Goal: Task Accomplishment & Management: Use online tool/utility

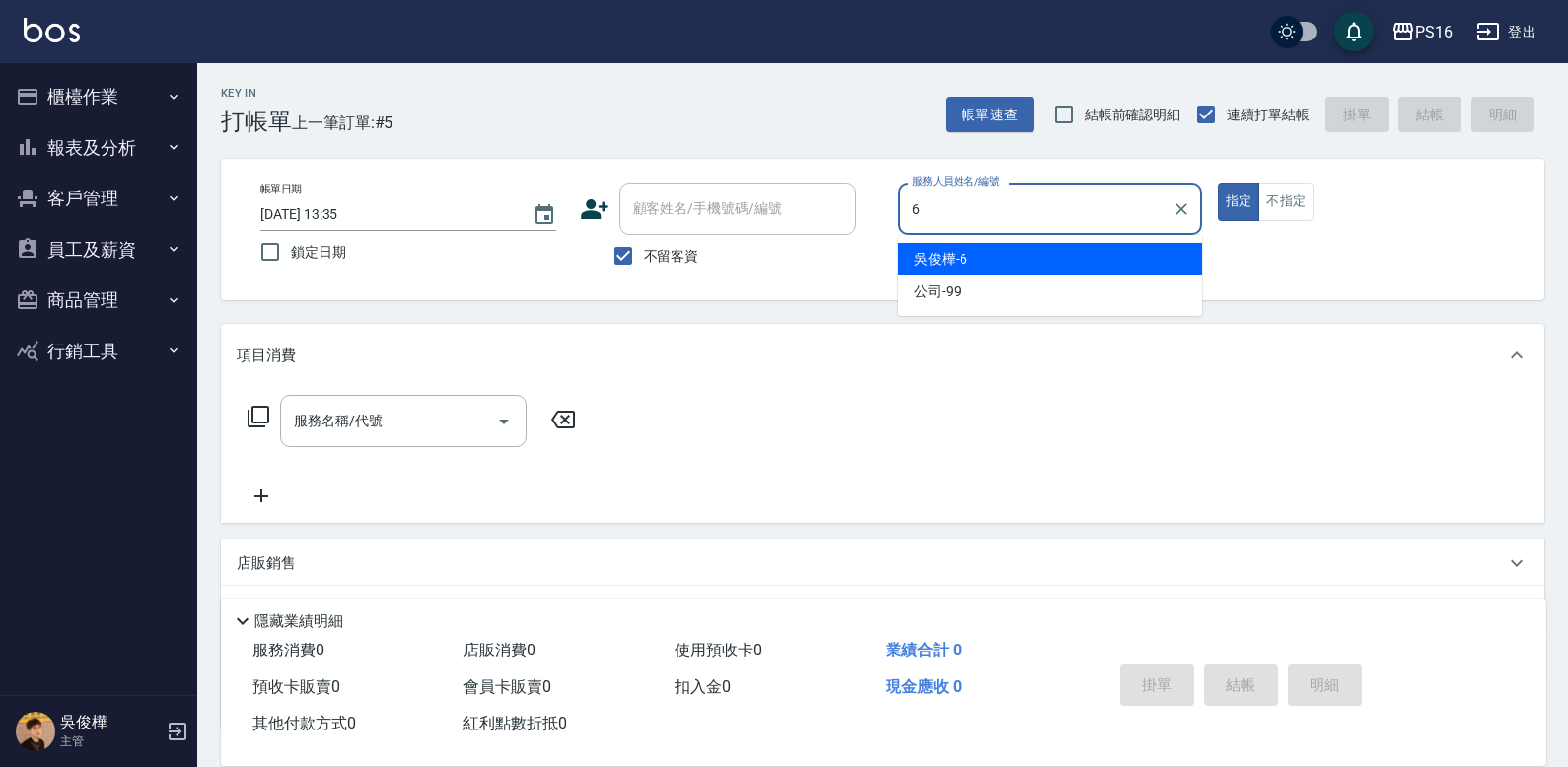
type input "[PERSON_NAME]-6"
type button "true"
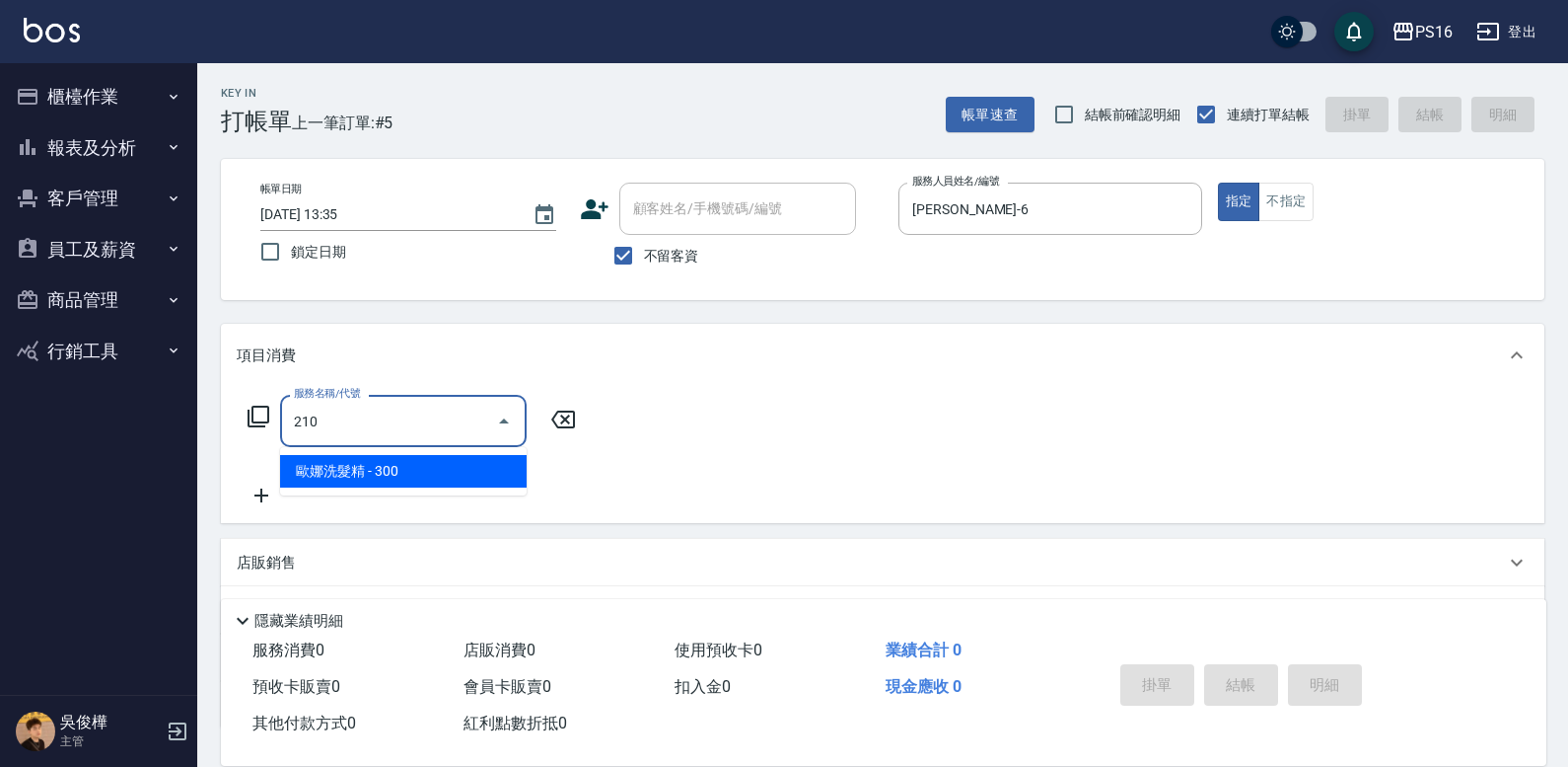
type input "[PERSON_NAME]洗髮精(210)"
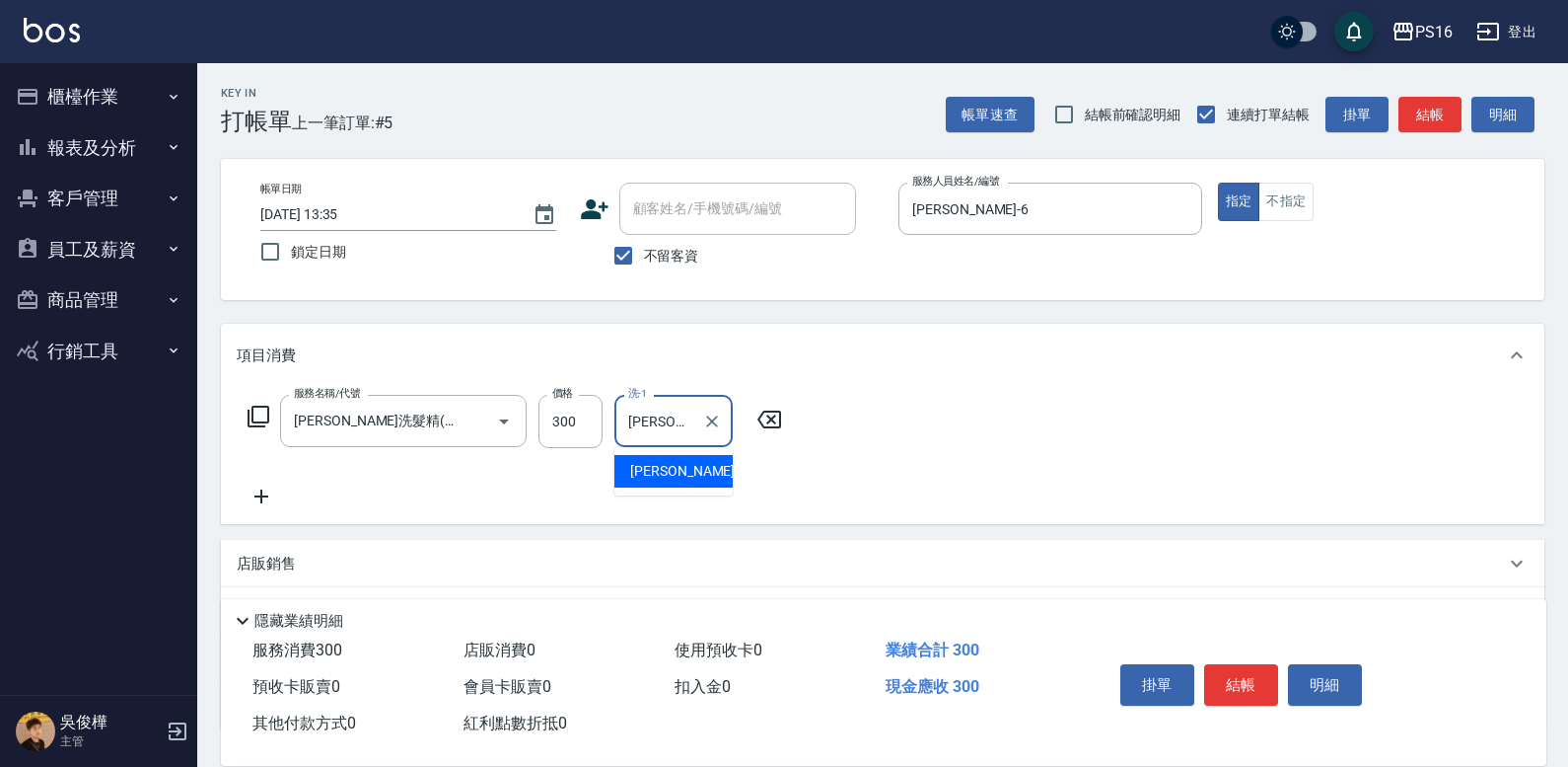
type input "[PERSON_NAME]-24"
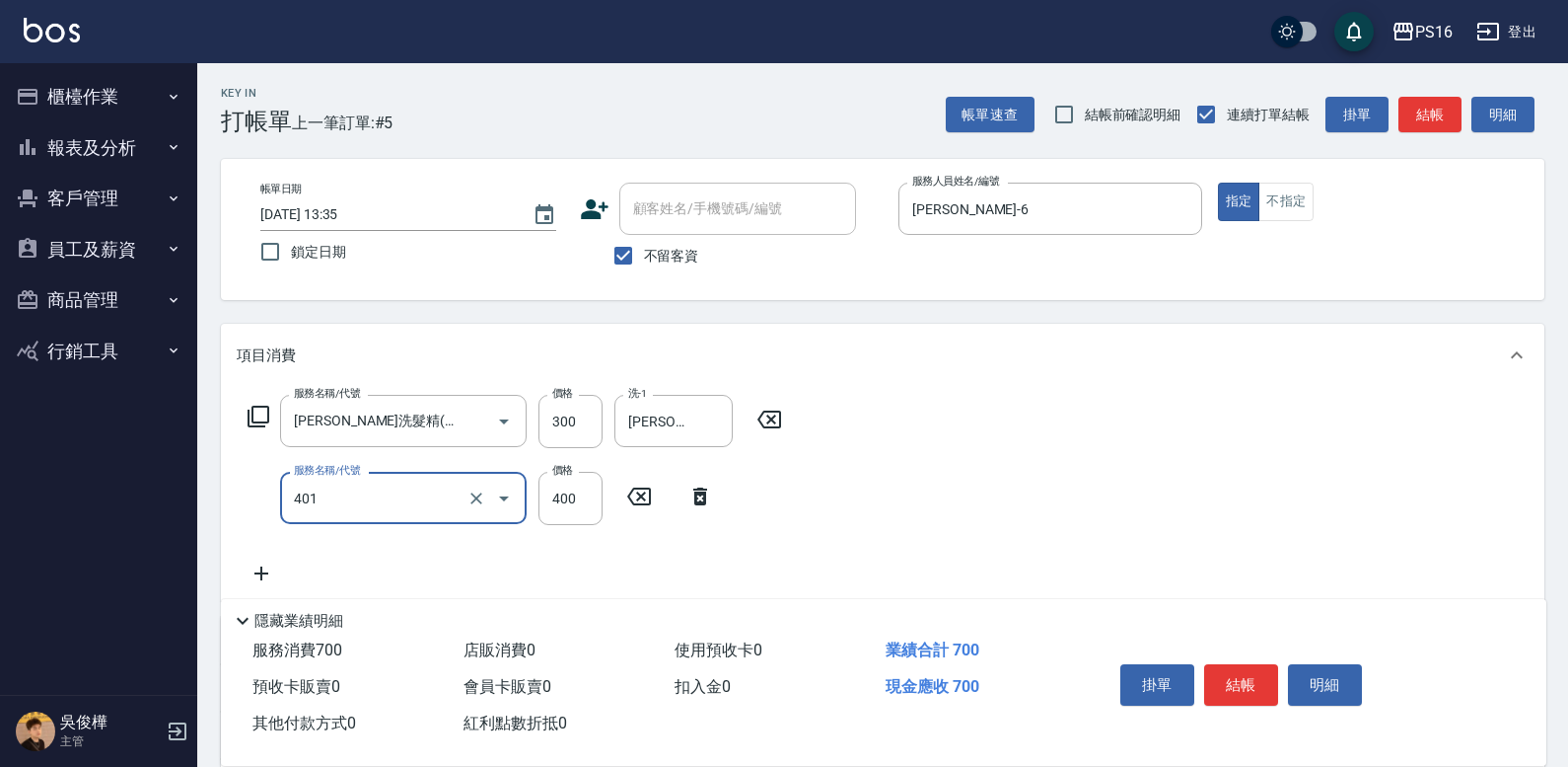
type input "剪髮(401)"
type input "300"
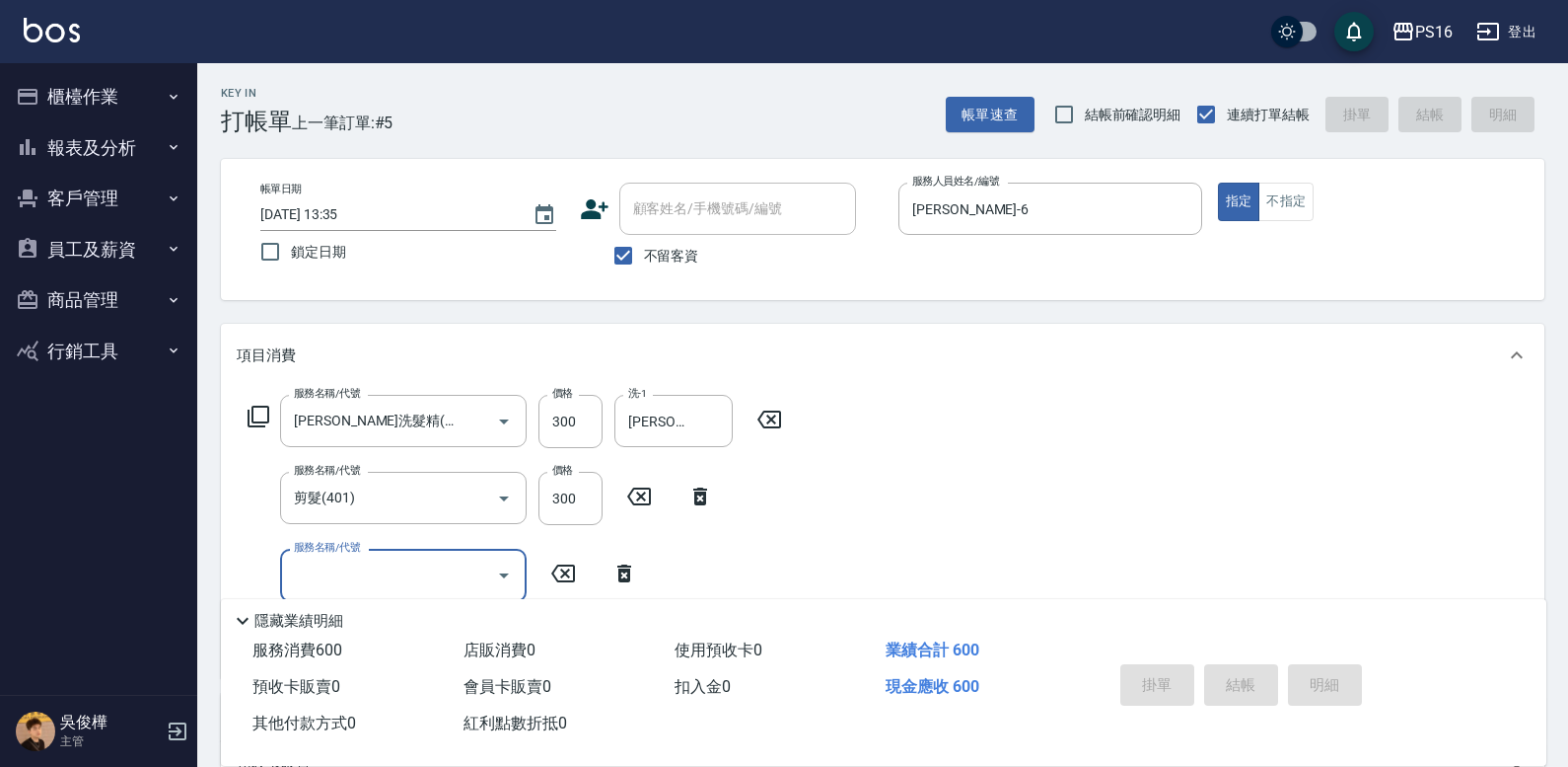
type input "[DATE] 17:11"
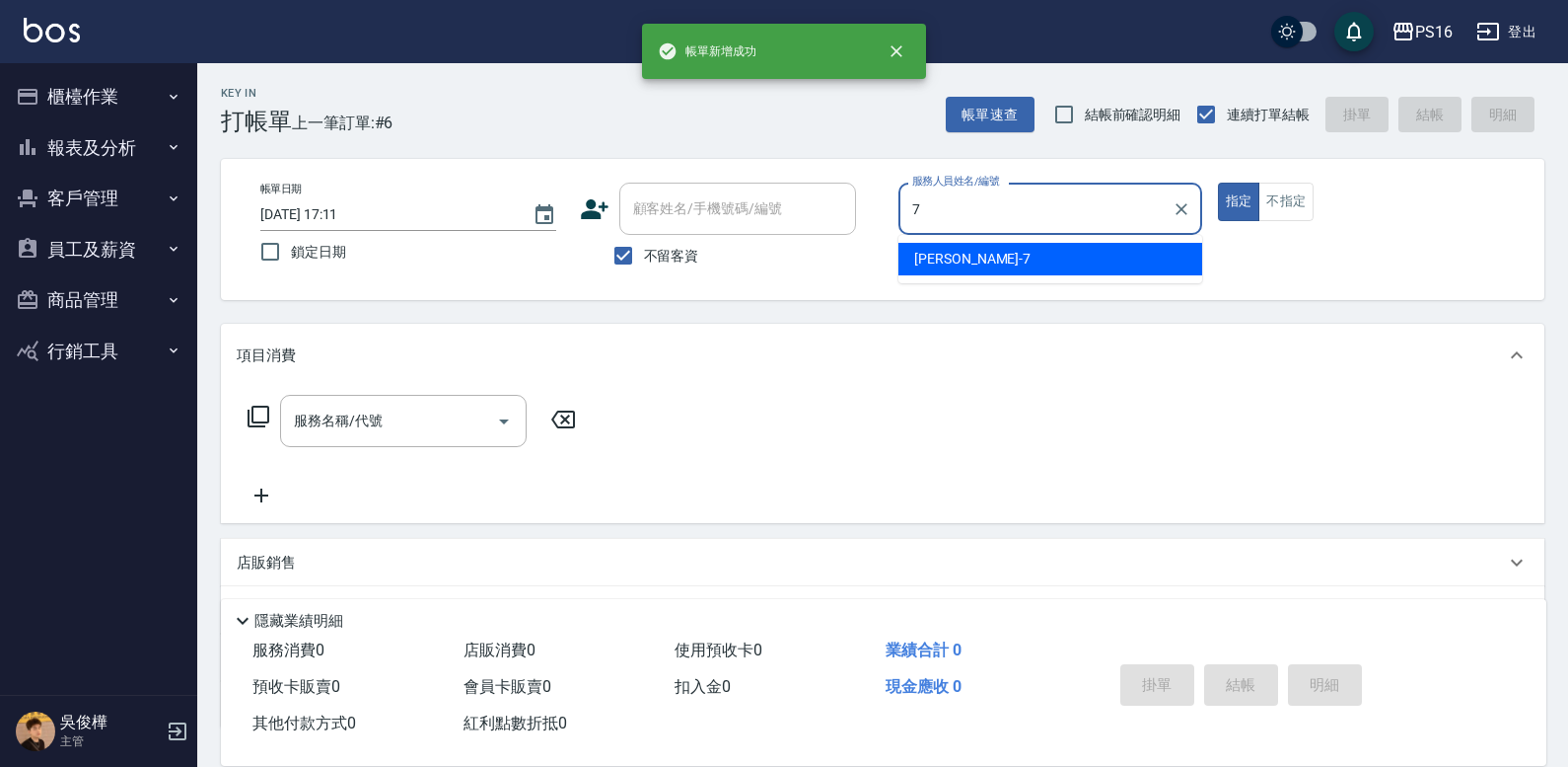
type input "[PERSON_NAME]-7"
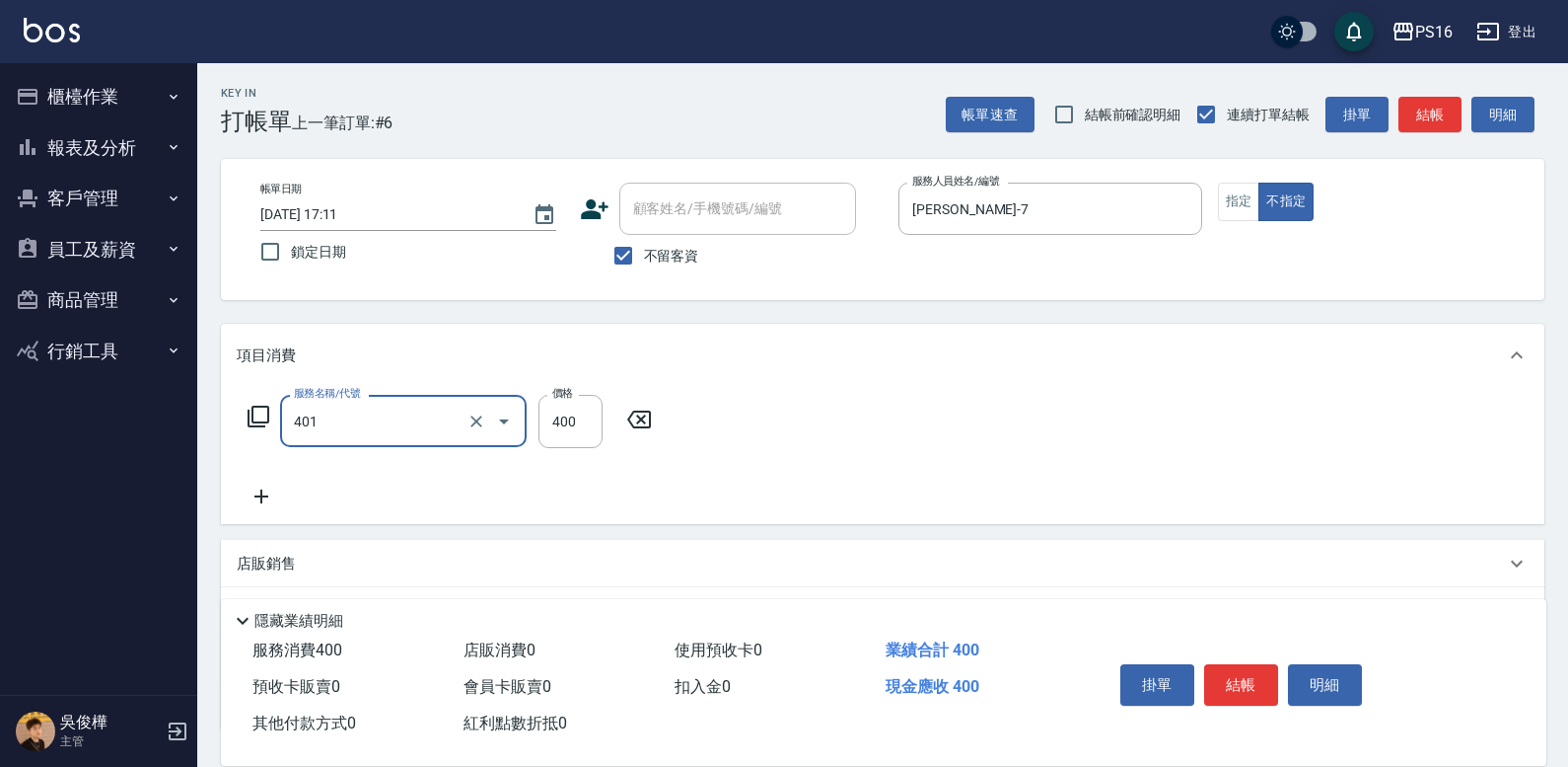
type input "2"
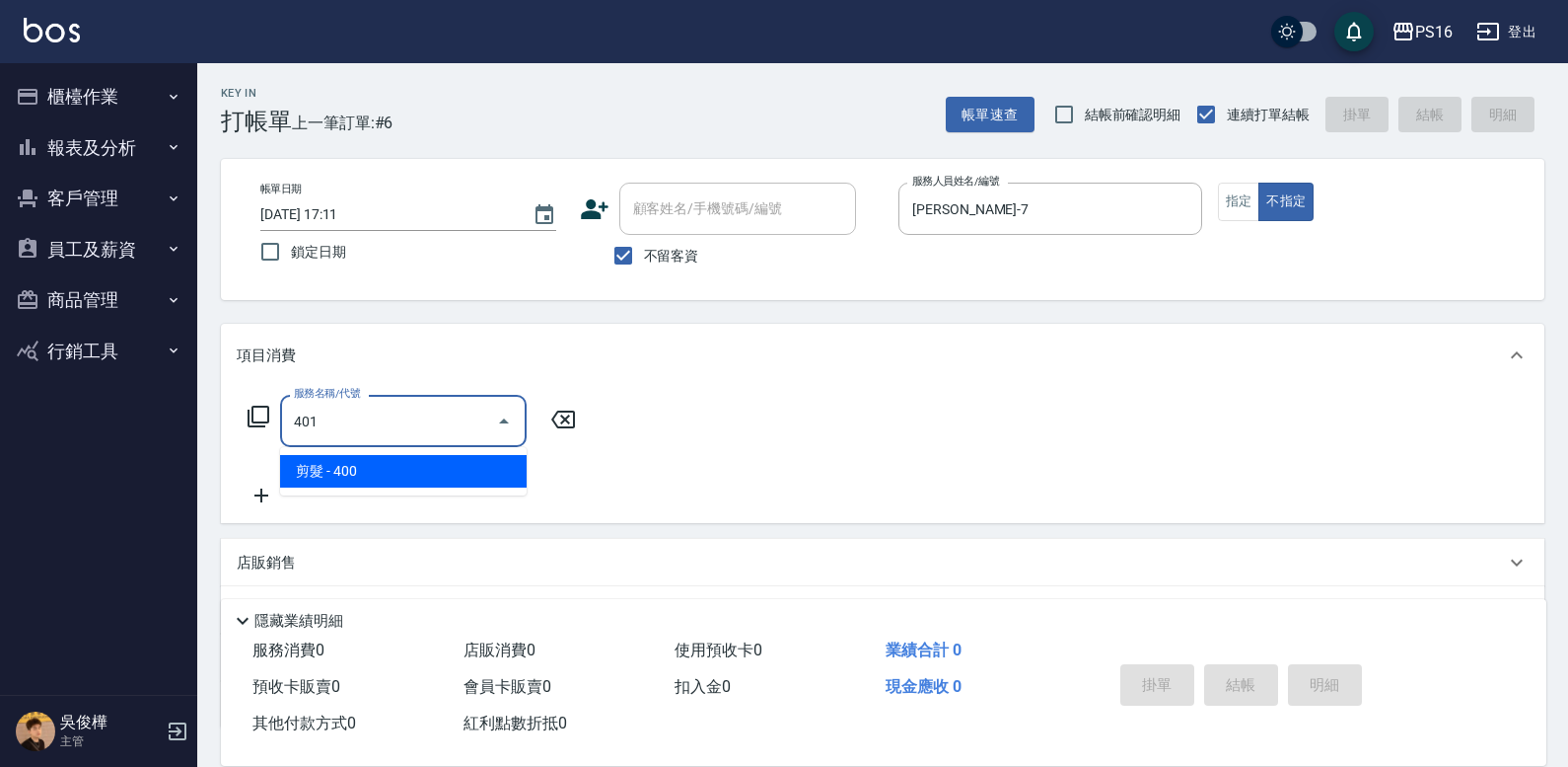
type input "剪髮(401)"
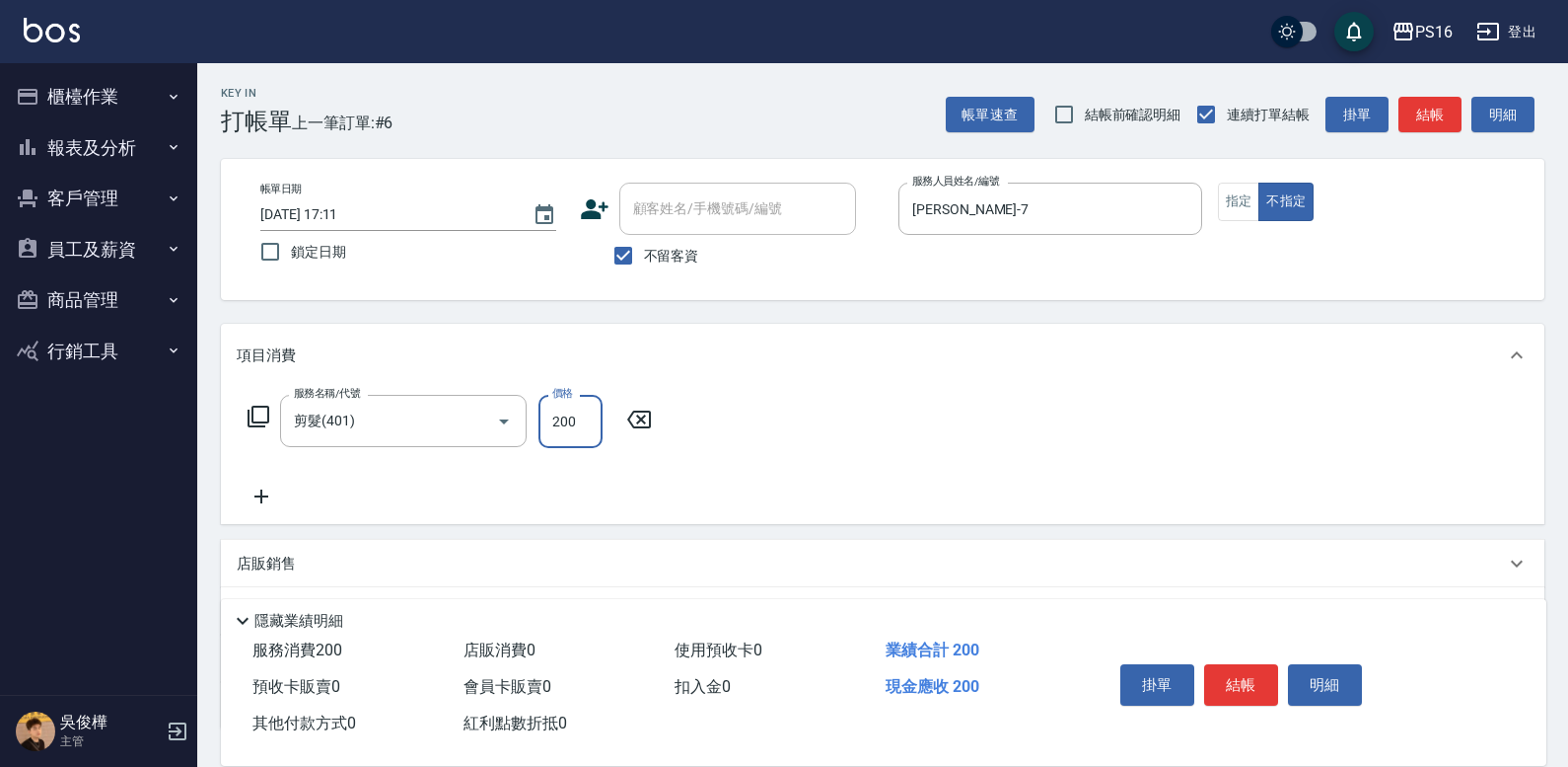
type input "200"
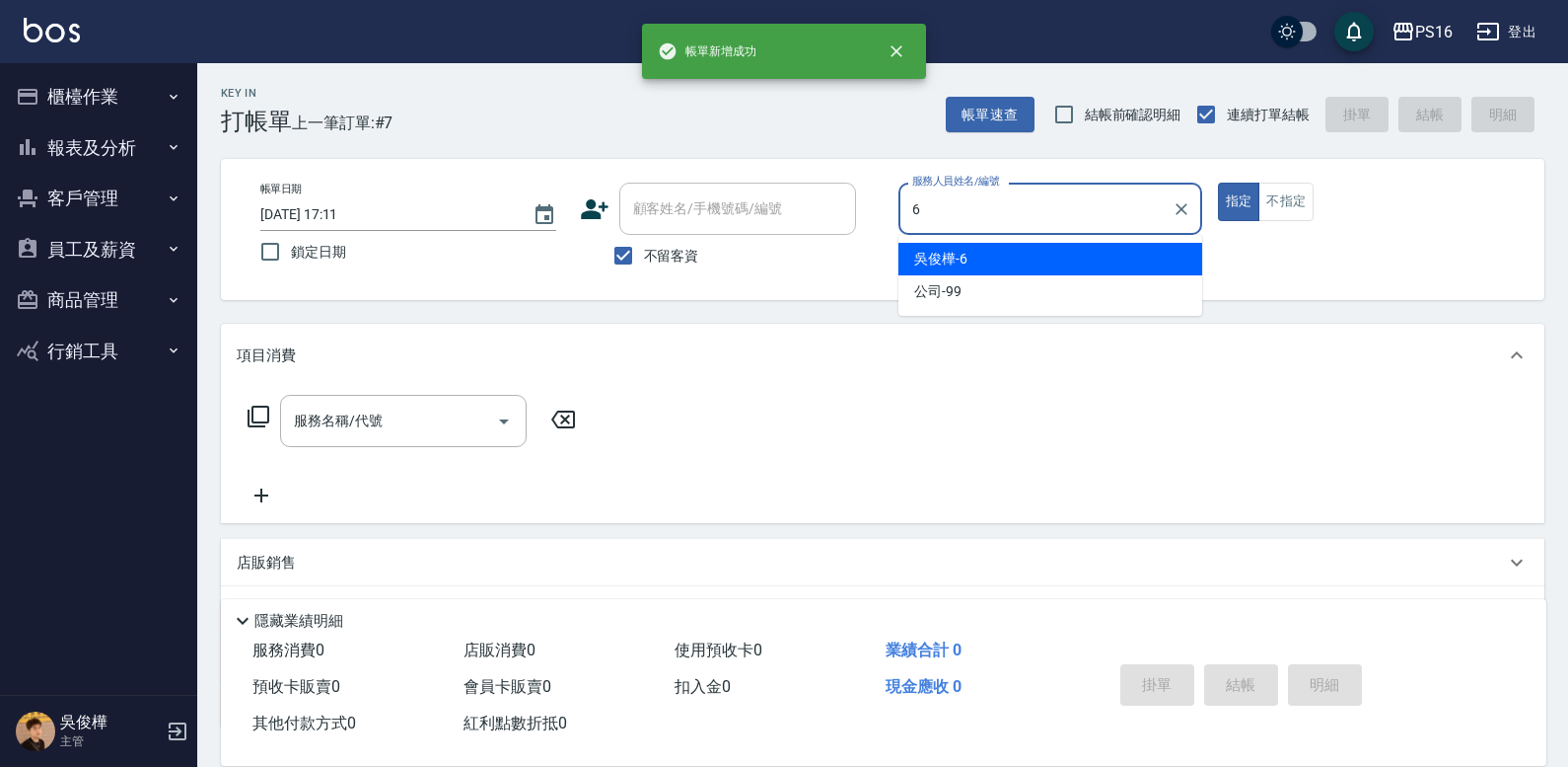
type input "[PERSON_NAME]-6"
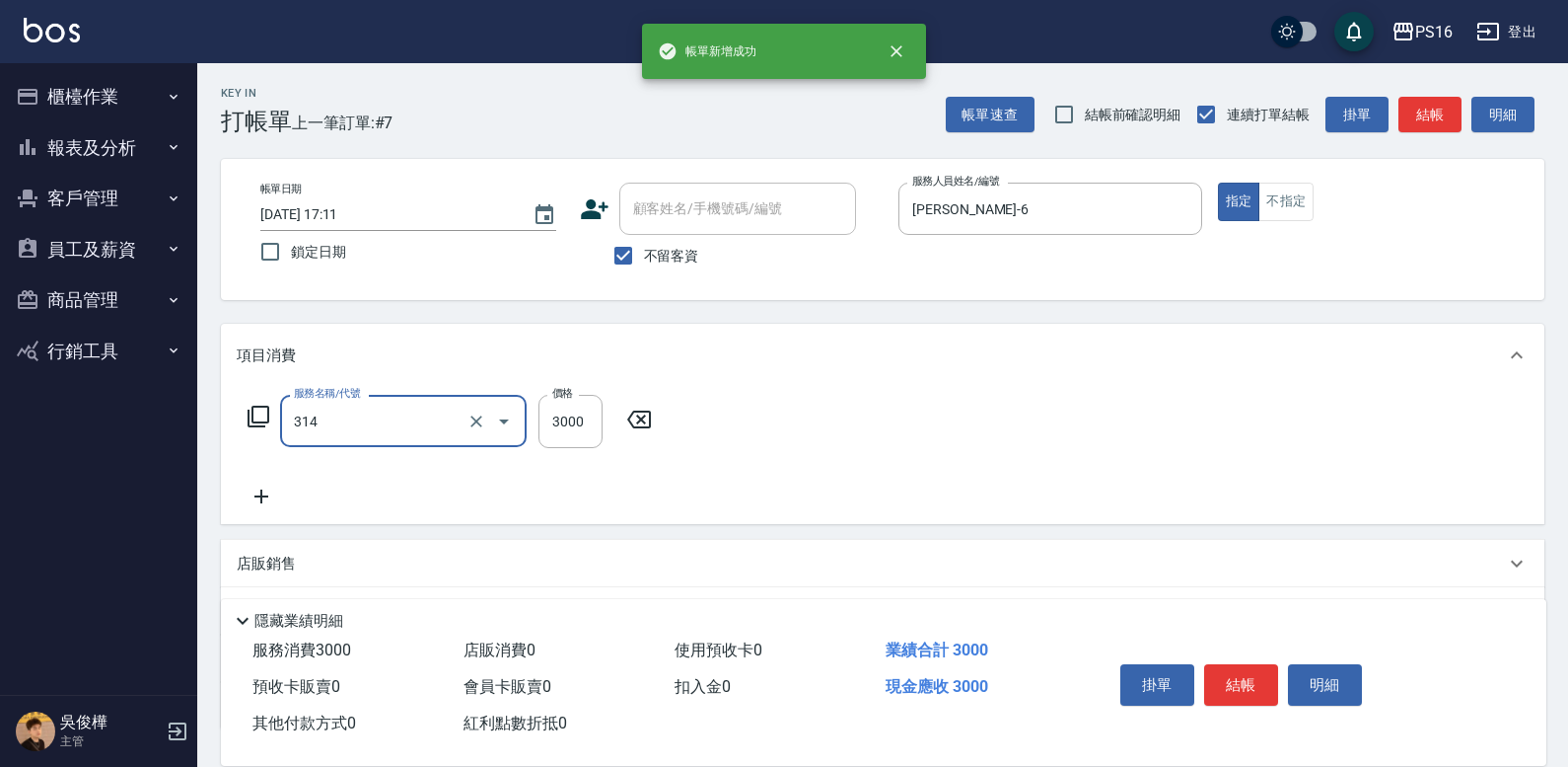
type input "CYA水質感2500UP(314)"
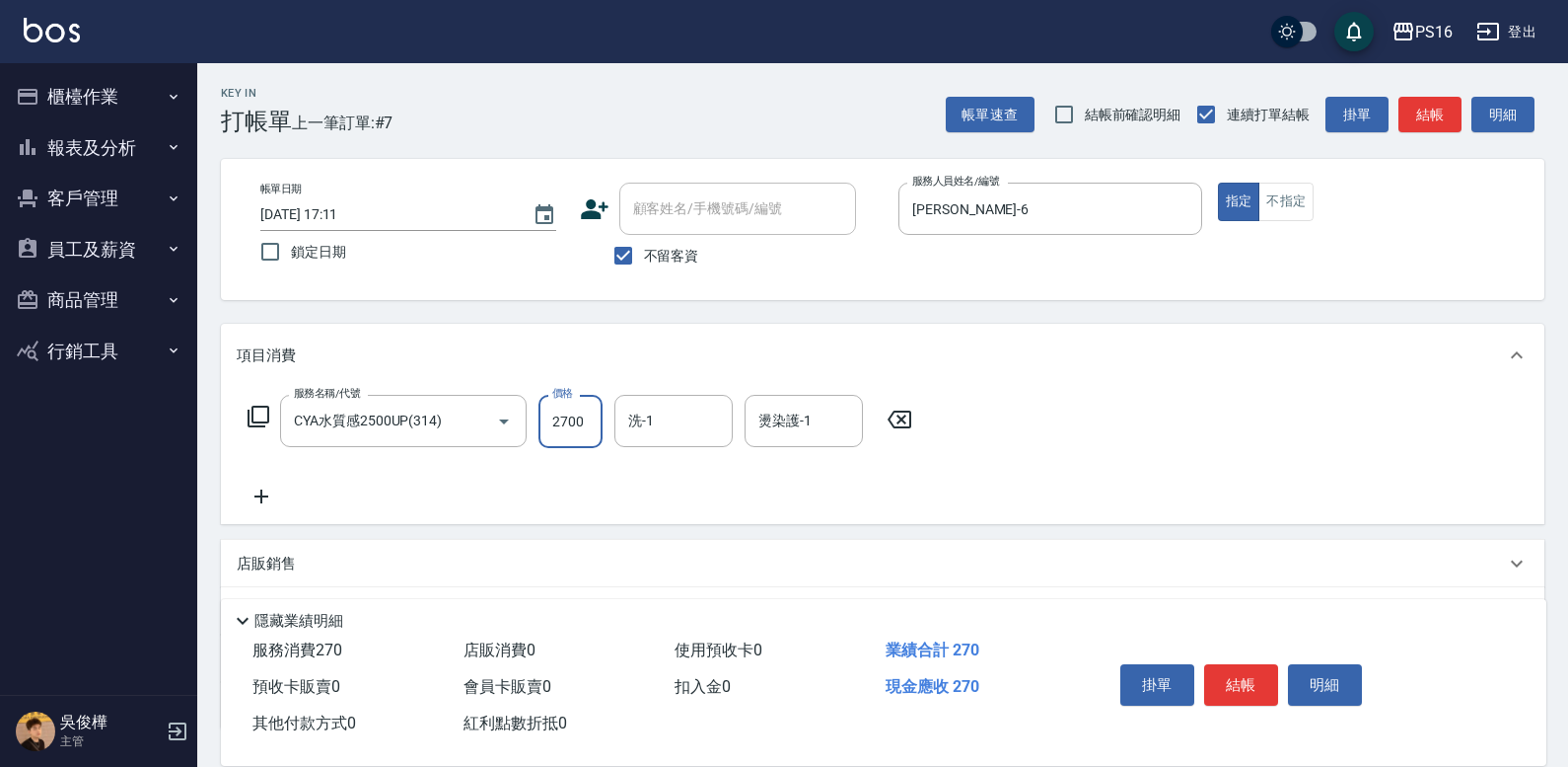
type input "2700"
type input "[PERSON_NAME]-21"
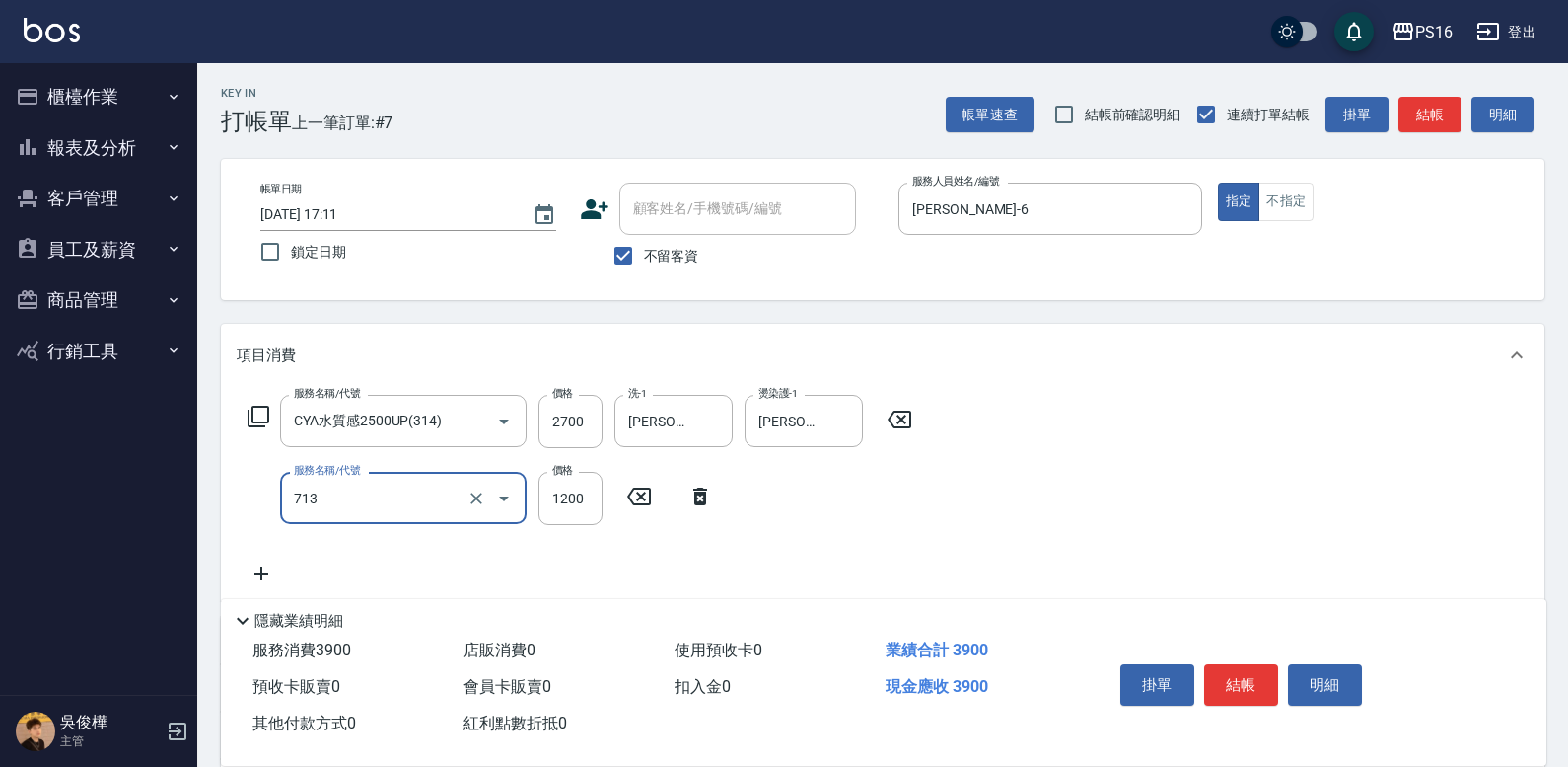
type input "水樣結構式1200(713)"
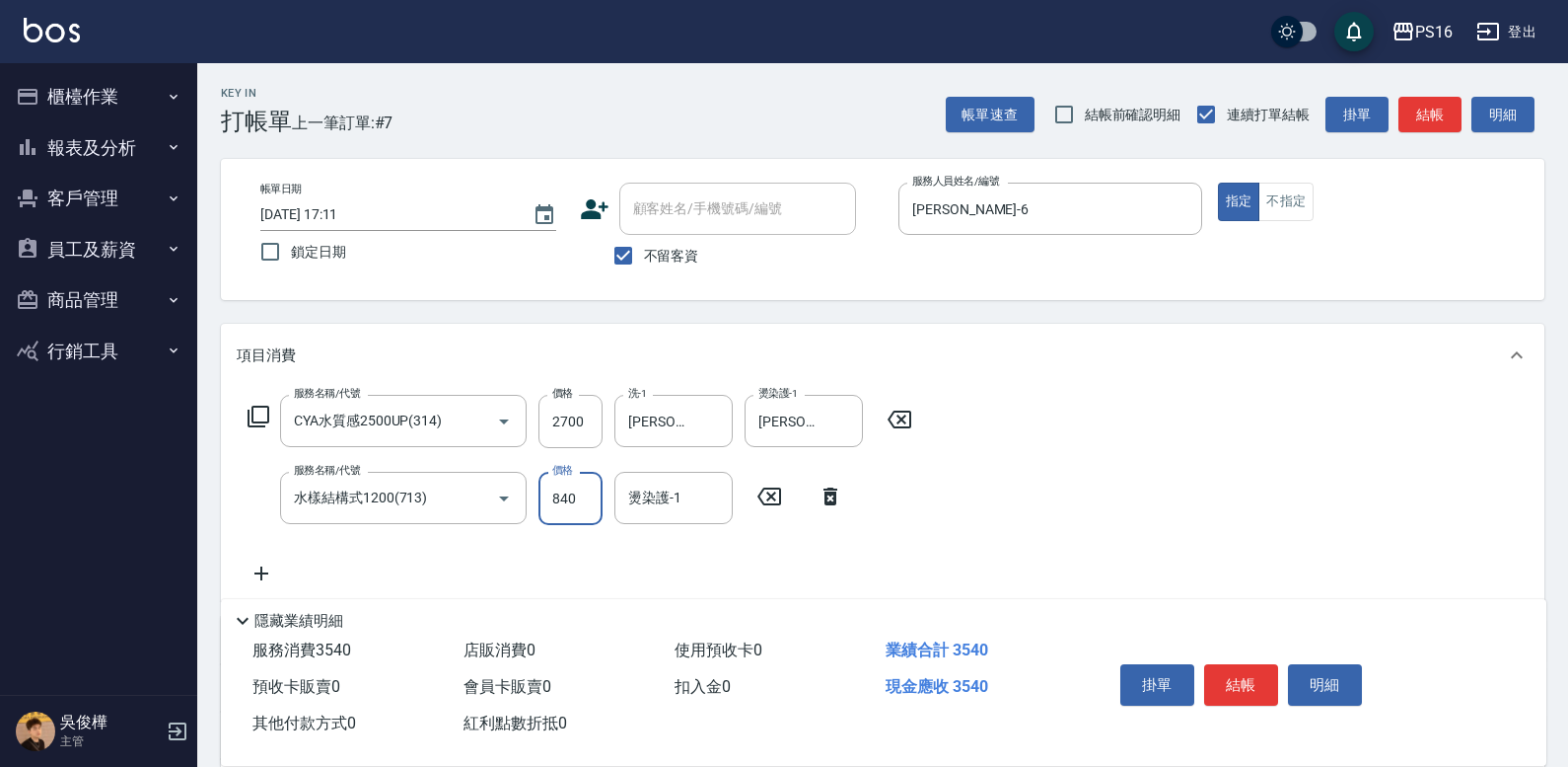
type input "840"
type input "[PERSON_NAME]-21"
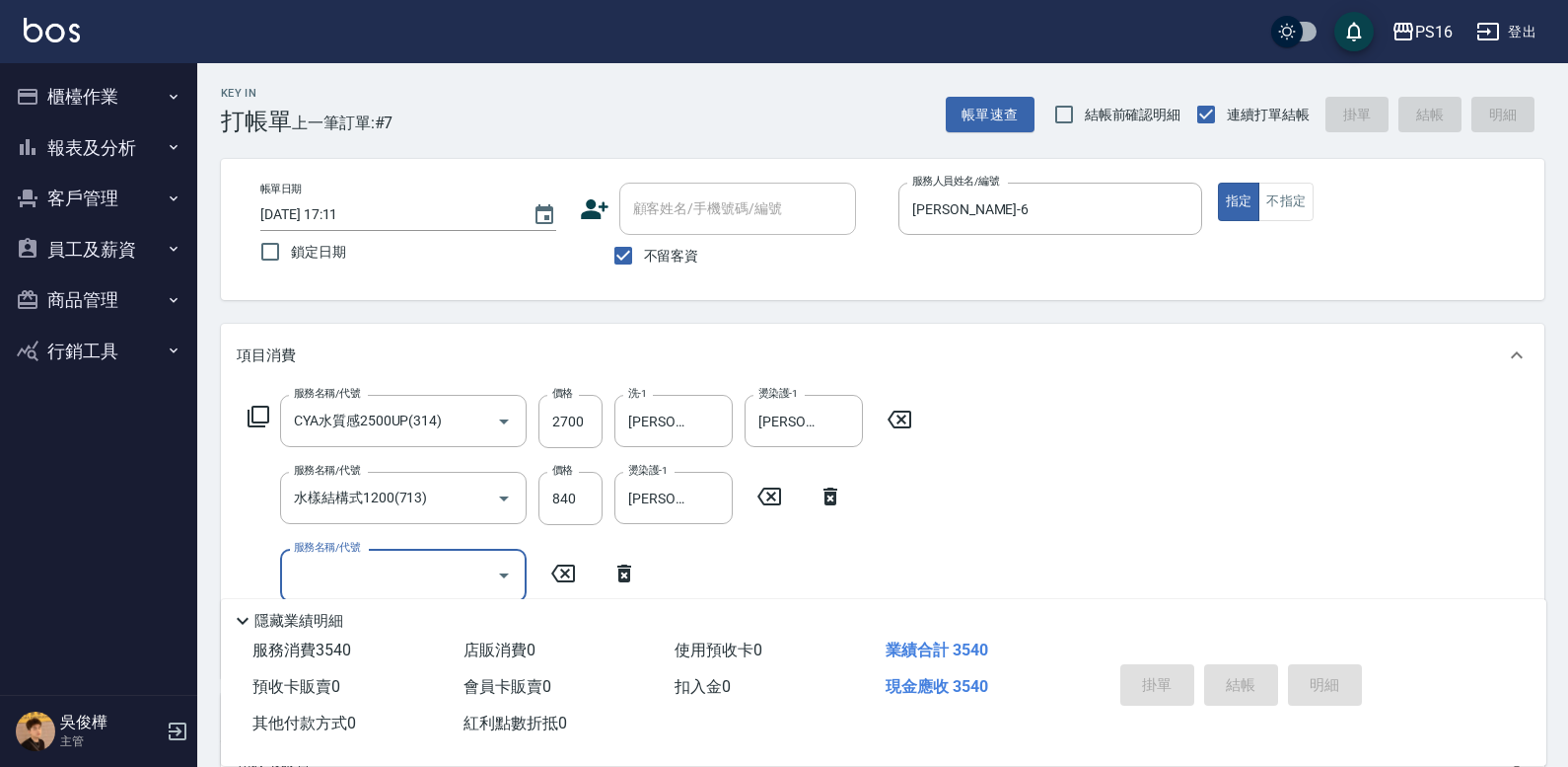
type input "[DATE] 17:12"
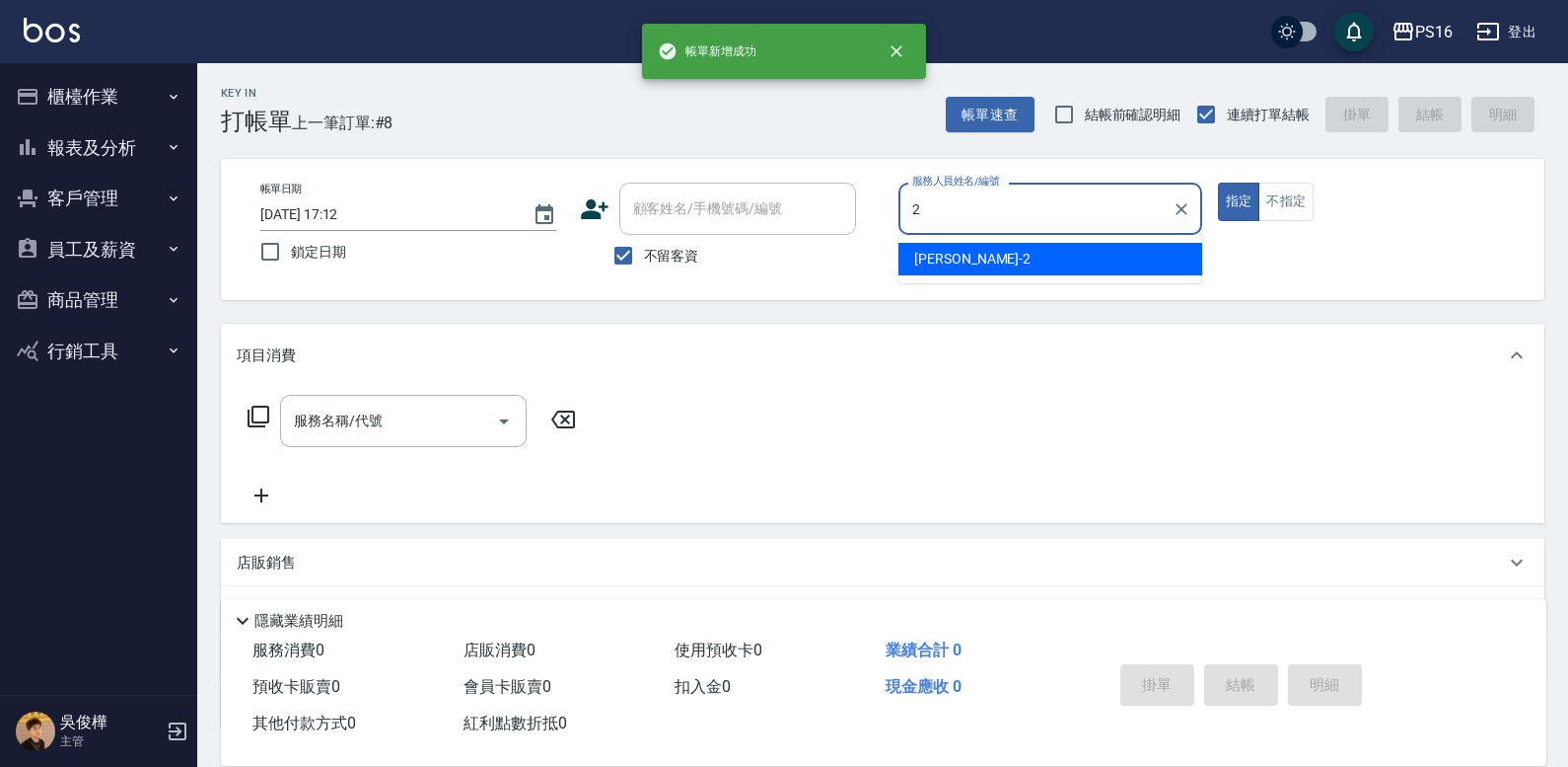
type input "[PERSON_NAME]-2"
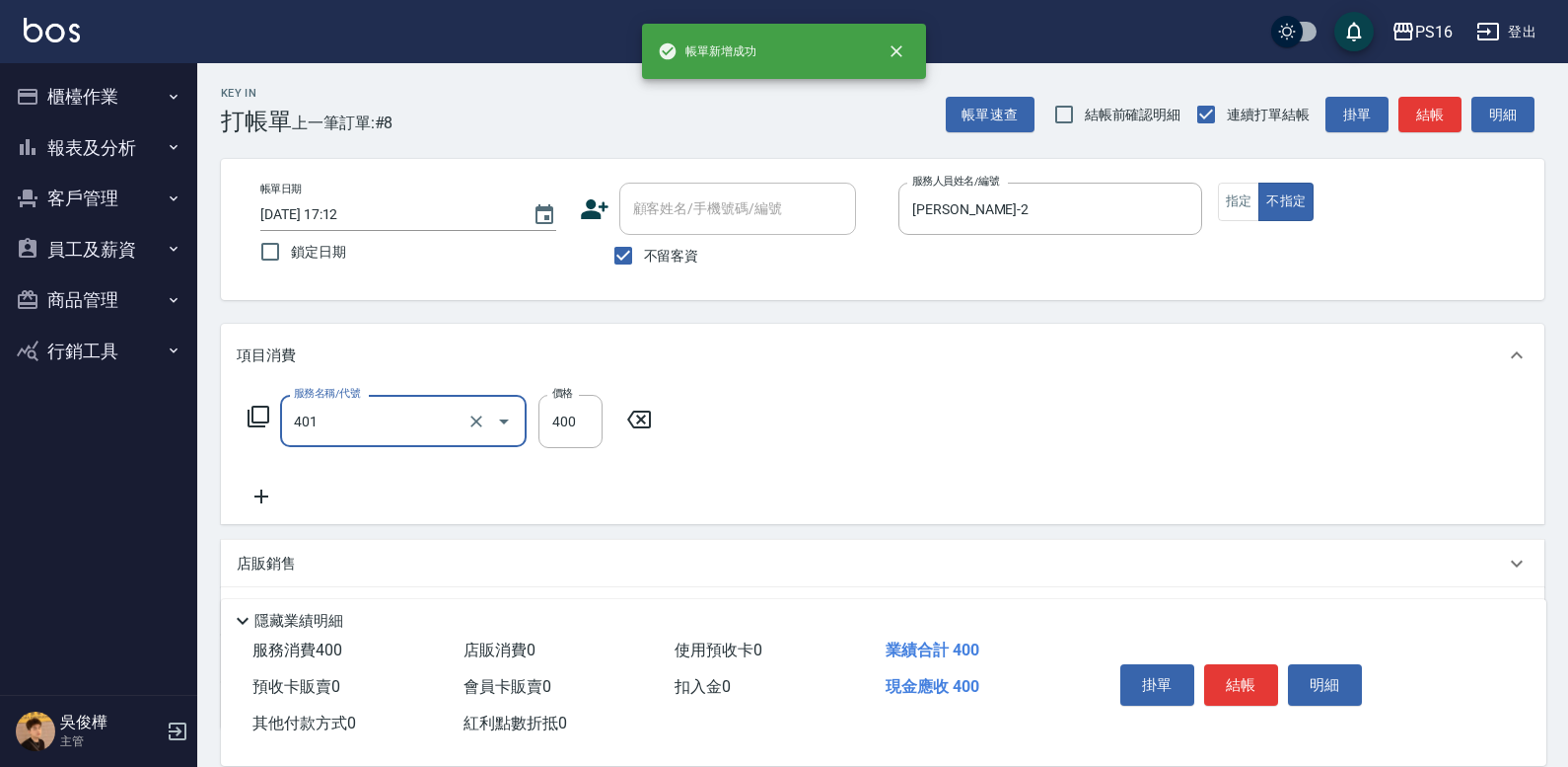
type input "剪髮(401)"
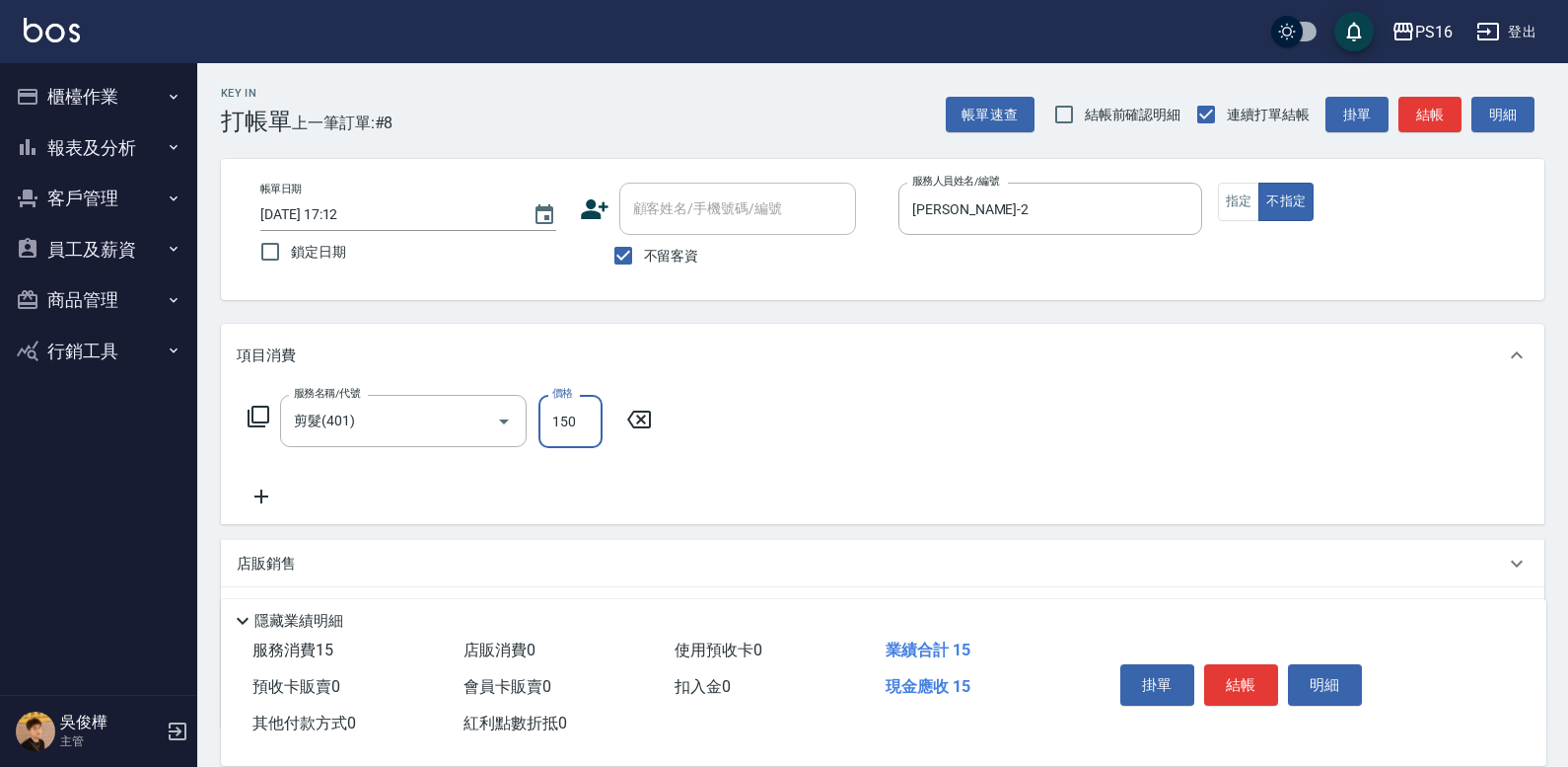
type input "150"
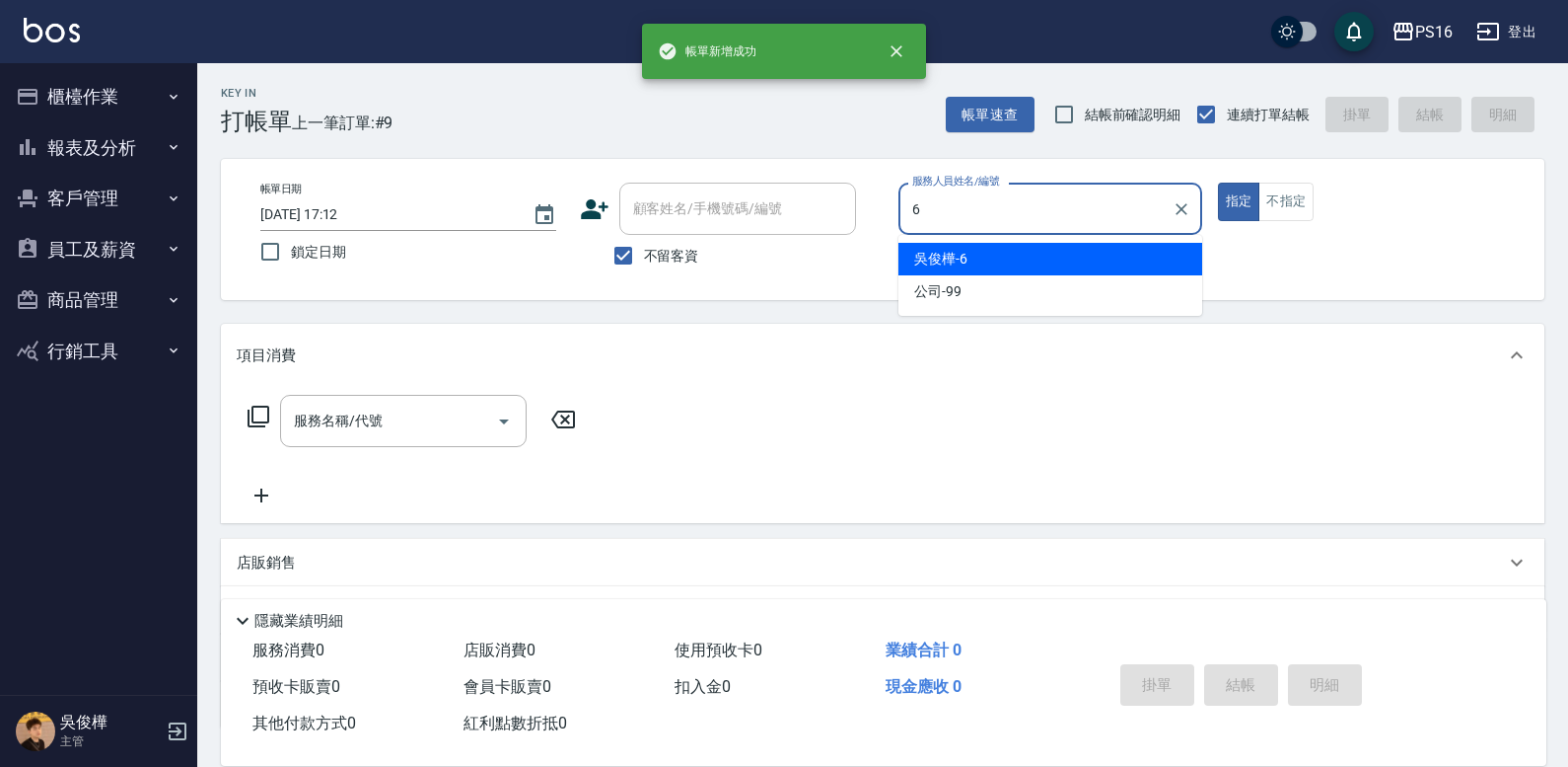
type input "[PERSON_NAME]-6"
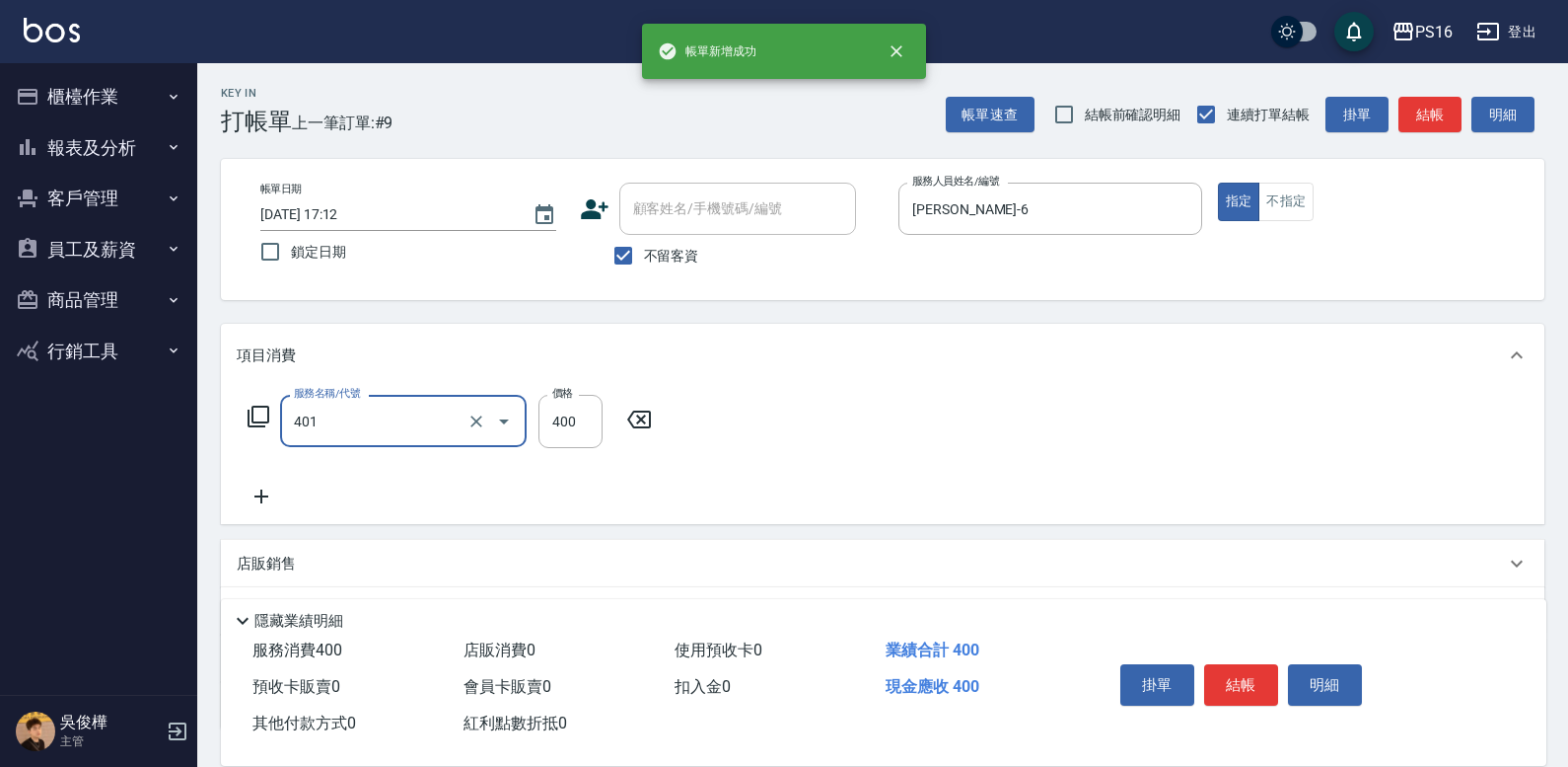
type input "剪髮(401)"
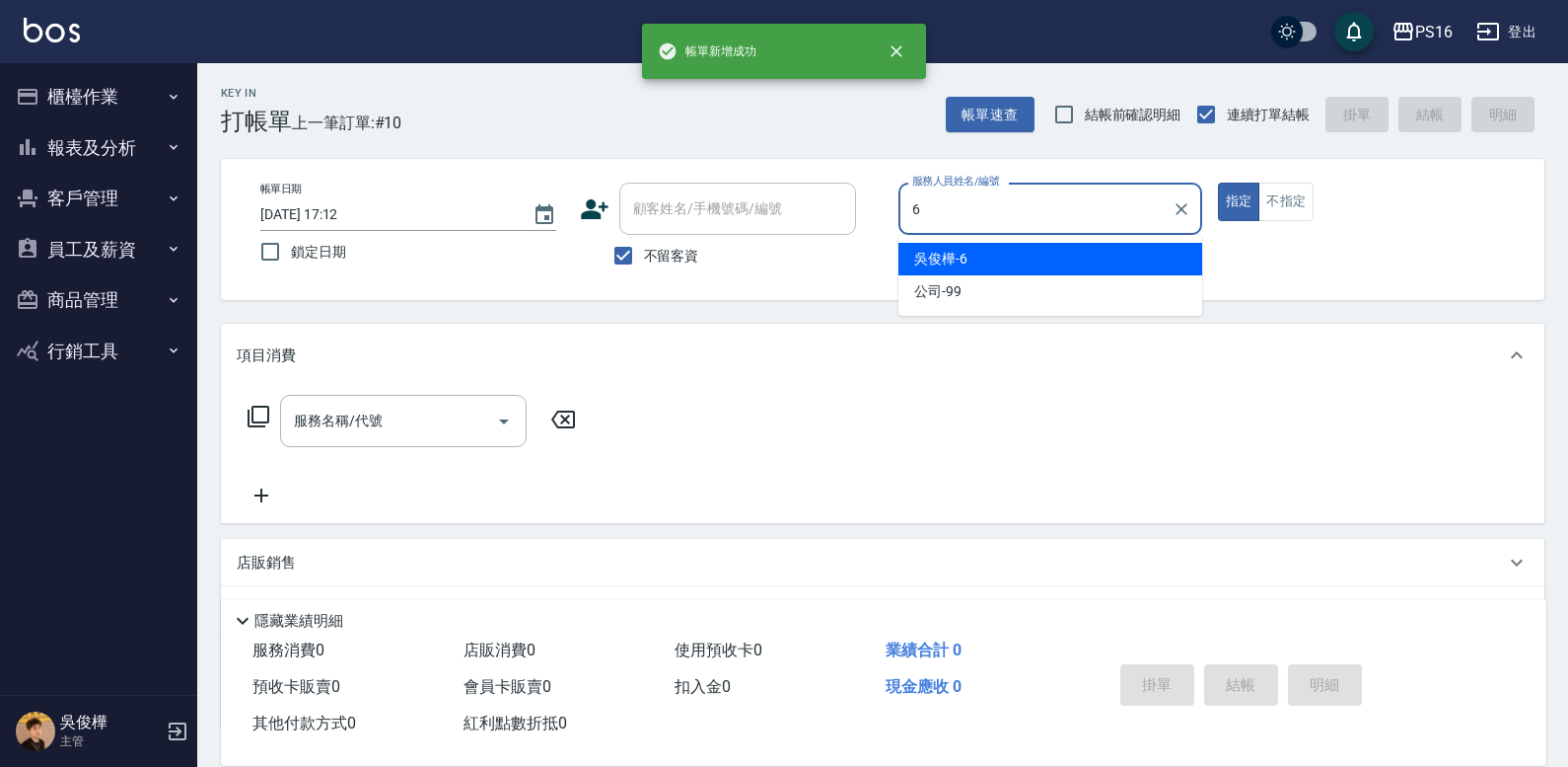
type input "[PERSON_NAME]-6"
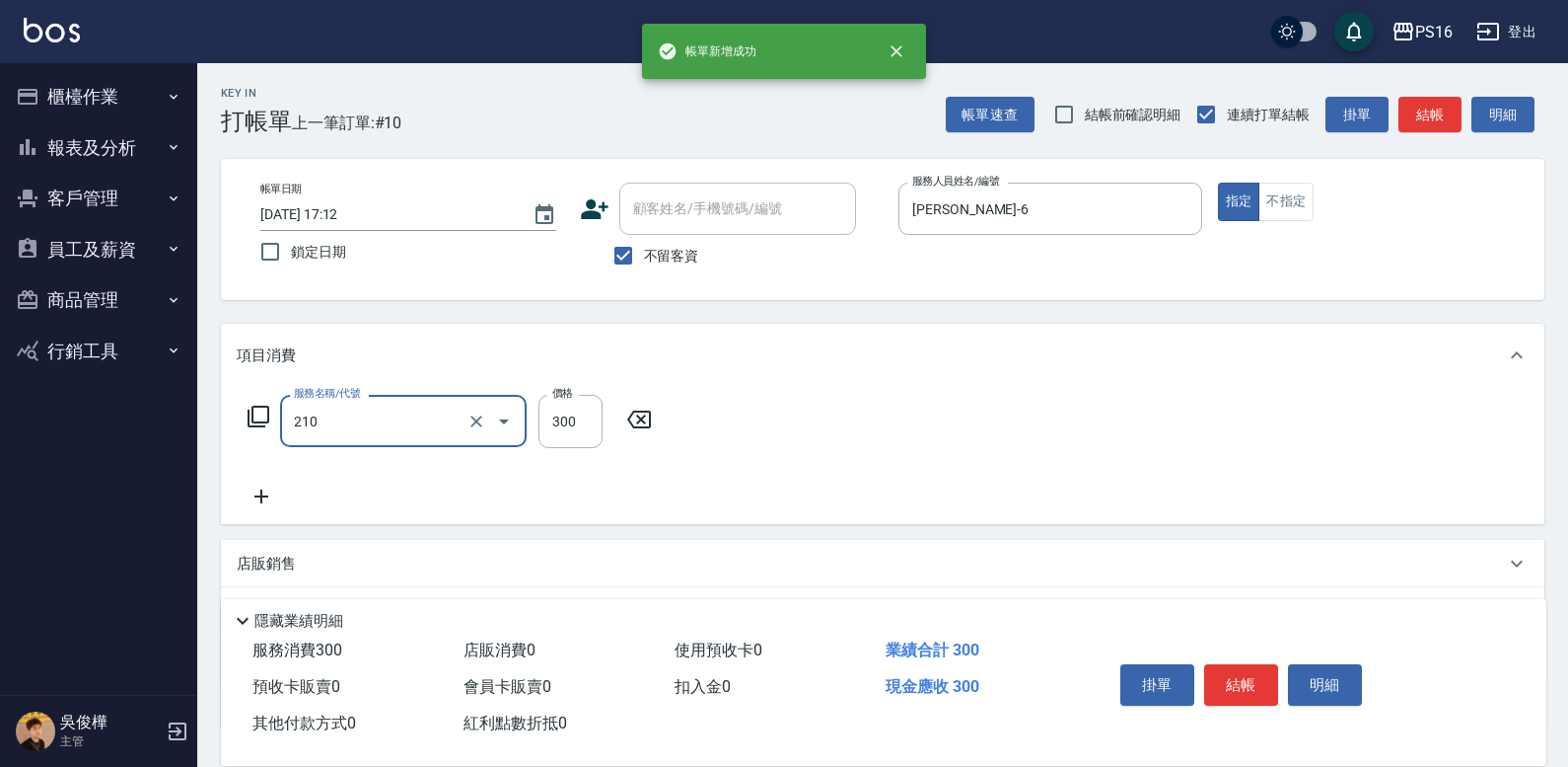
type input "[PERSON_NAME]洗髮精(210)"
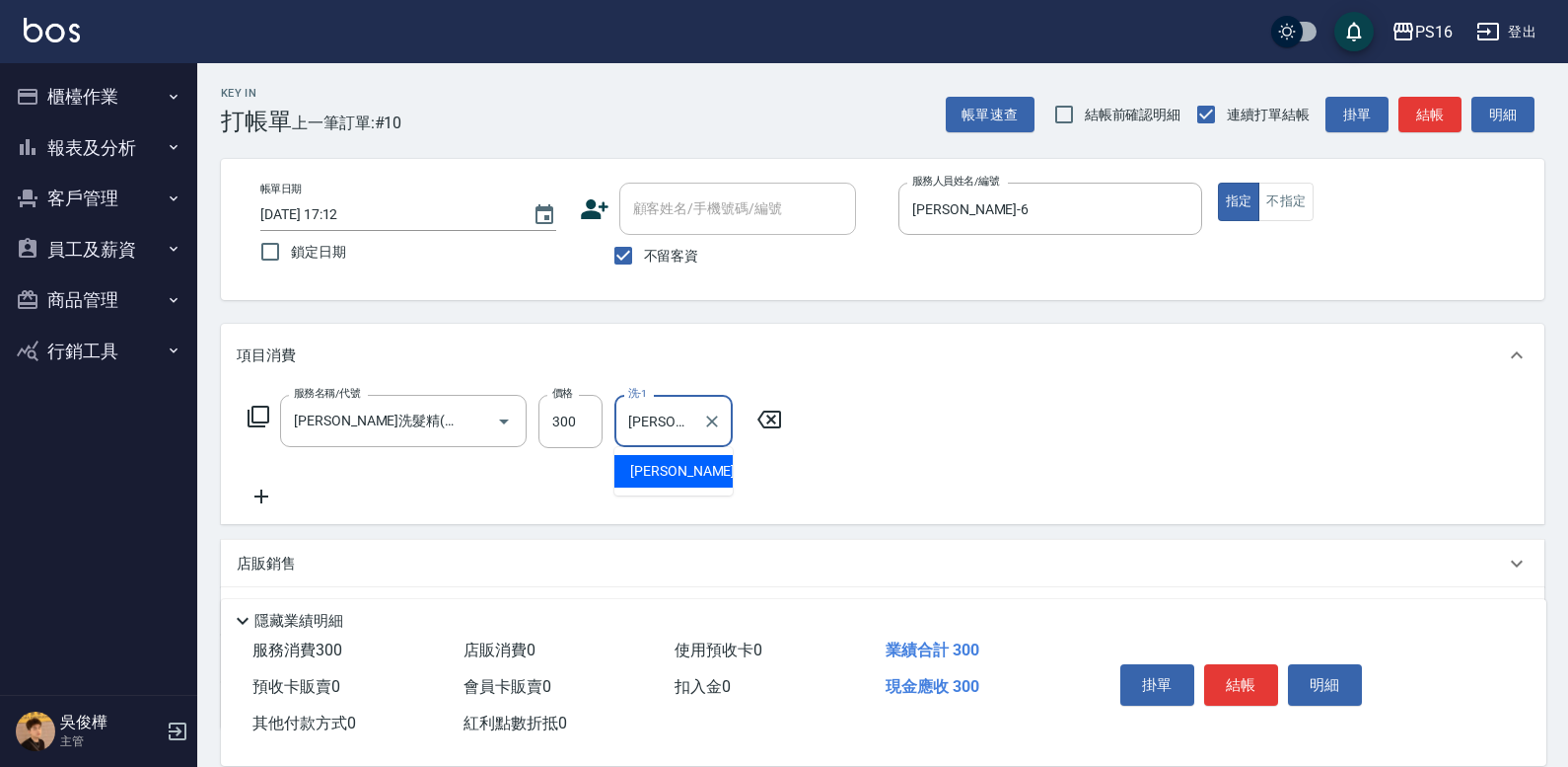
type input "[PERSON_NAME]-28"
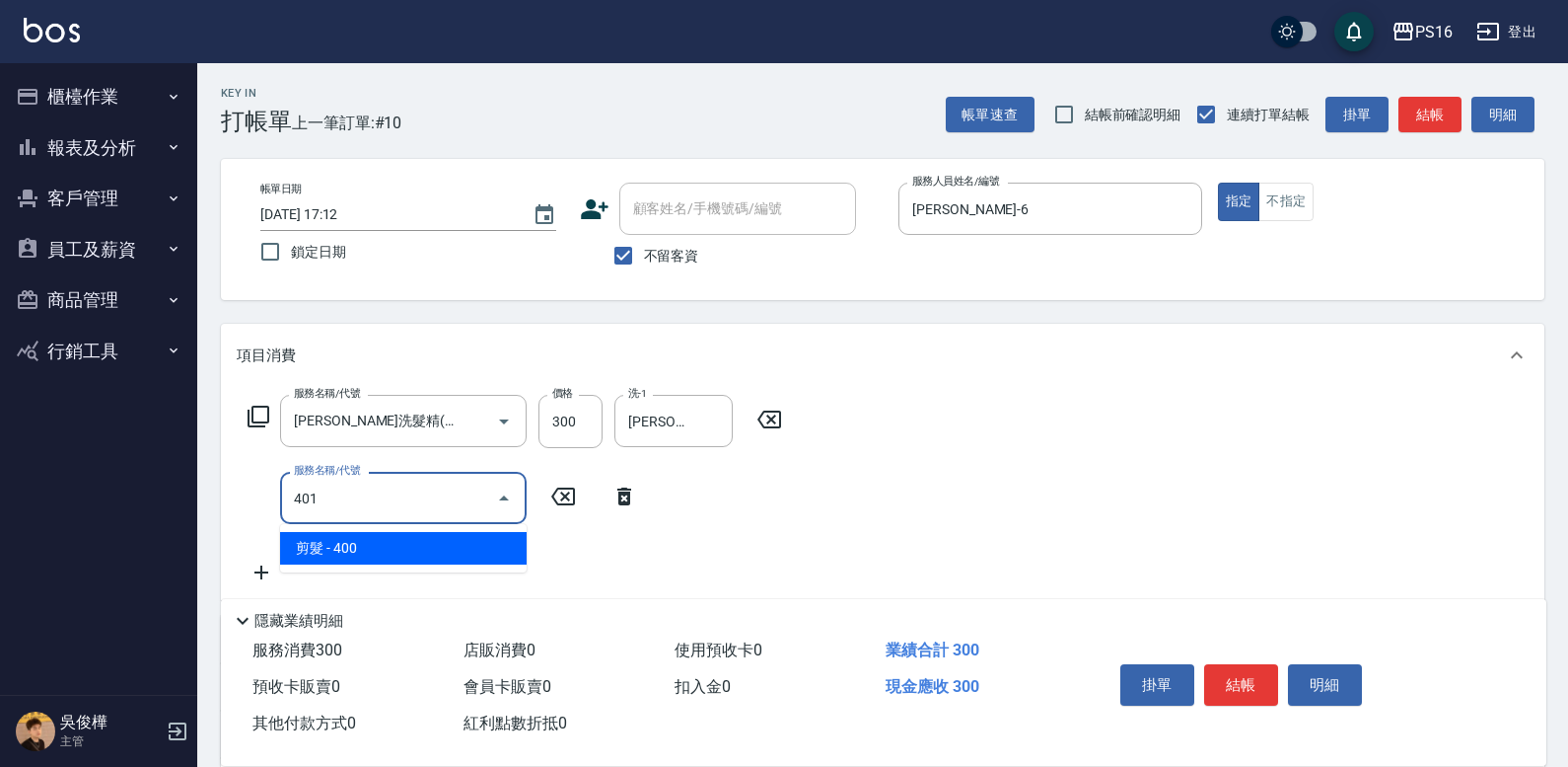
type input "剪髮(401)"
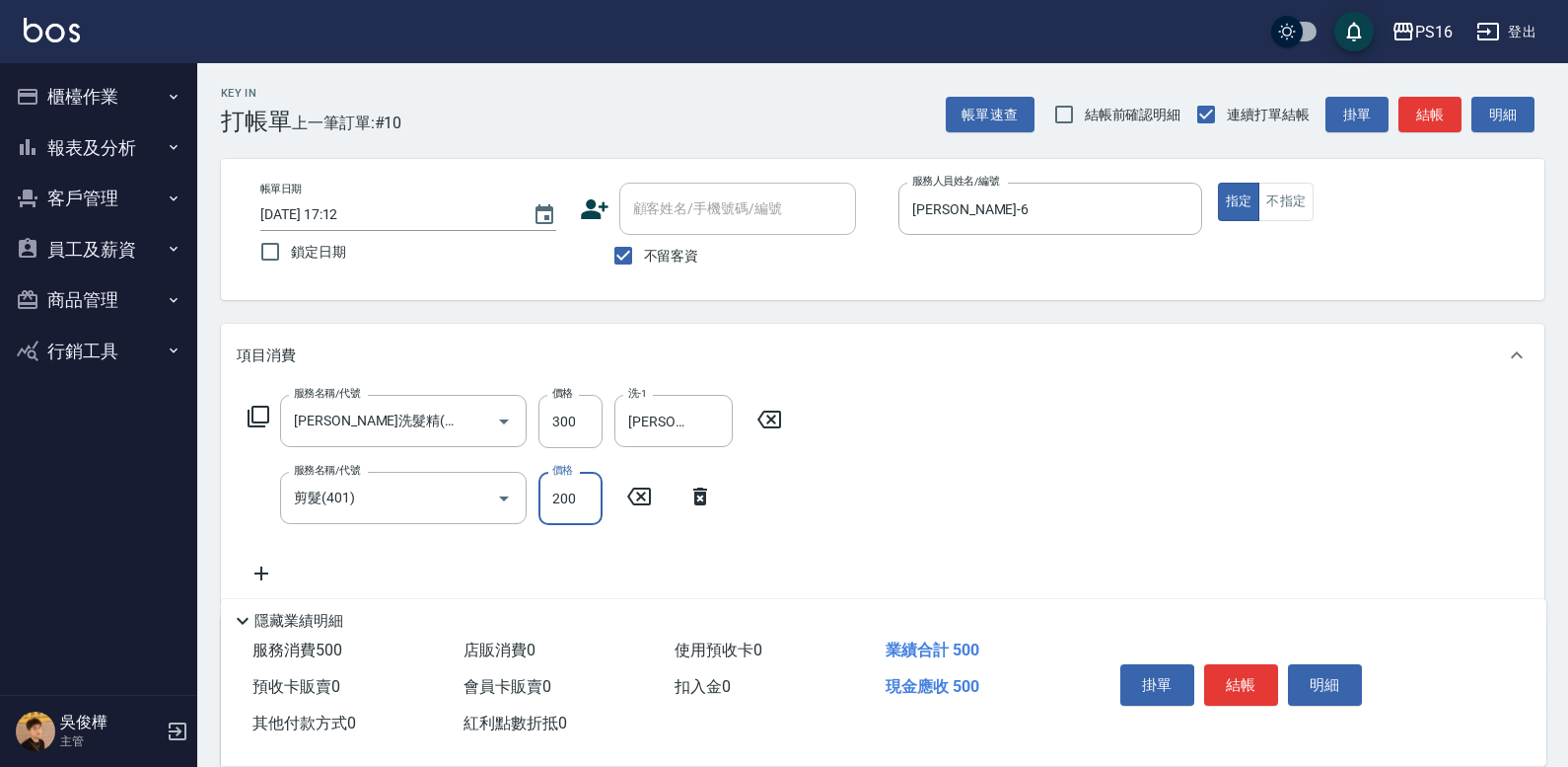
type input "200"
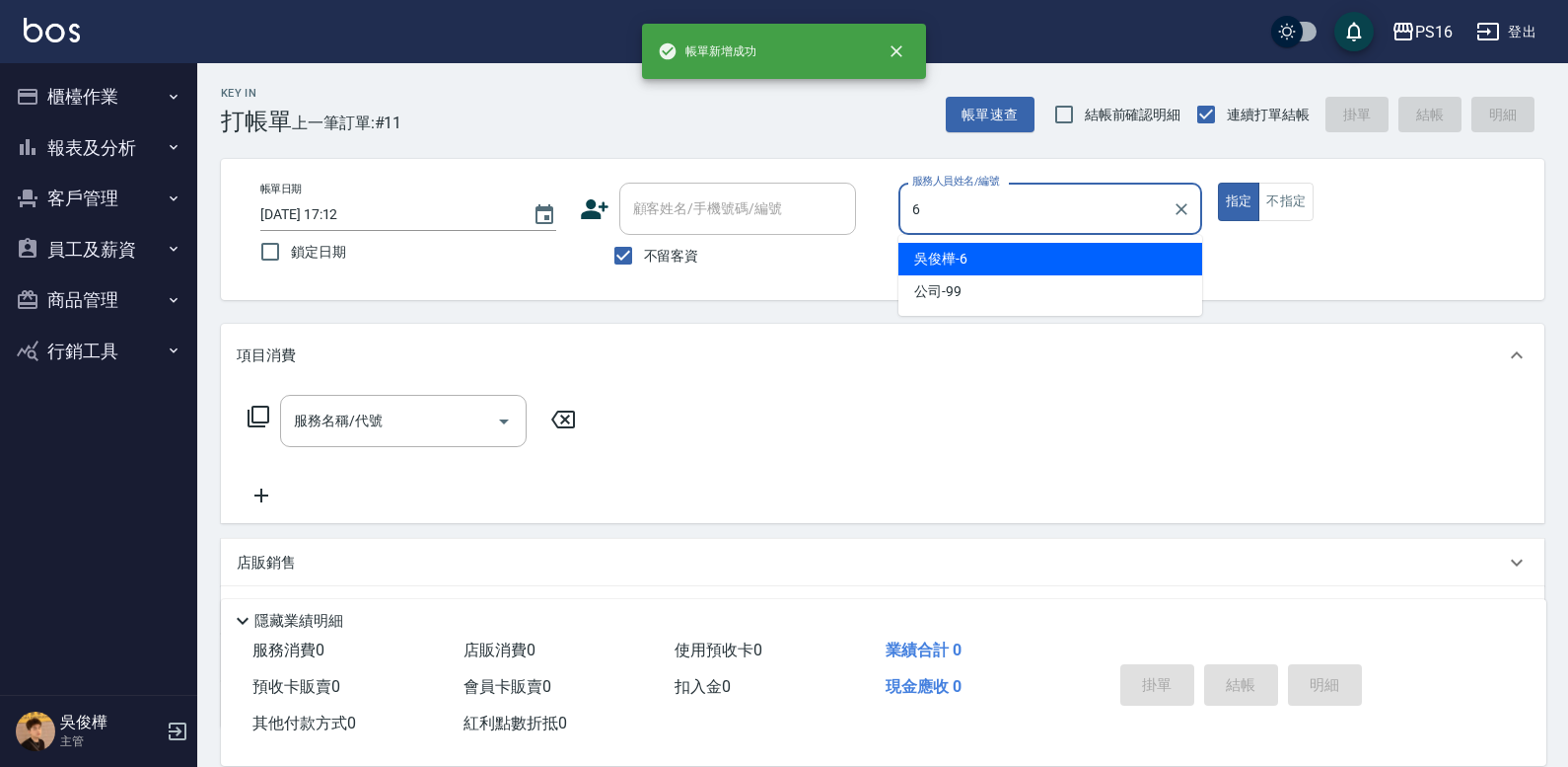
type input "[PERSON_NAME]-6"
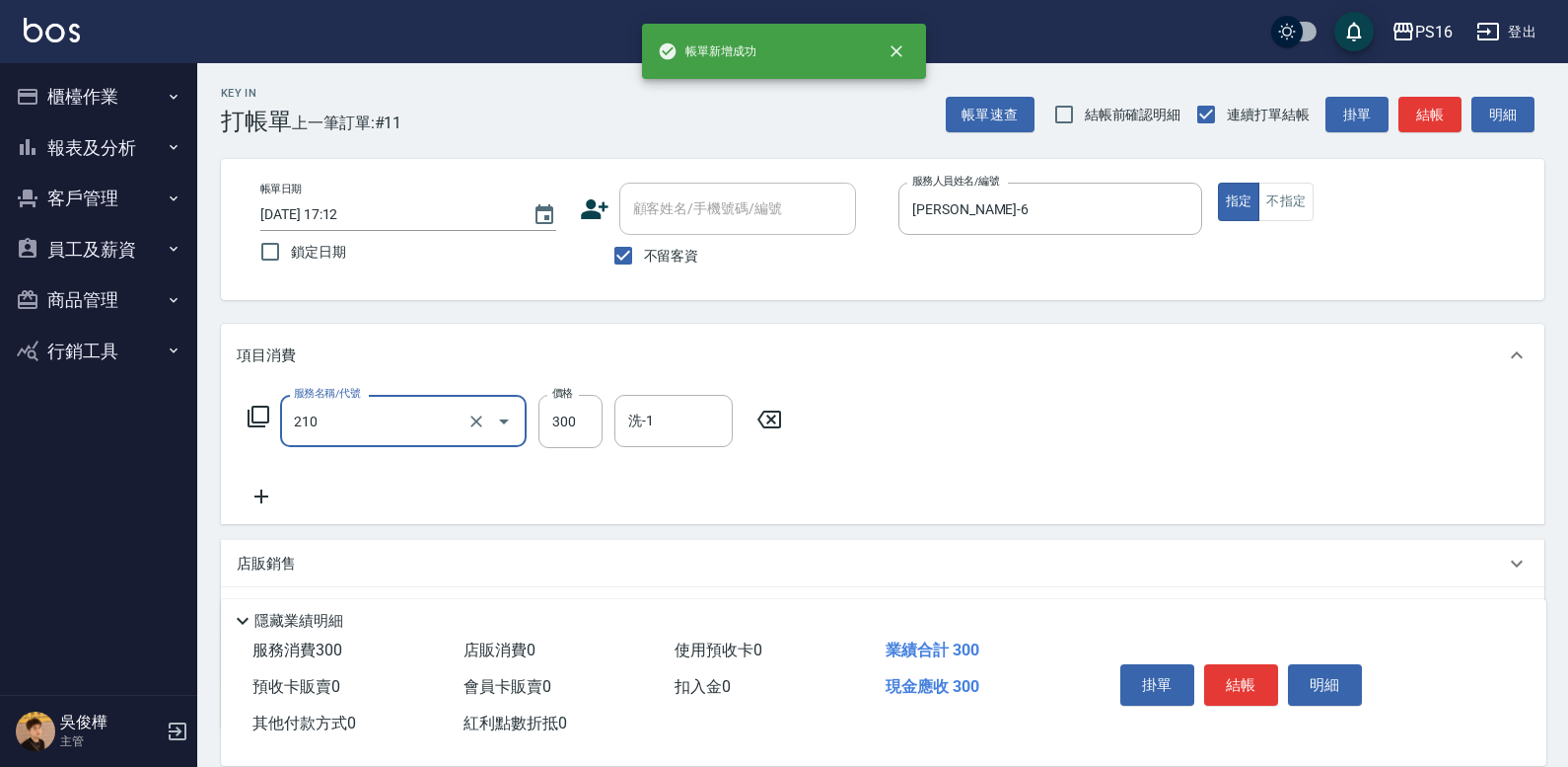
type input "[PERSON_NAME]洗髮精(210)"
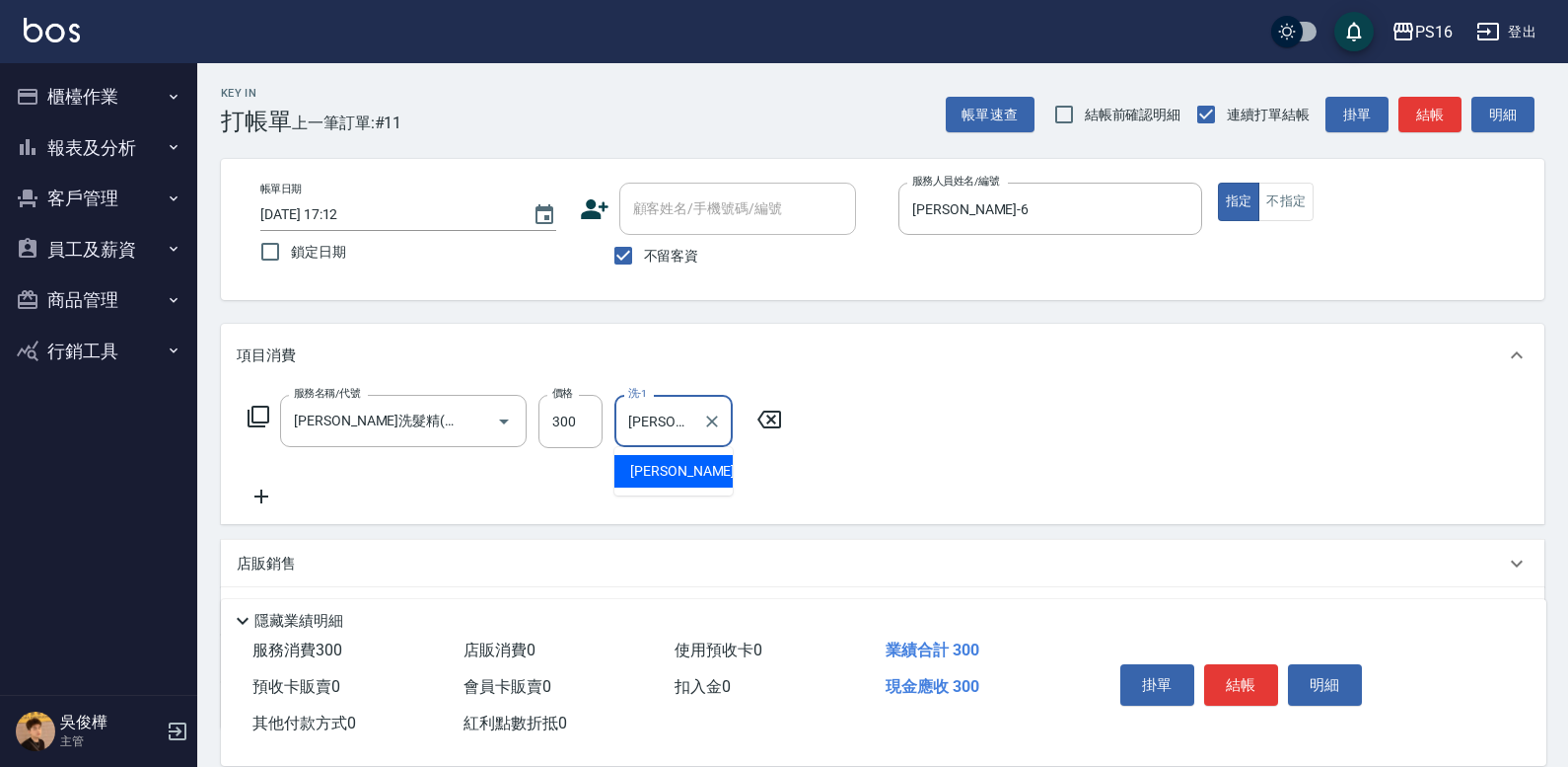
type input "[PERSON_NAME]-28"
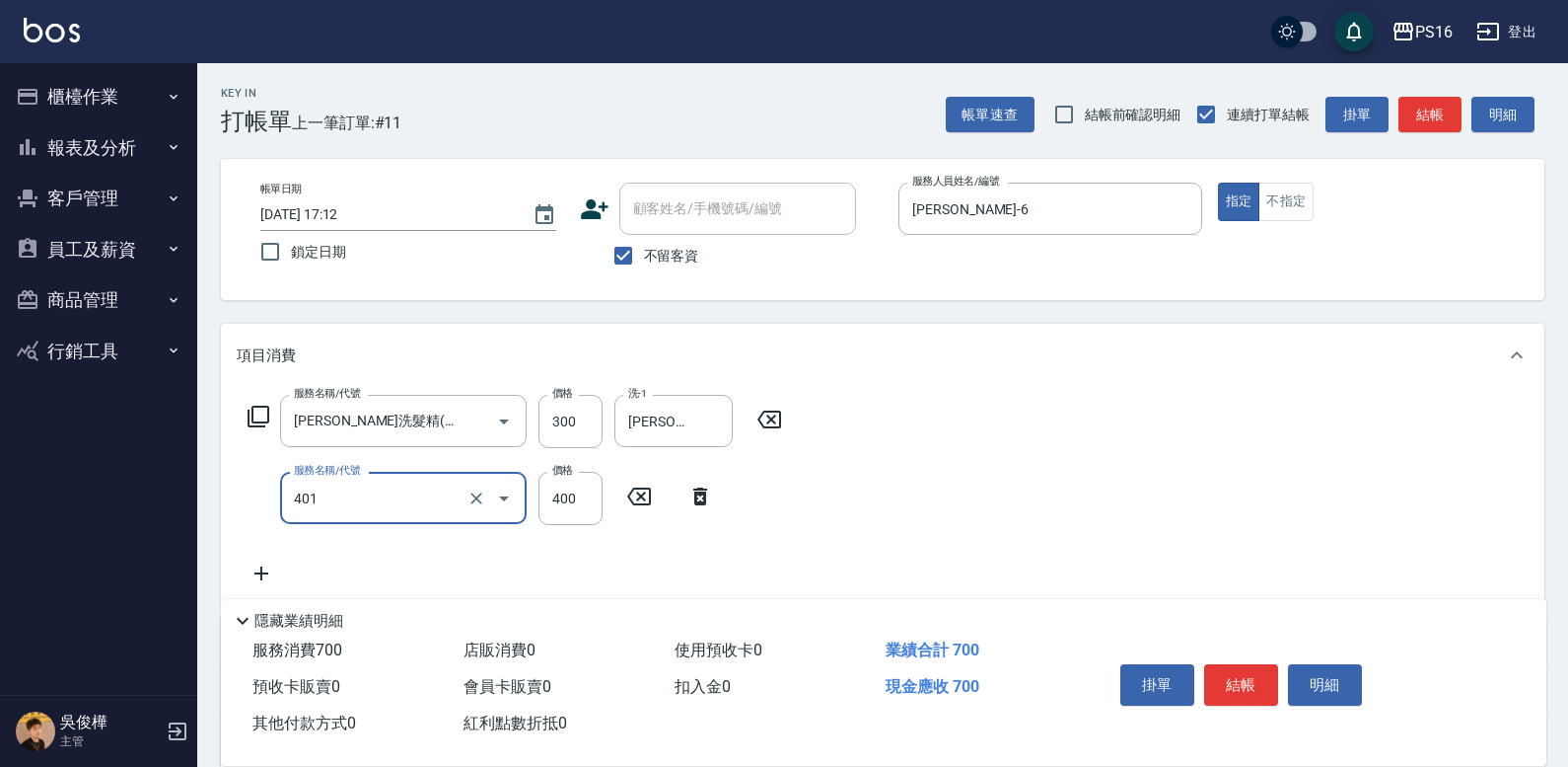
type input "剪髮(401)"
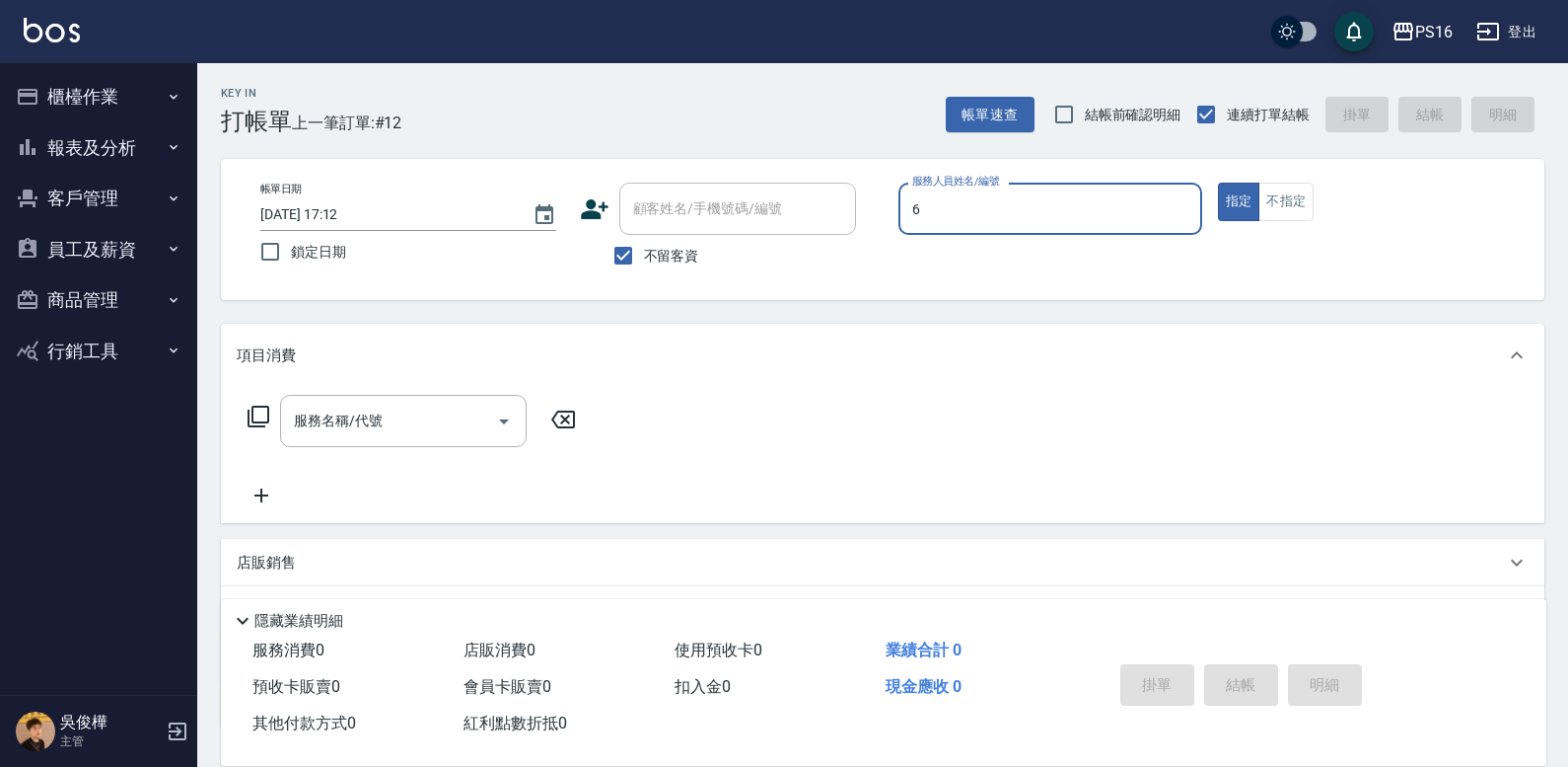
type input "[PERSON_NAME]-6"
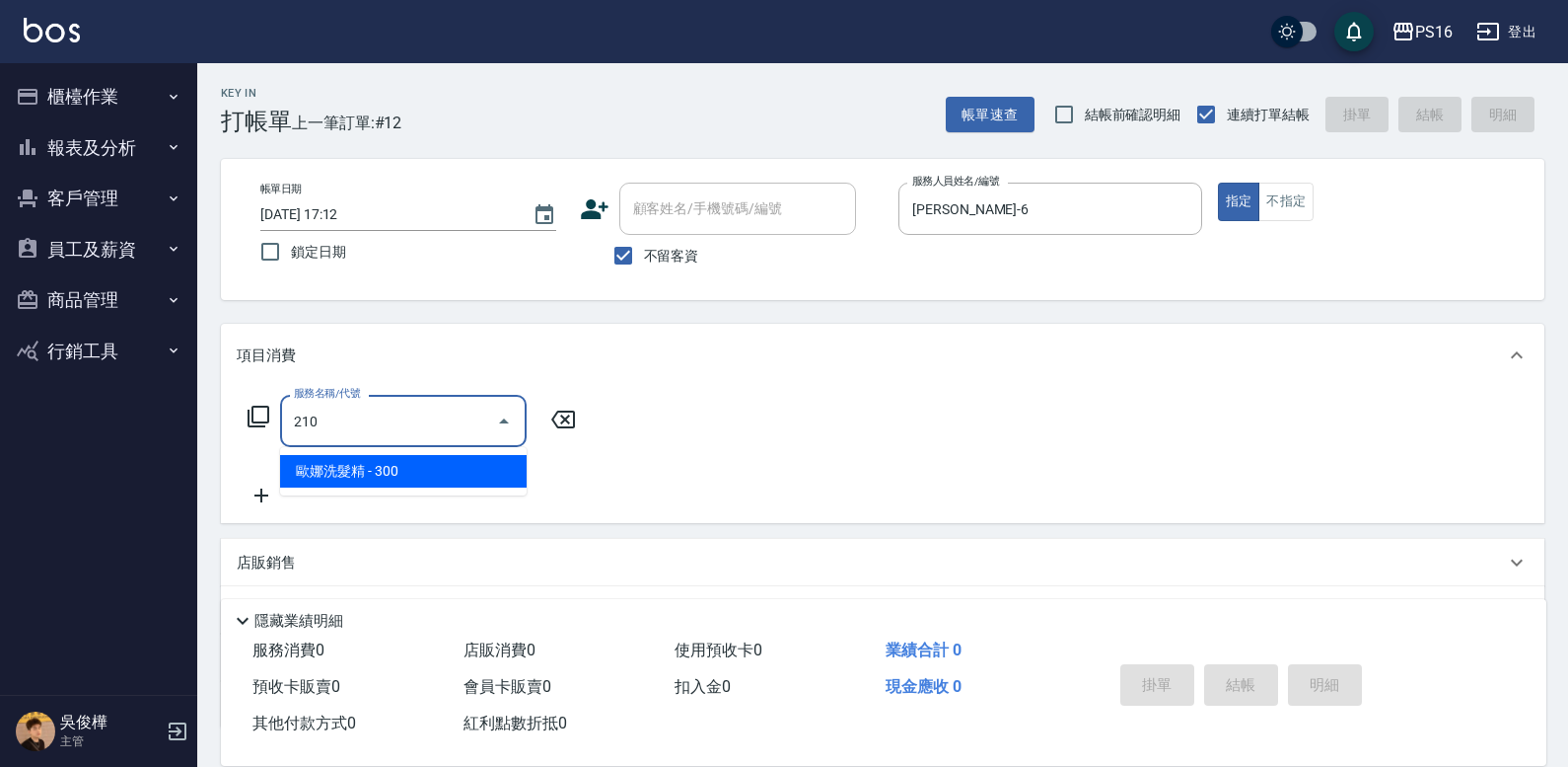
type input "[PERSON_NAME]洗髮精(210)"
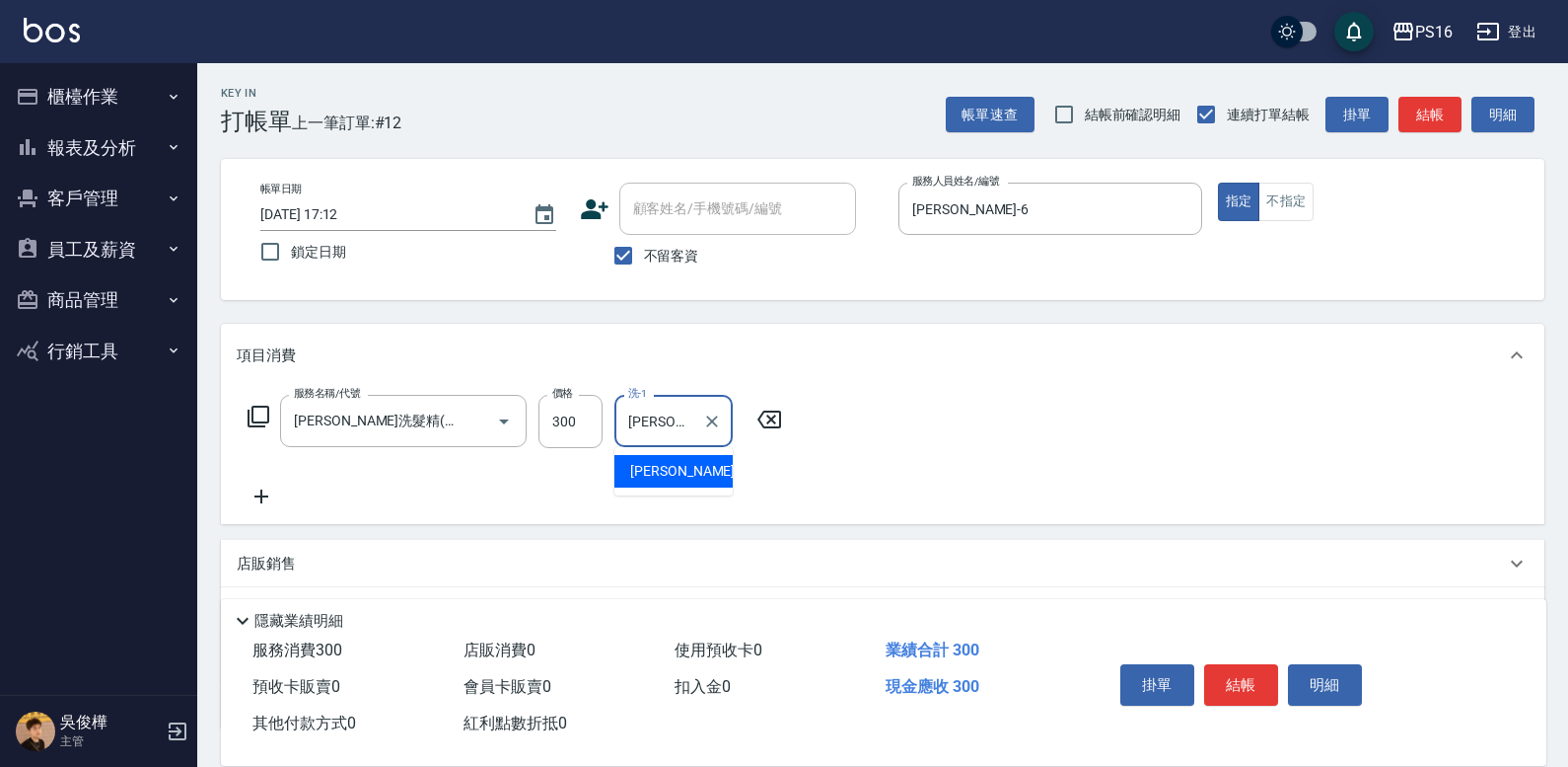
type input "[PERSON_NAME]-24"
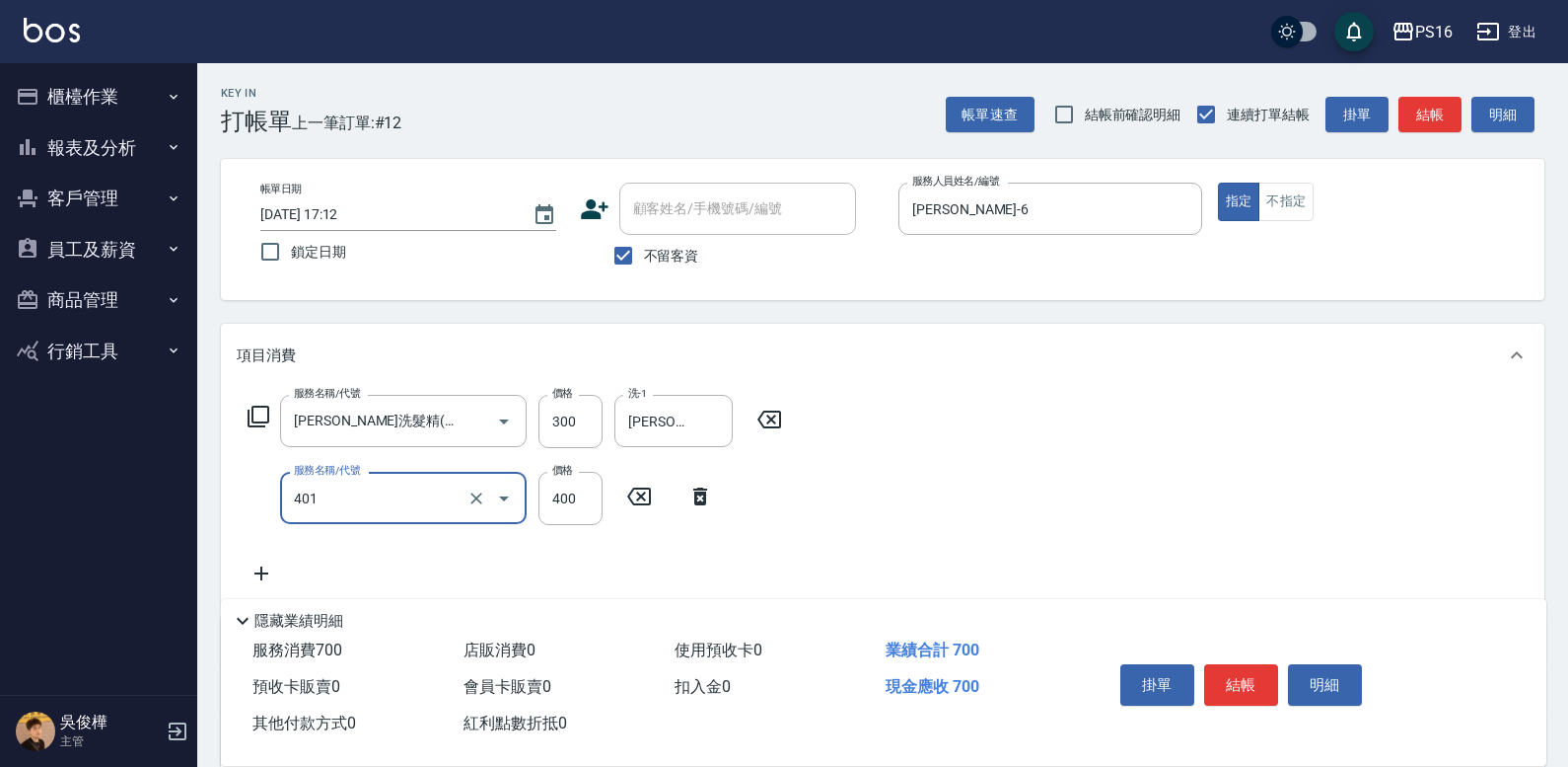
type input "剪髮(401)"
type input "200"
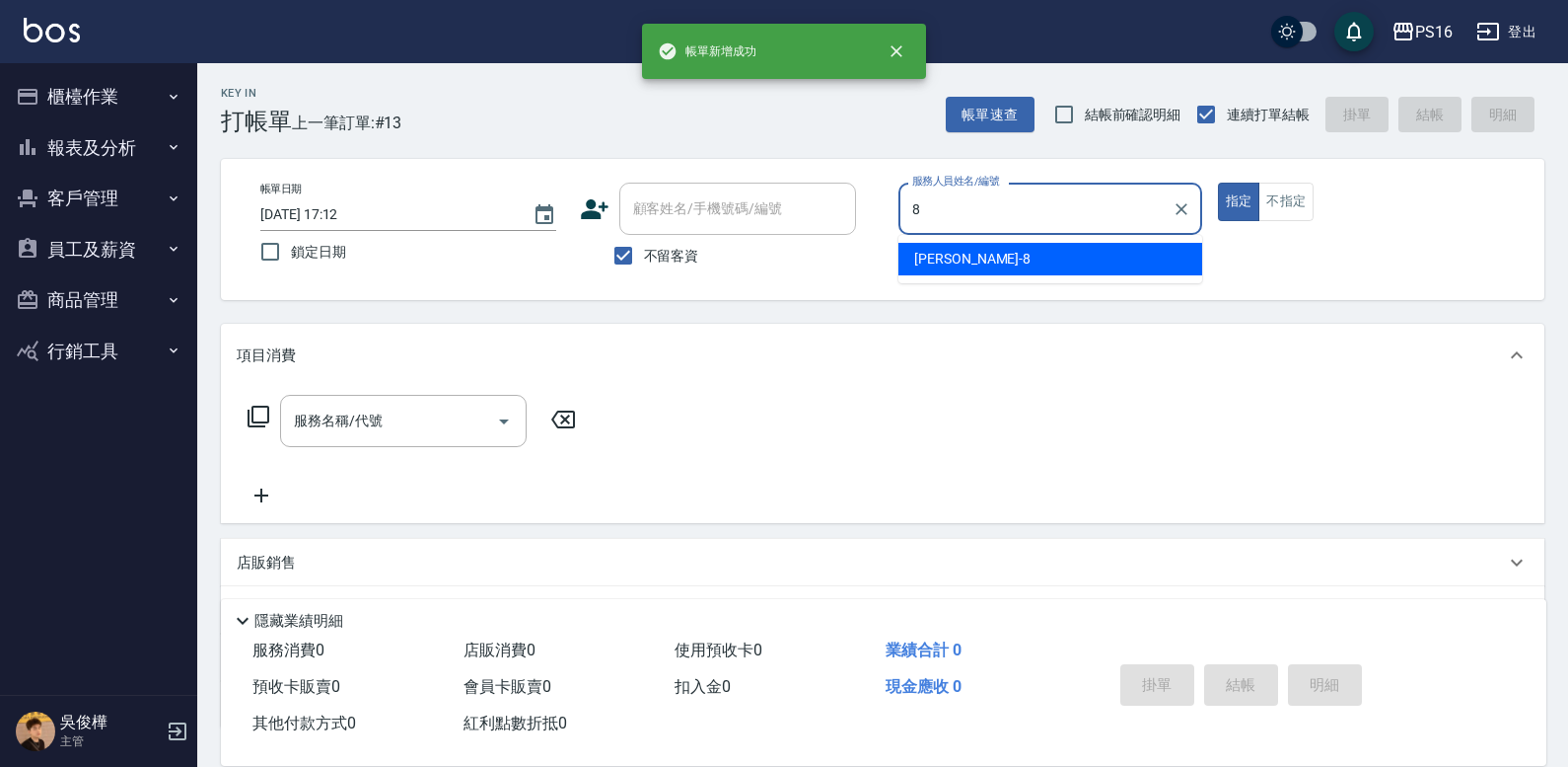
type input "[PERSON_NAME]-8"
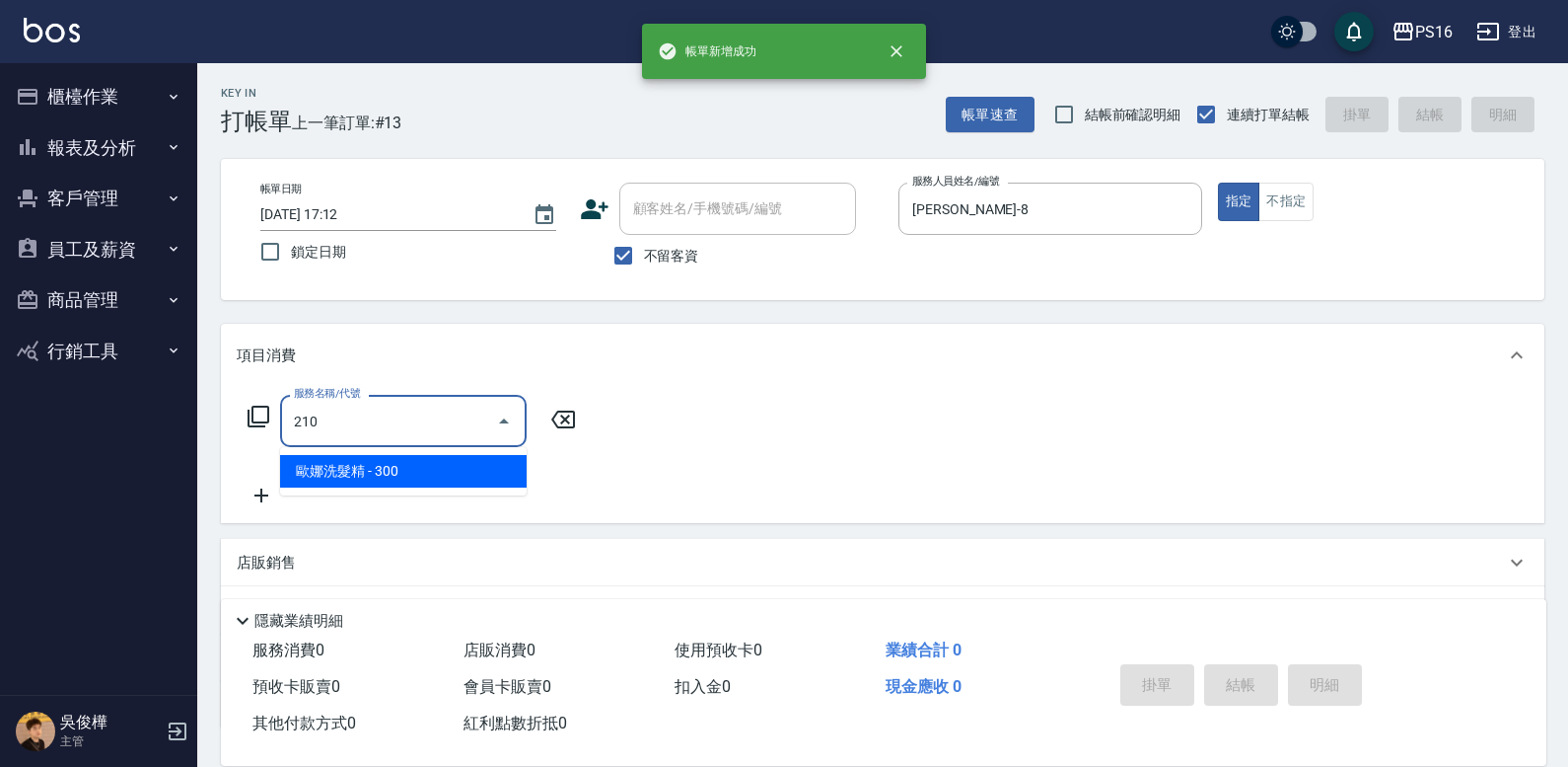
type input "[PERSON_NAME]洗髮精(210)"
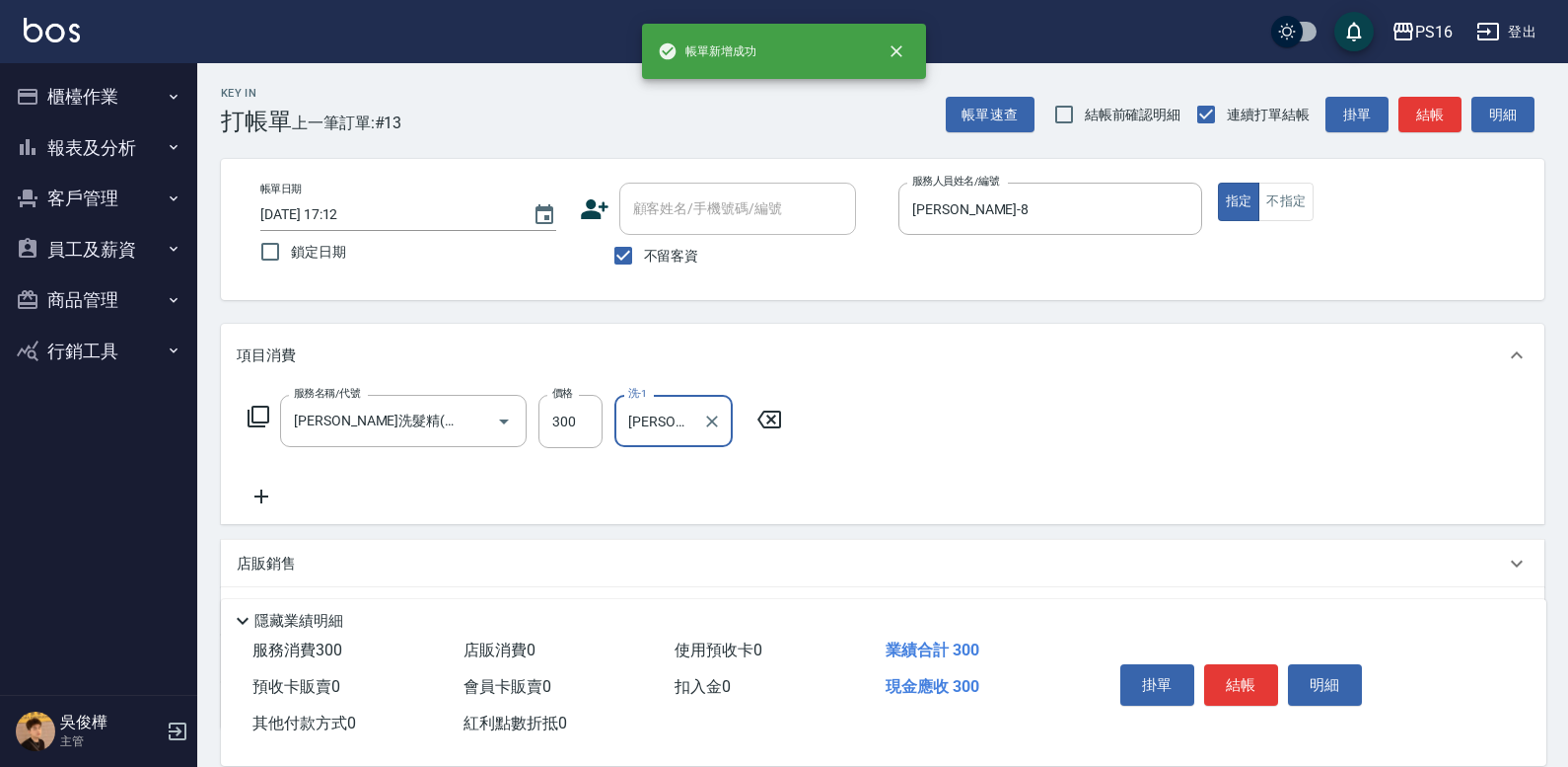
type input "[PERSON_NAME]-24"
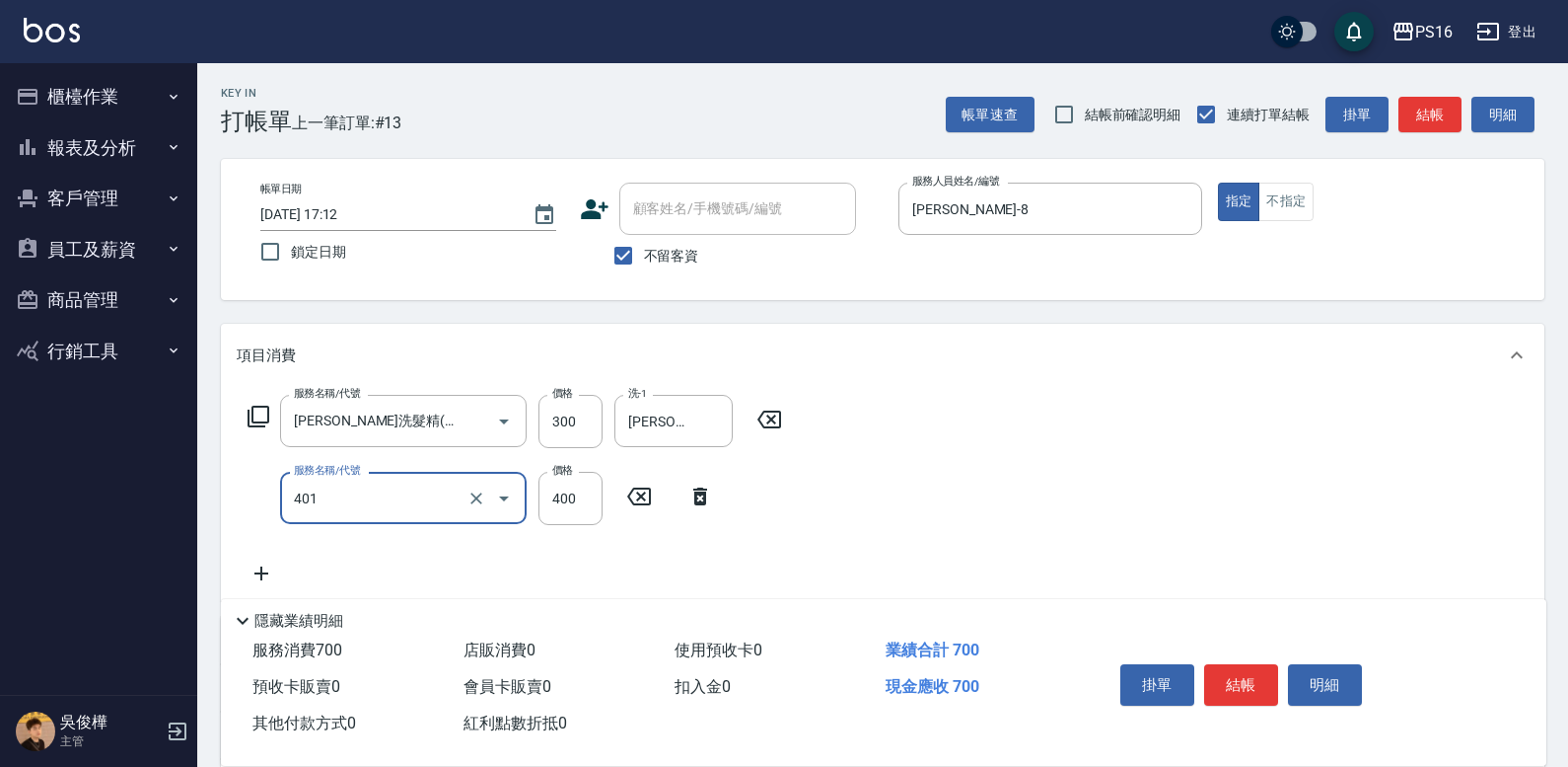
type input "剪髮(401)"
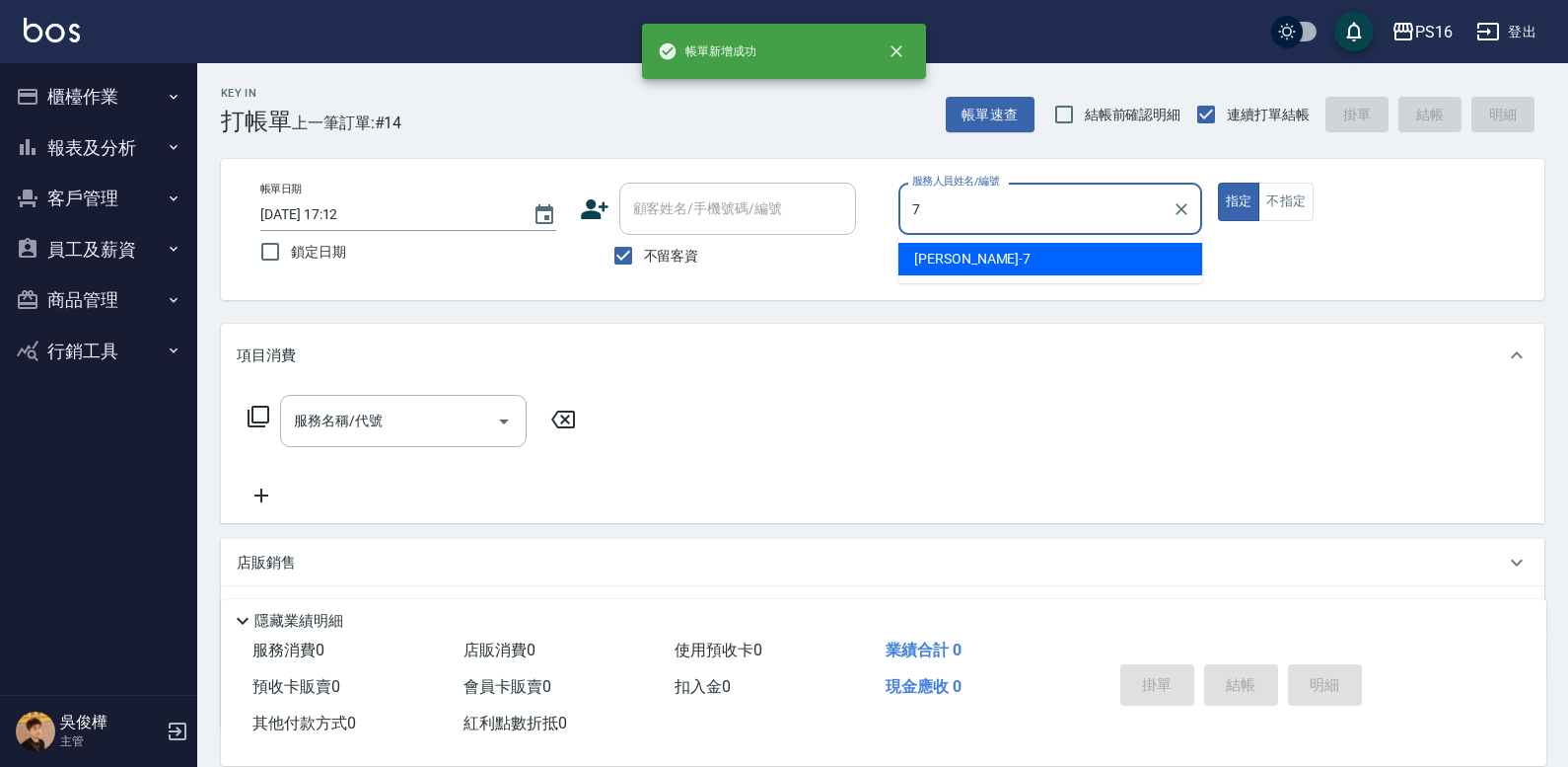
type input "[PERSON_NAME]-7"
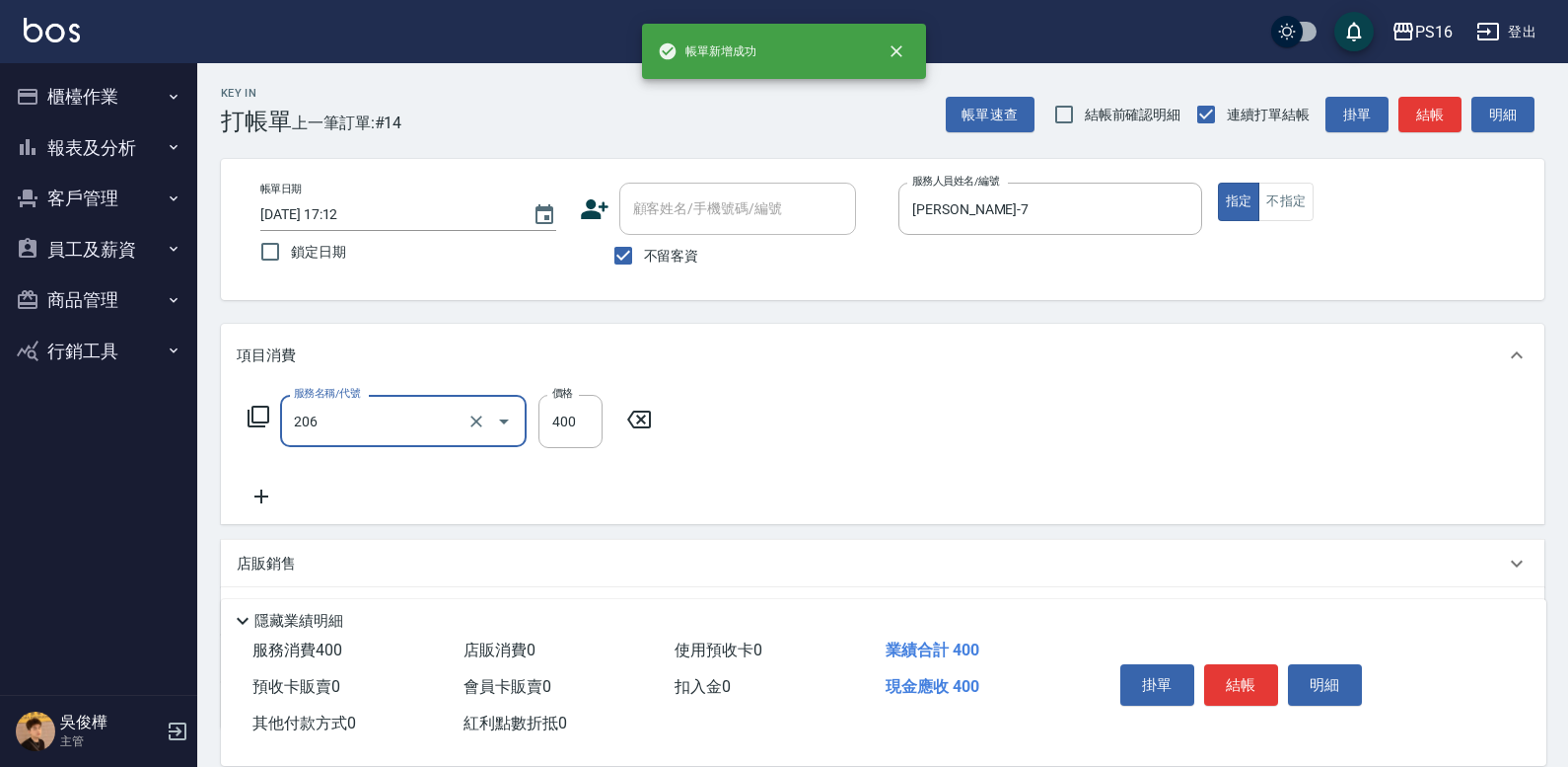
type input "健康洗(206)"
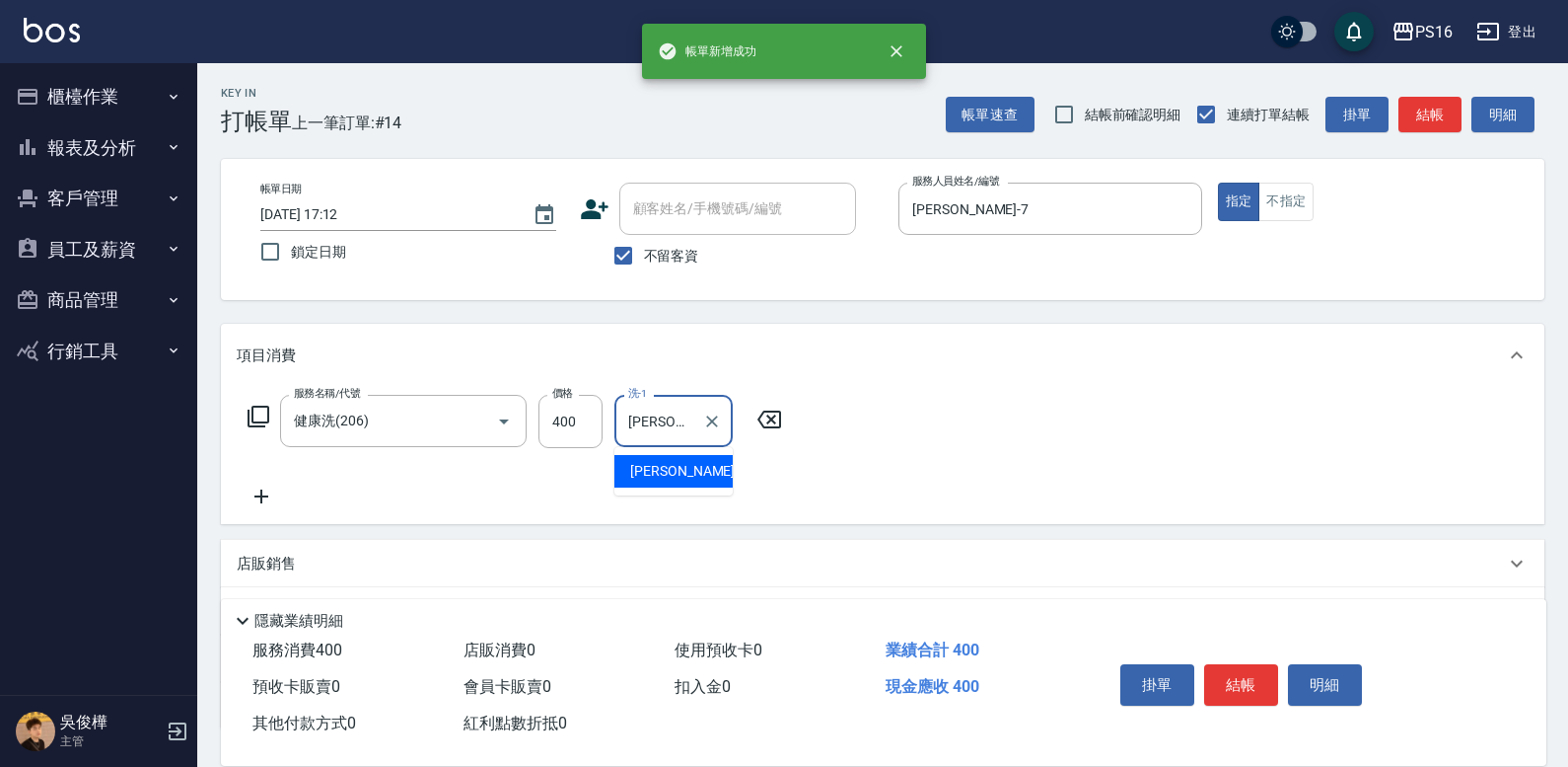
type input "[PERSON_NAME]-28"
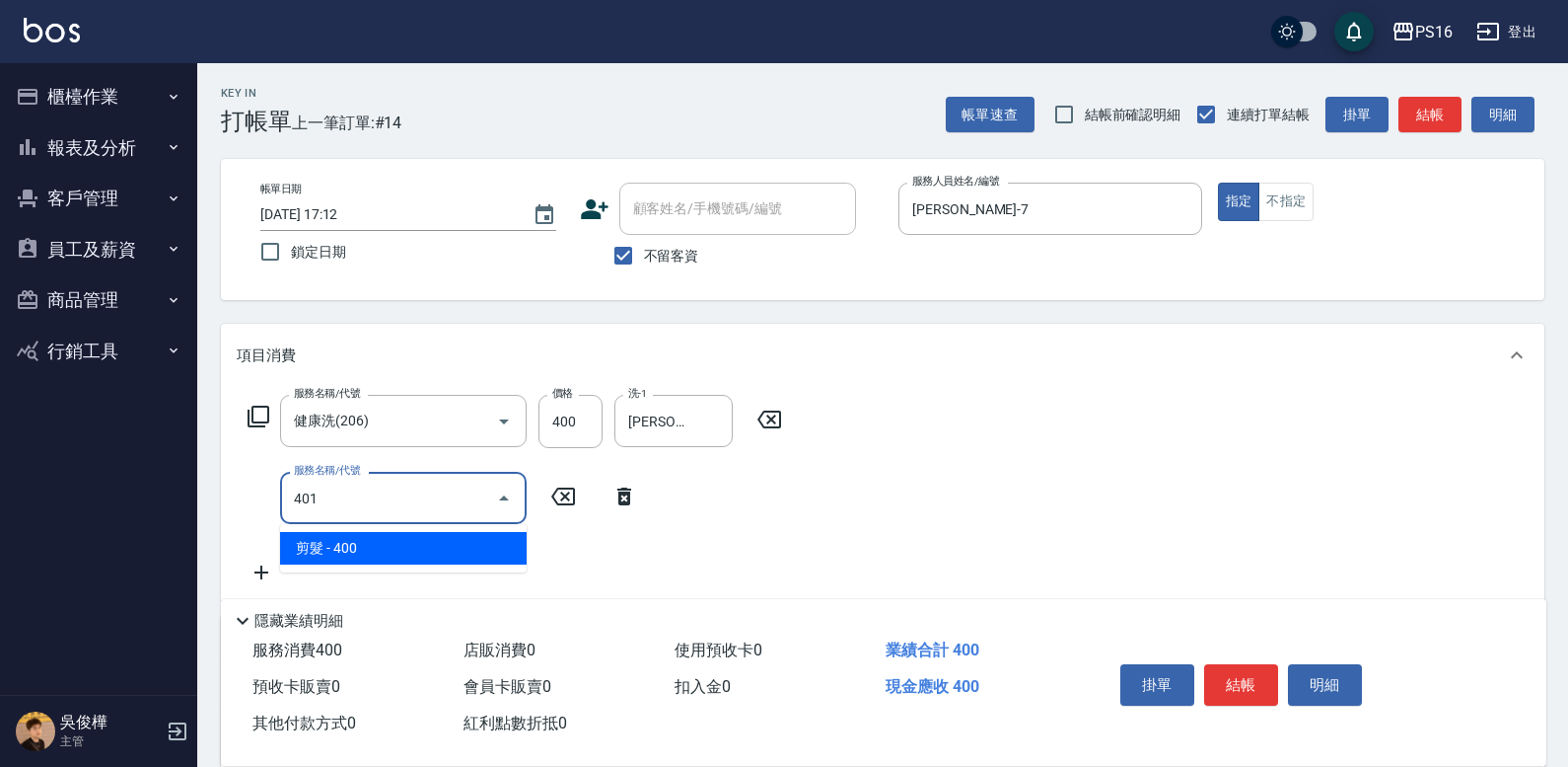
type input "剪髮(401)"
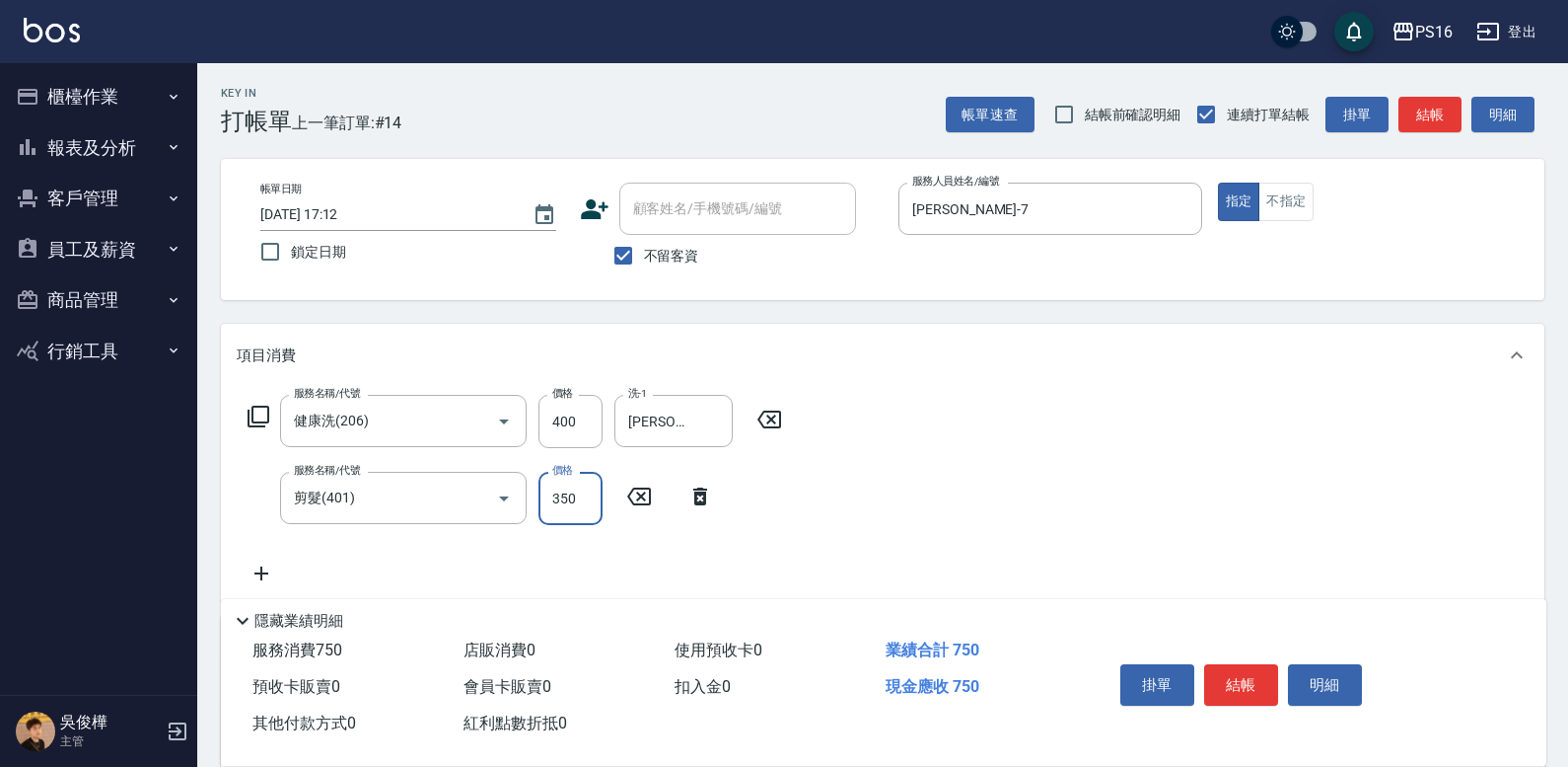
type input "350"
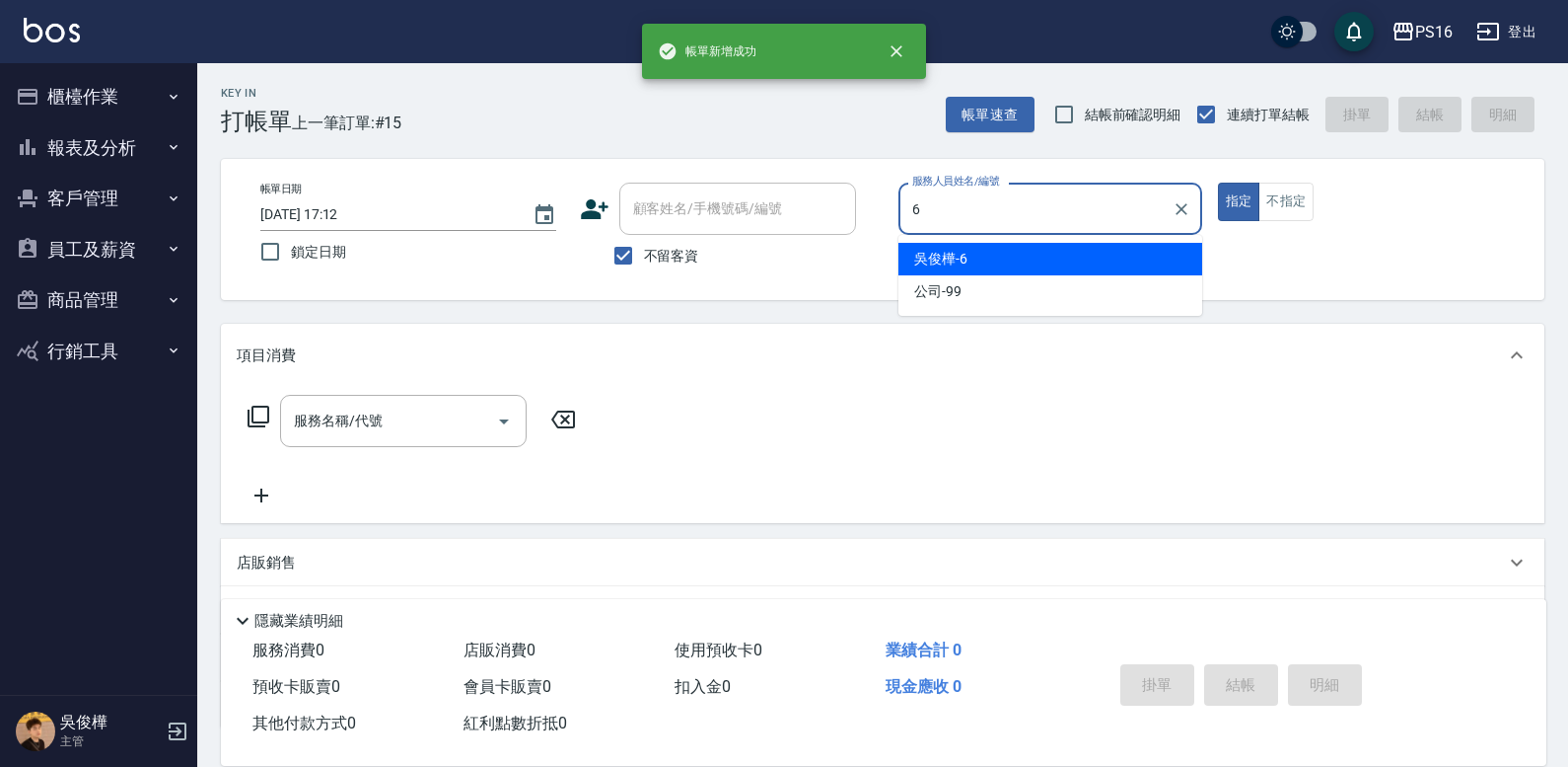
type input "[PERSON_NAME]-6"
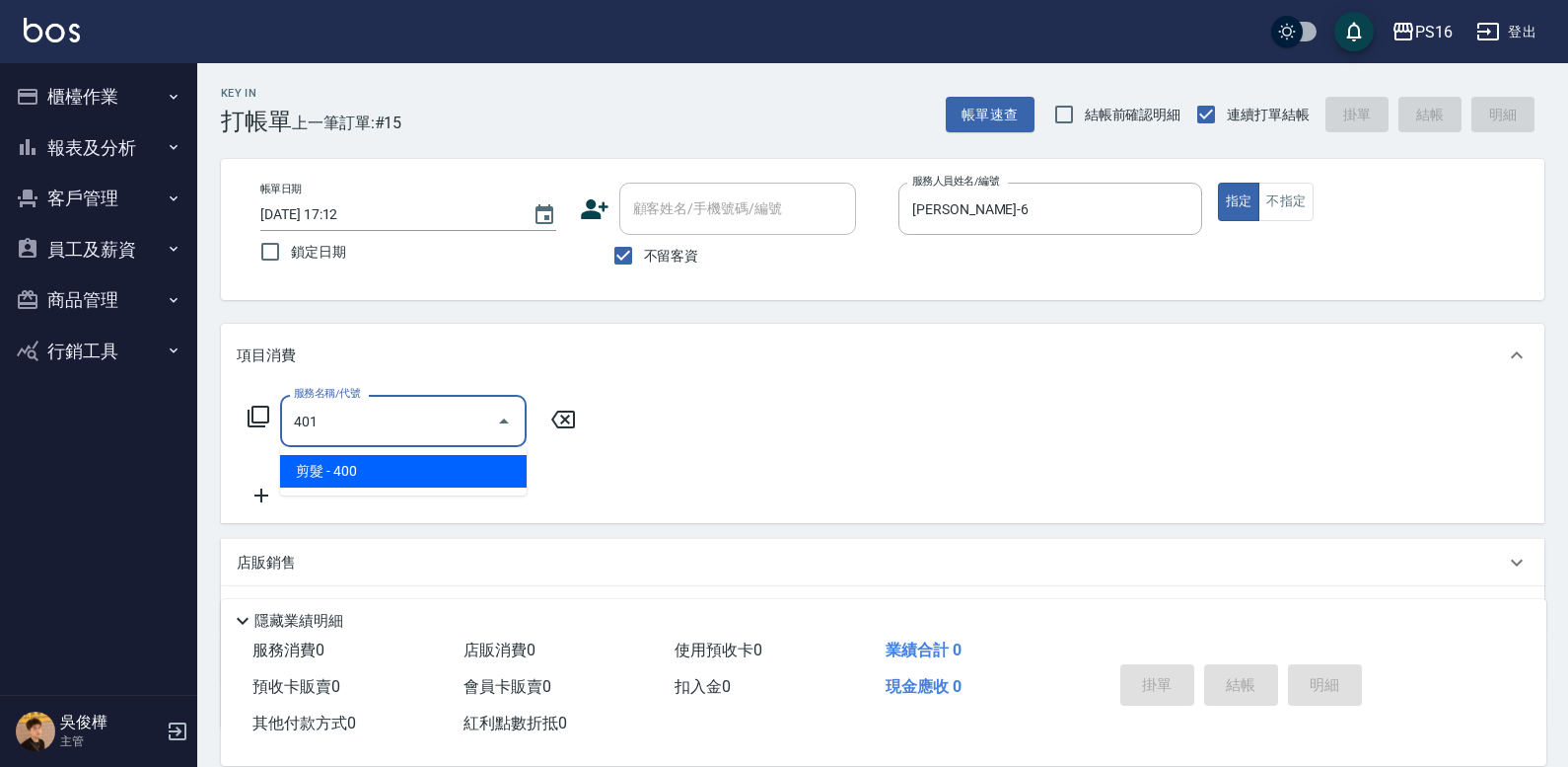
type input "剪髮(401)"
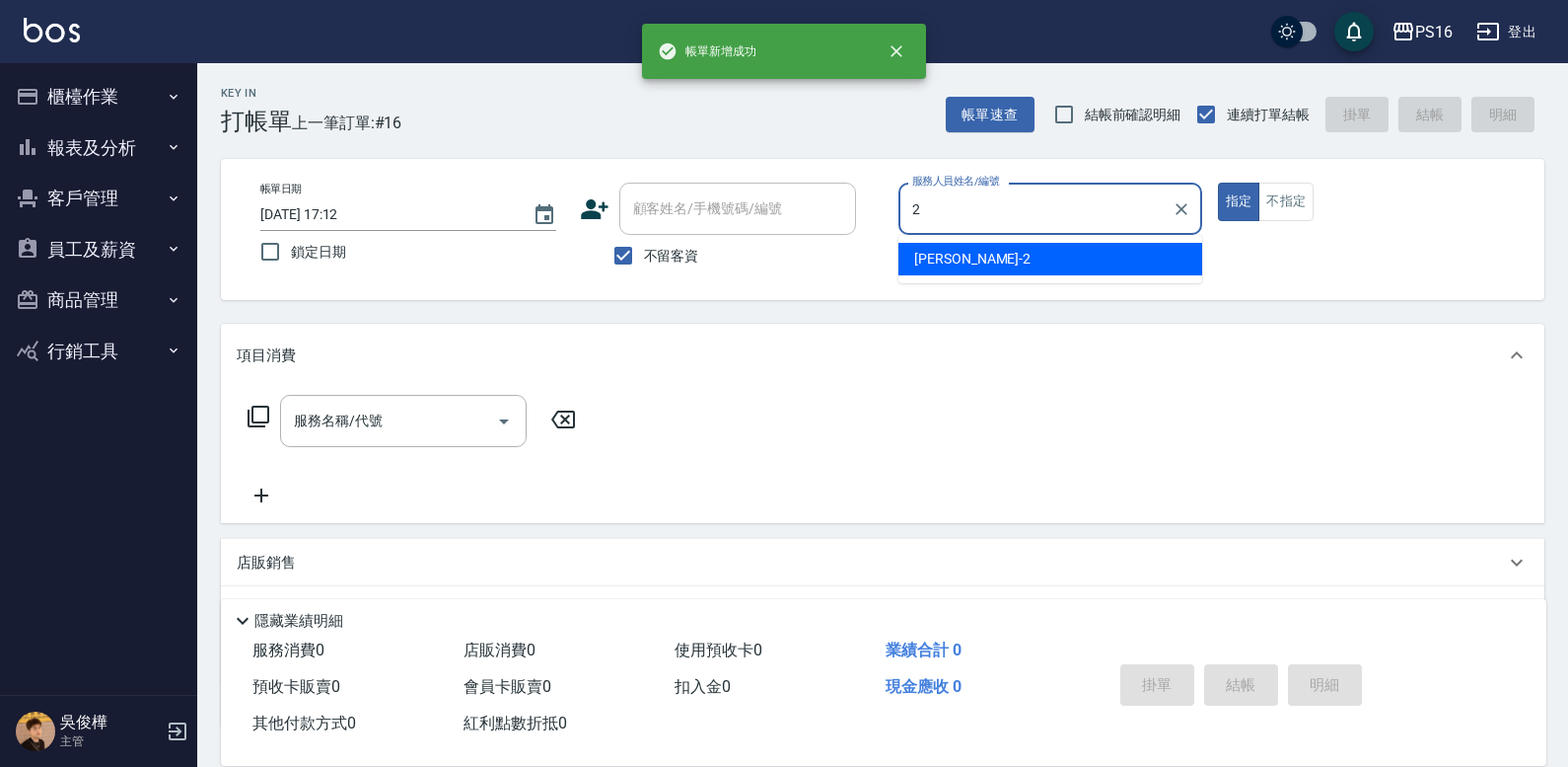
type input "[PERSON_NAME]-2"
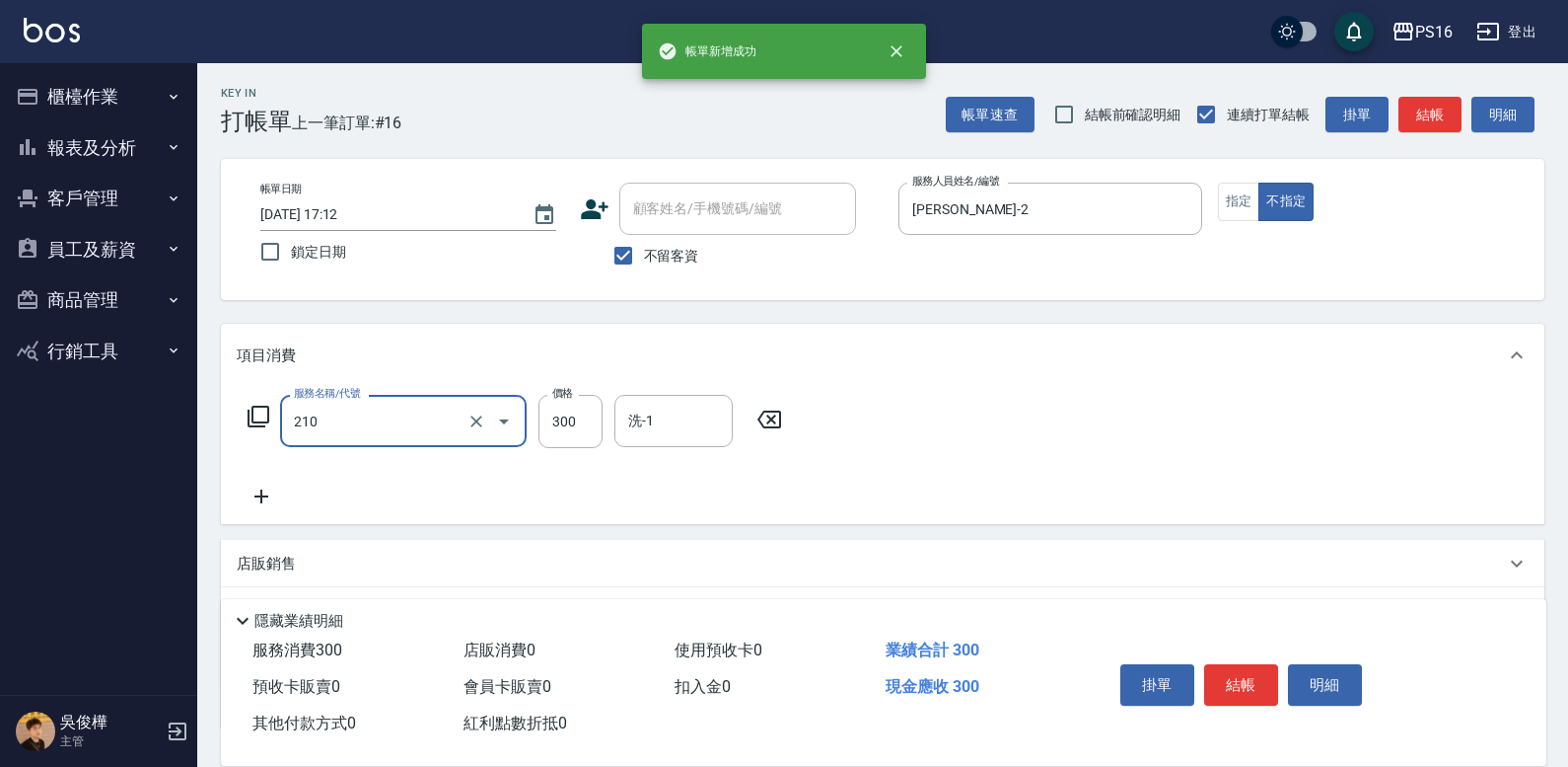
type input "[PERSON_NAME]洗髮精(210)"
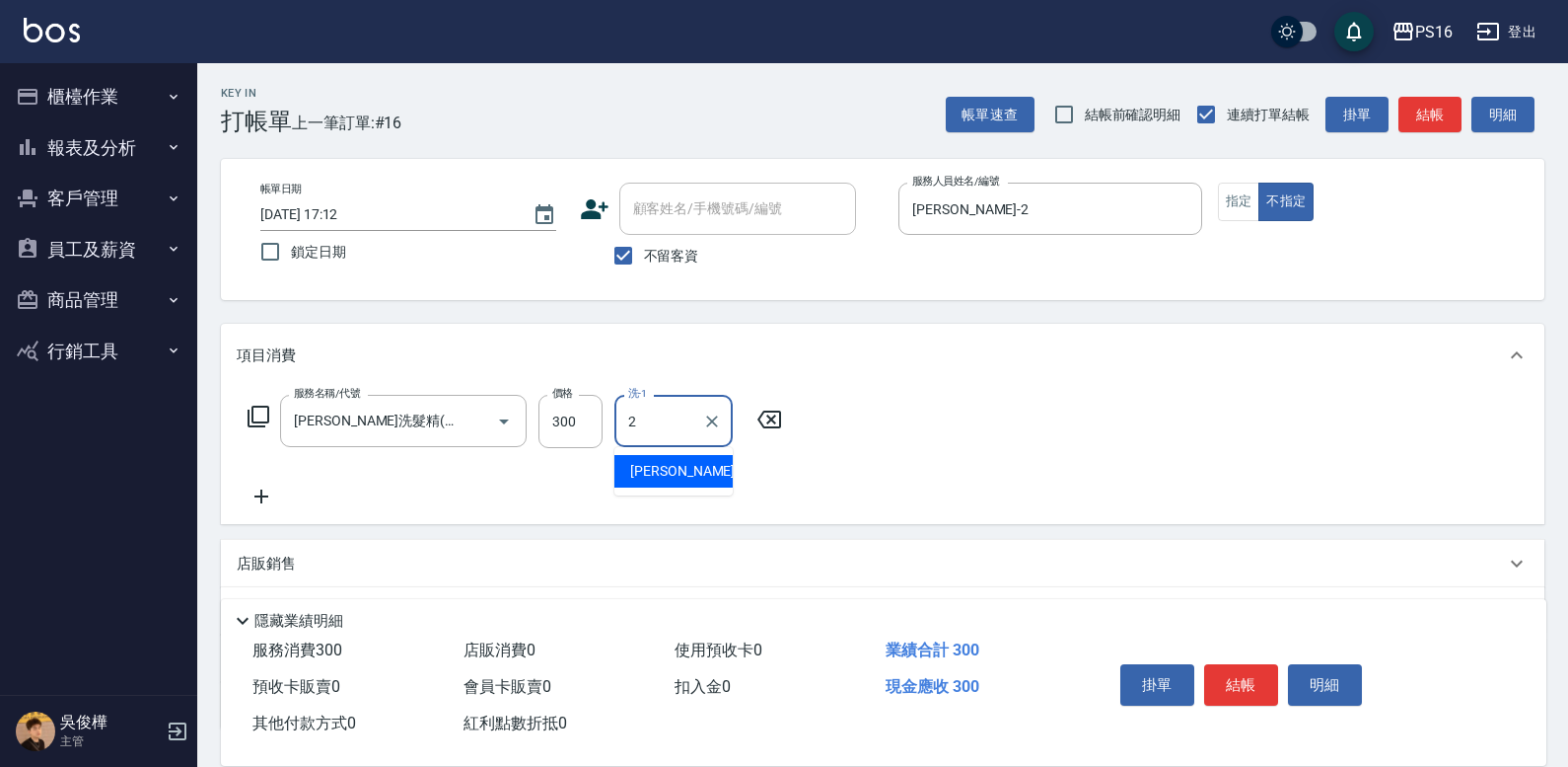
type input "[PERSON_NAME]-2"
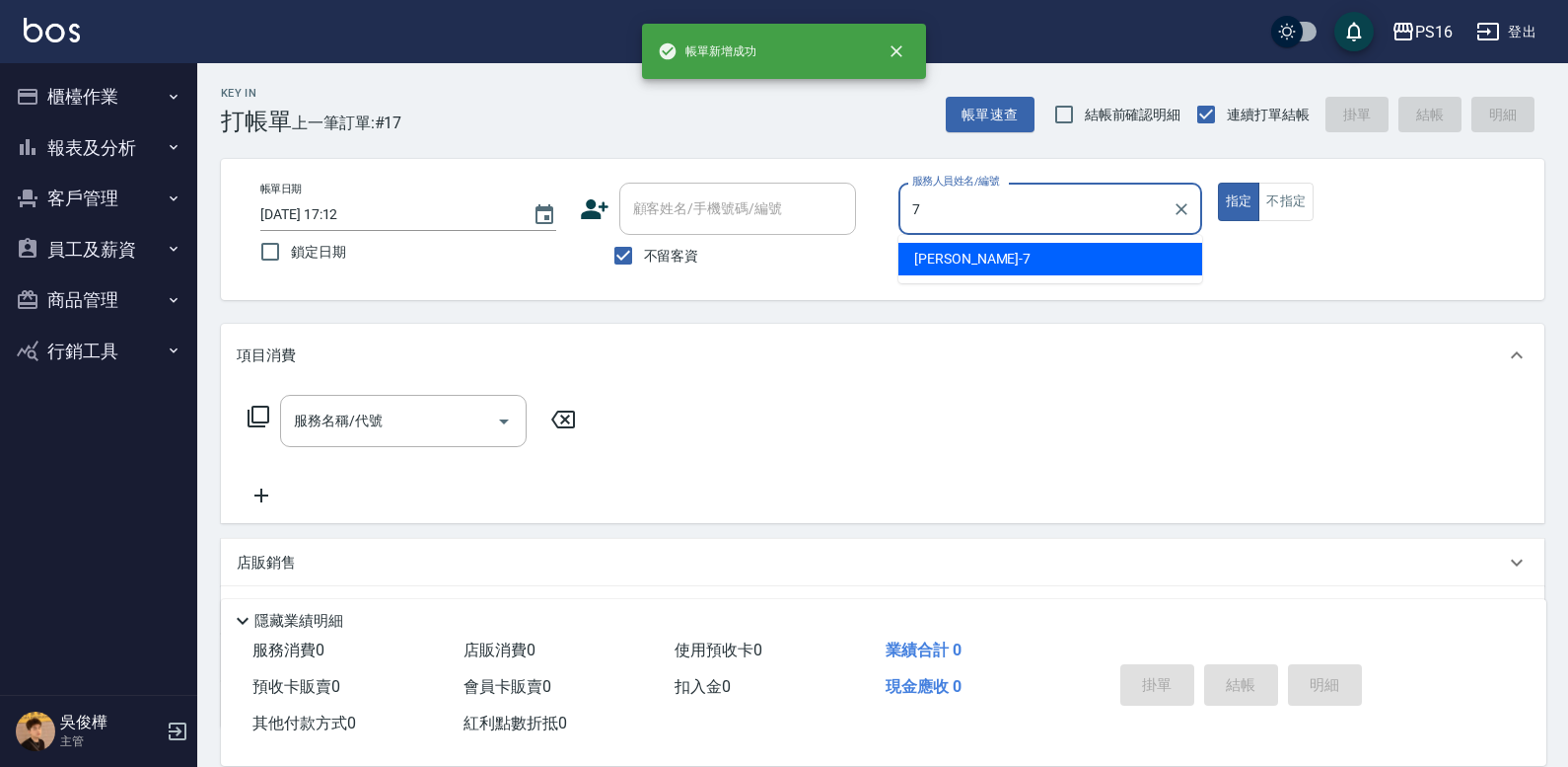
type input "[PERSON_NAME]-7"
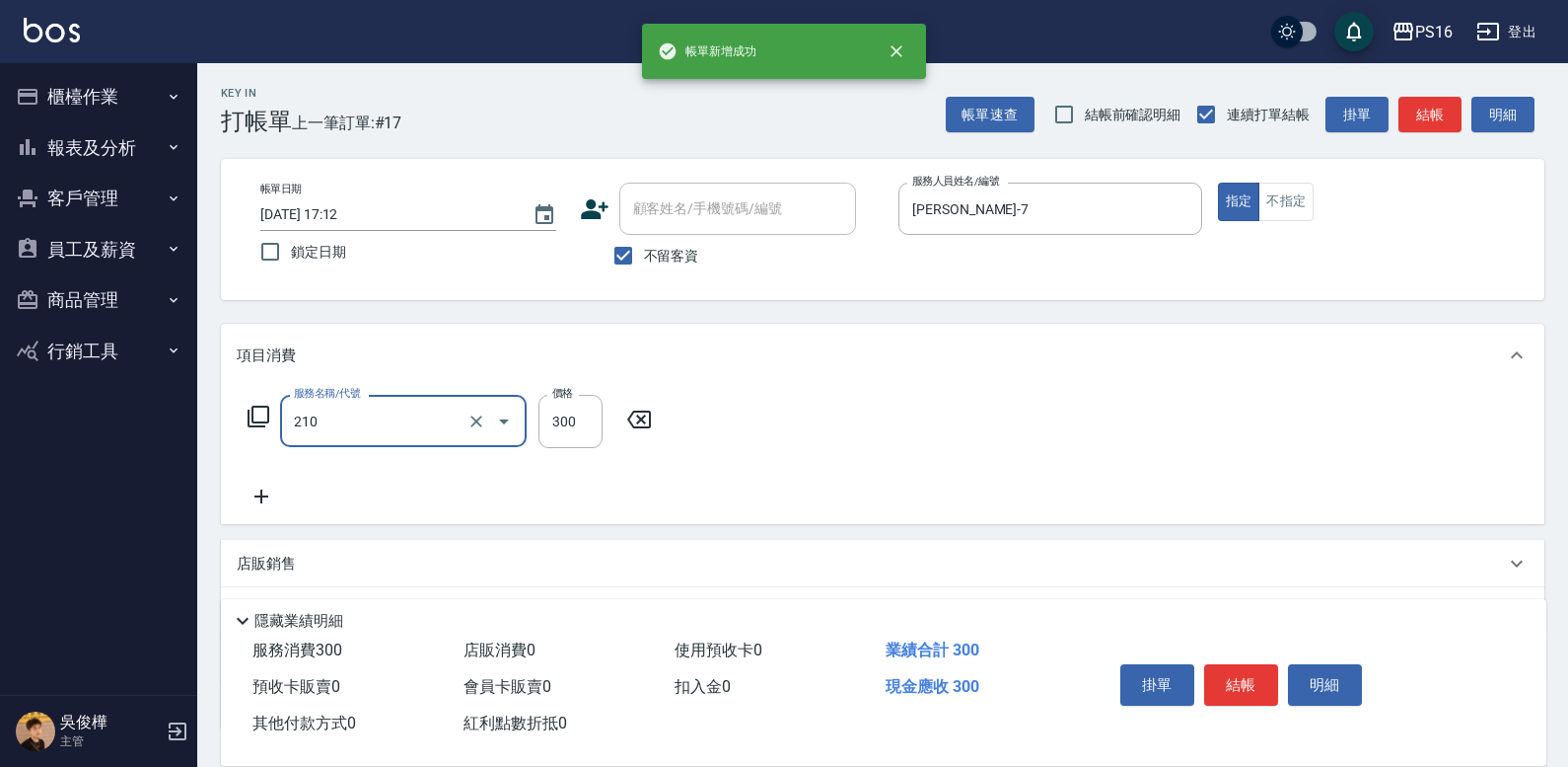
type input "[PERSON_NAME]洗髮精(210)"
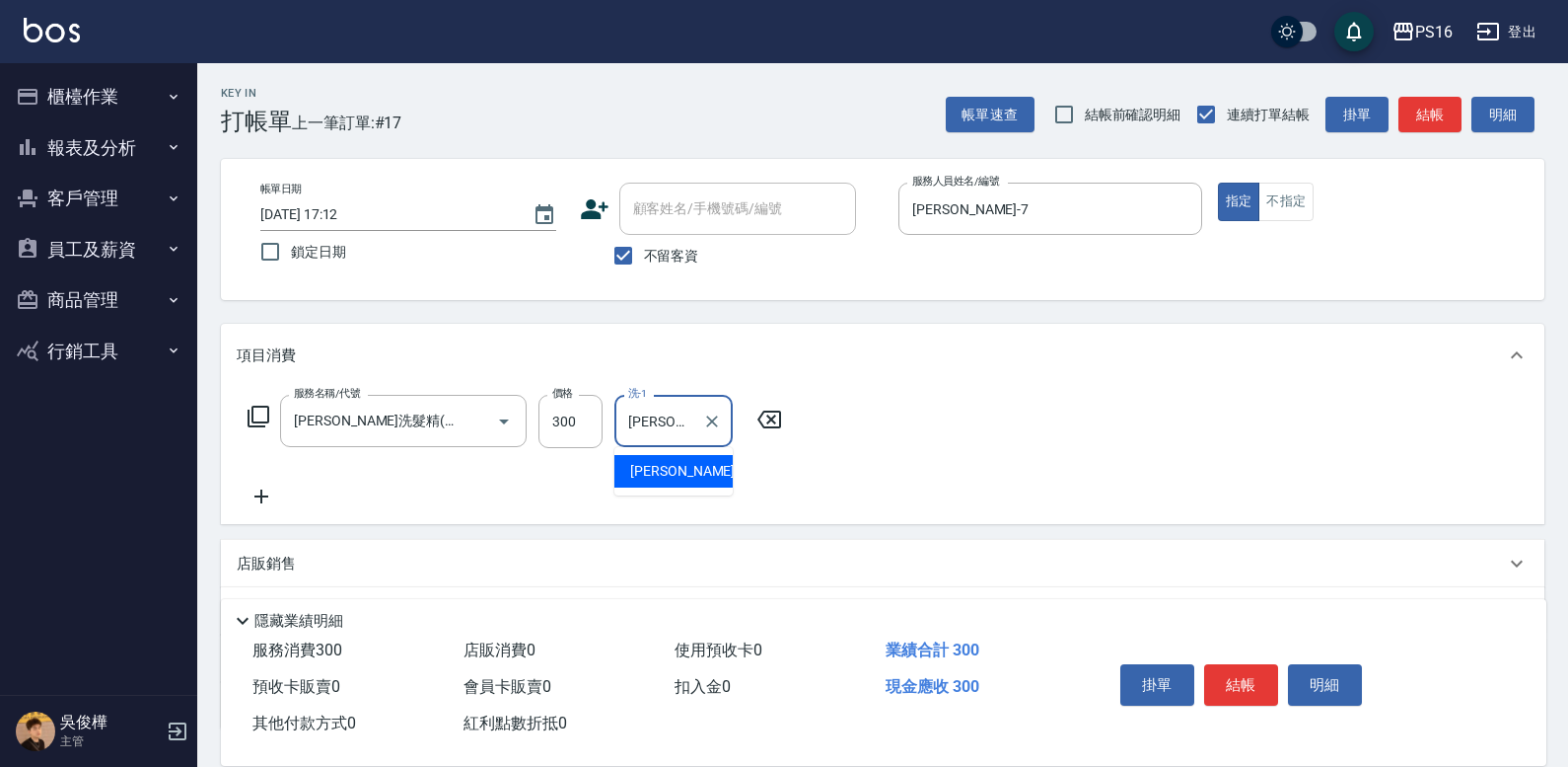
type input "[PERSON_NAME]-24"
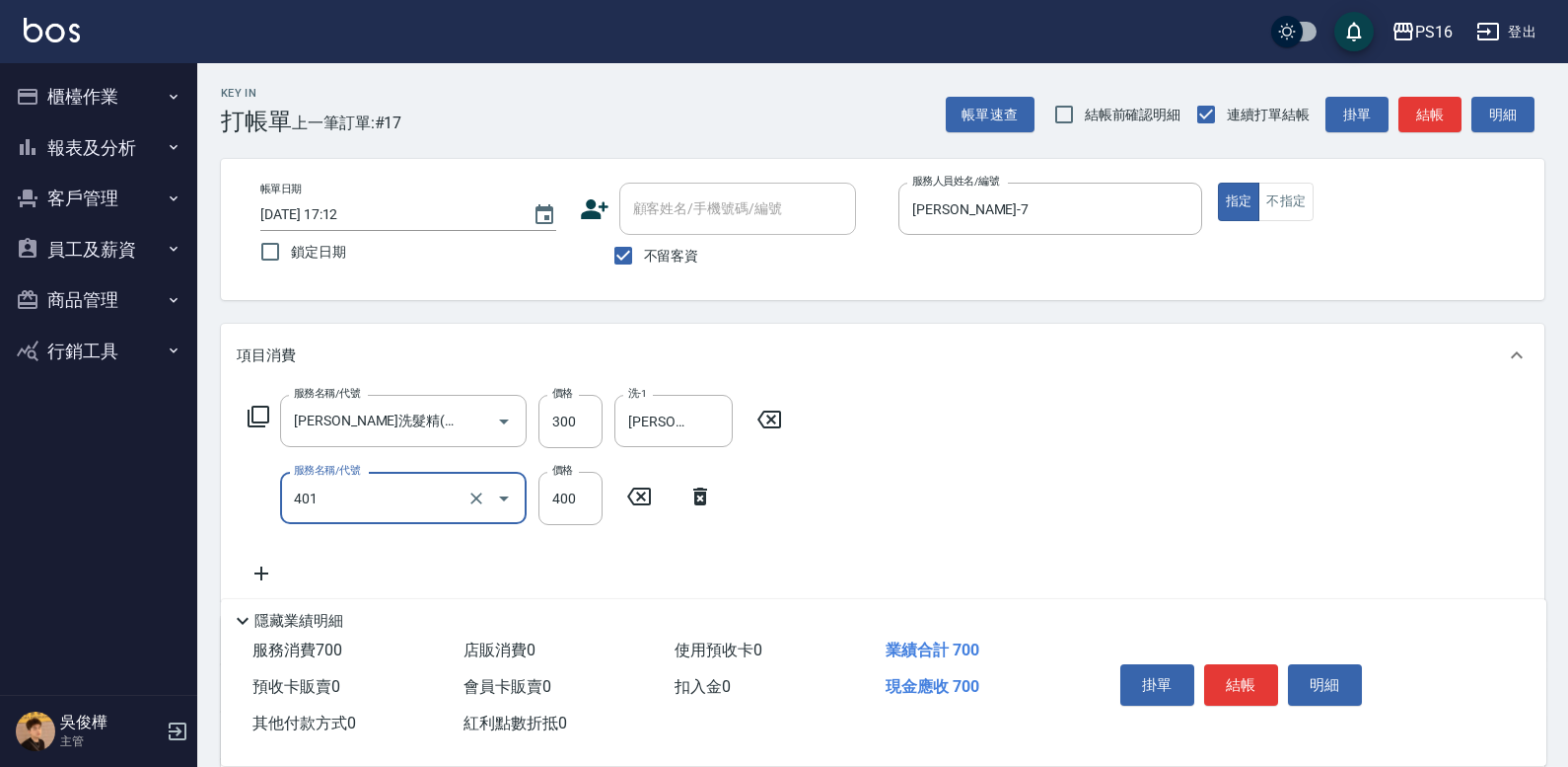
type input "剪髮(401)"
type input "300"
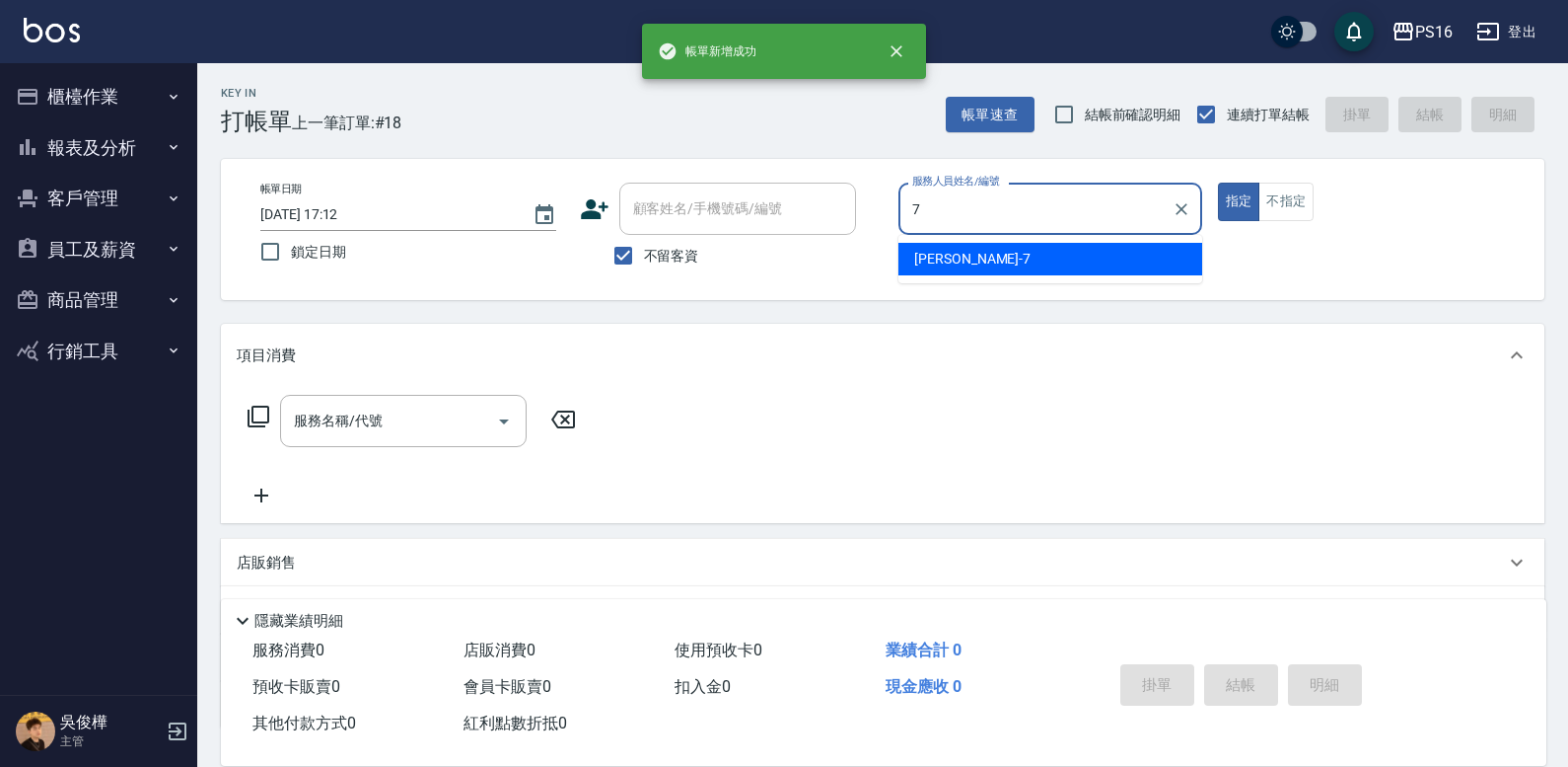
type input "[PERSON_NAME]-7"
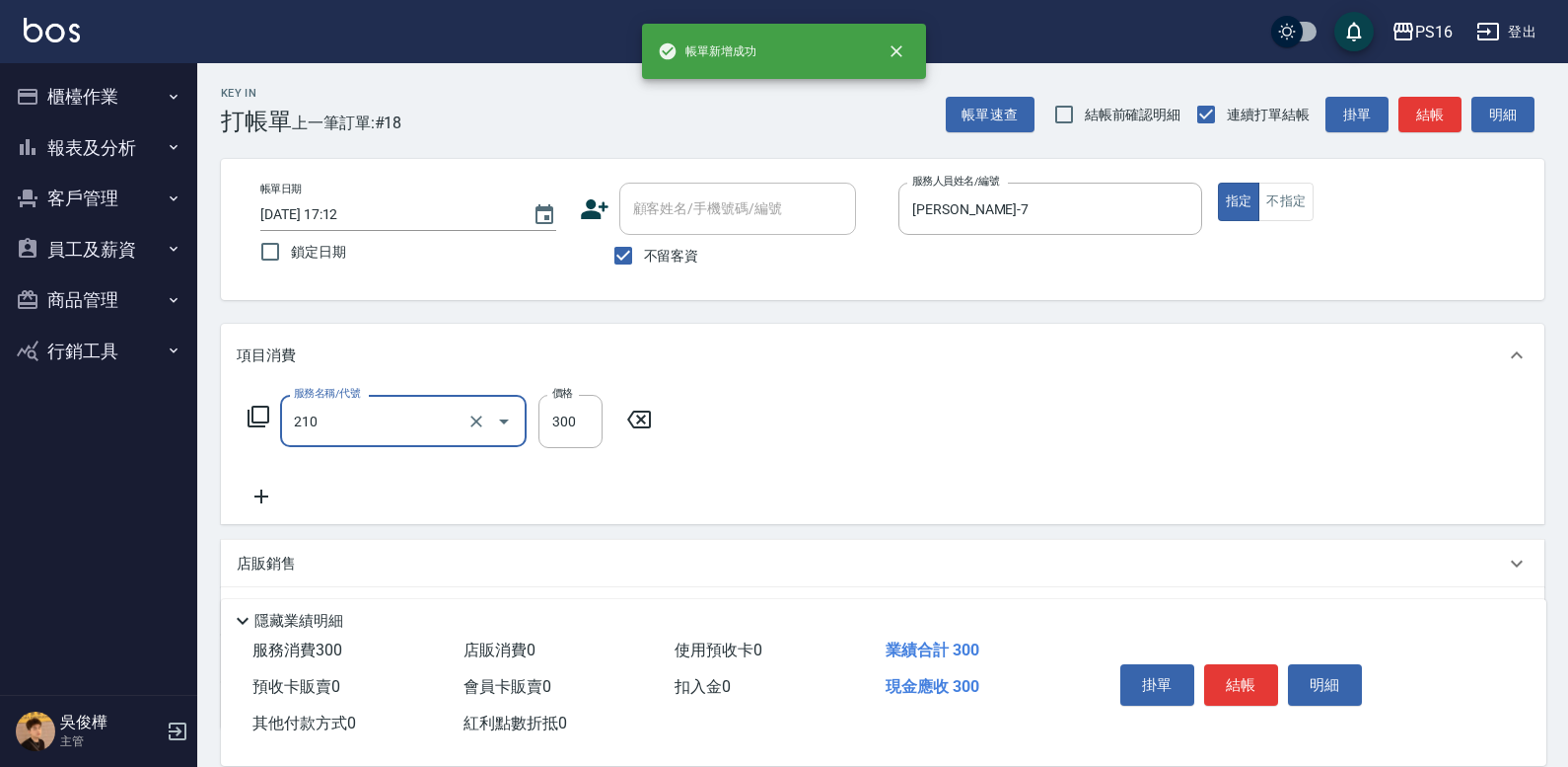
type input "[PERSON_NAME]洗髮精(210)"
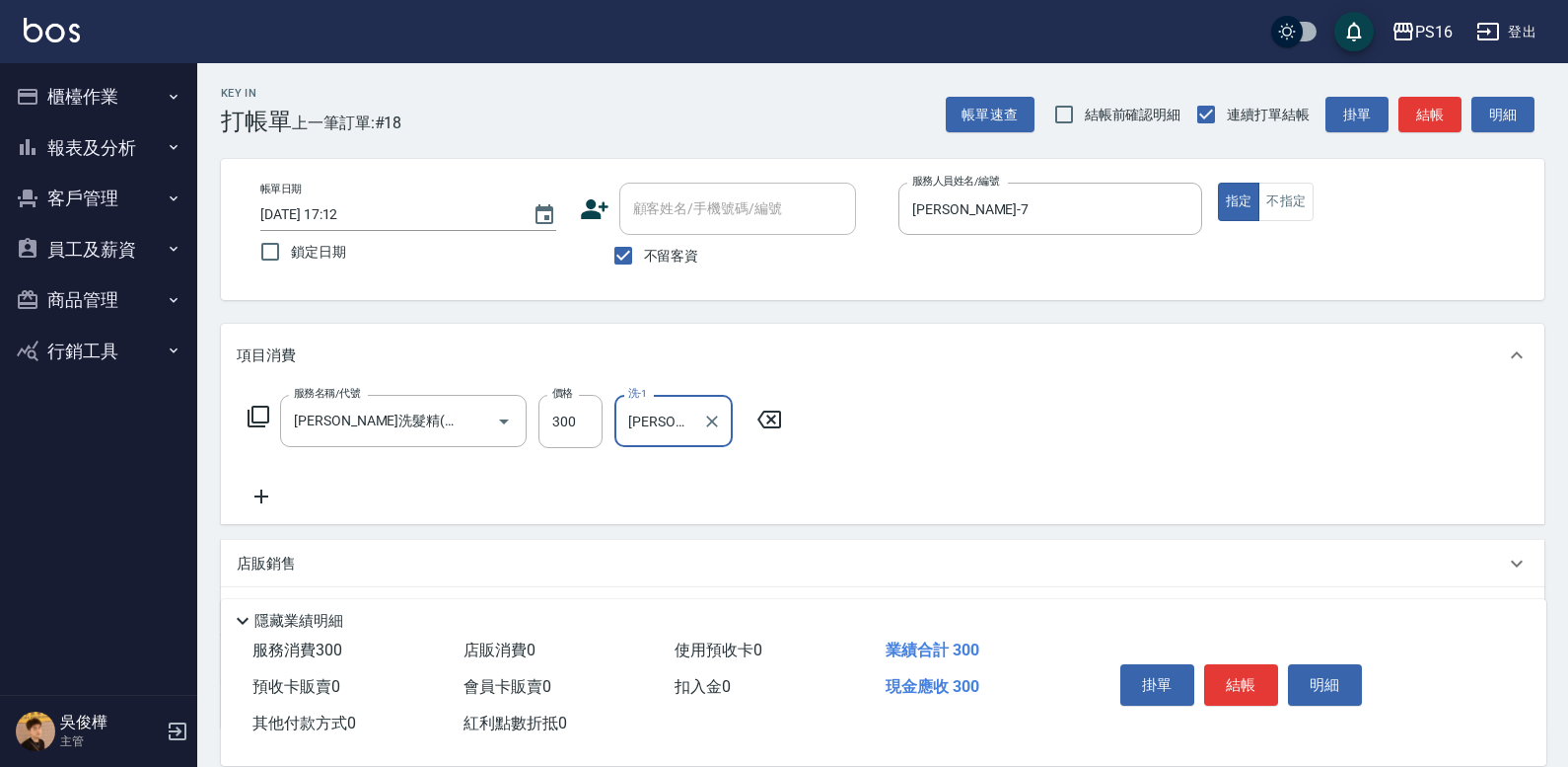
type input "[PERSON_NAME]-24"
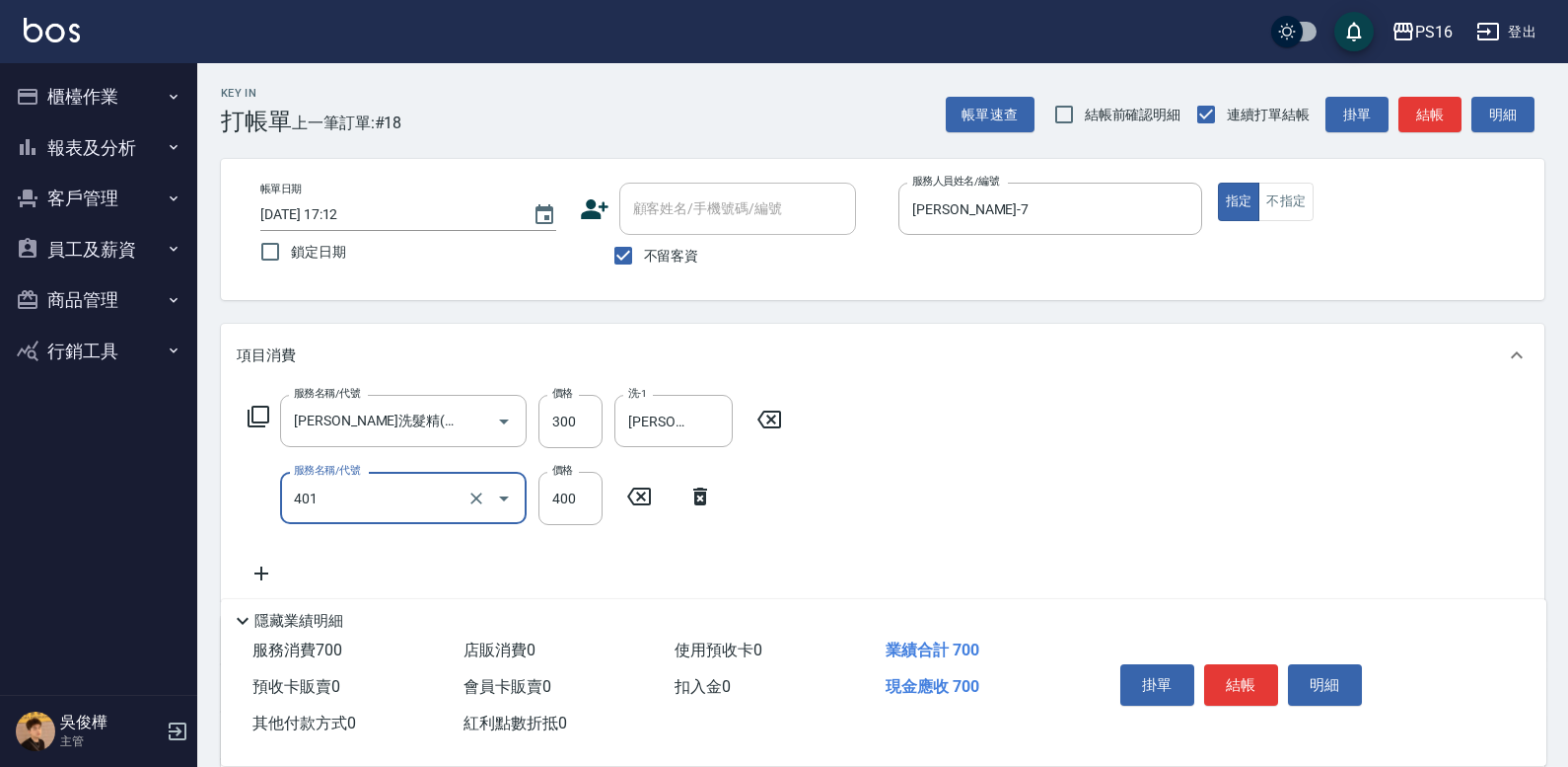
type input "剪髮(401)"
type input "300"
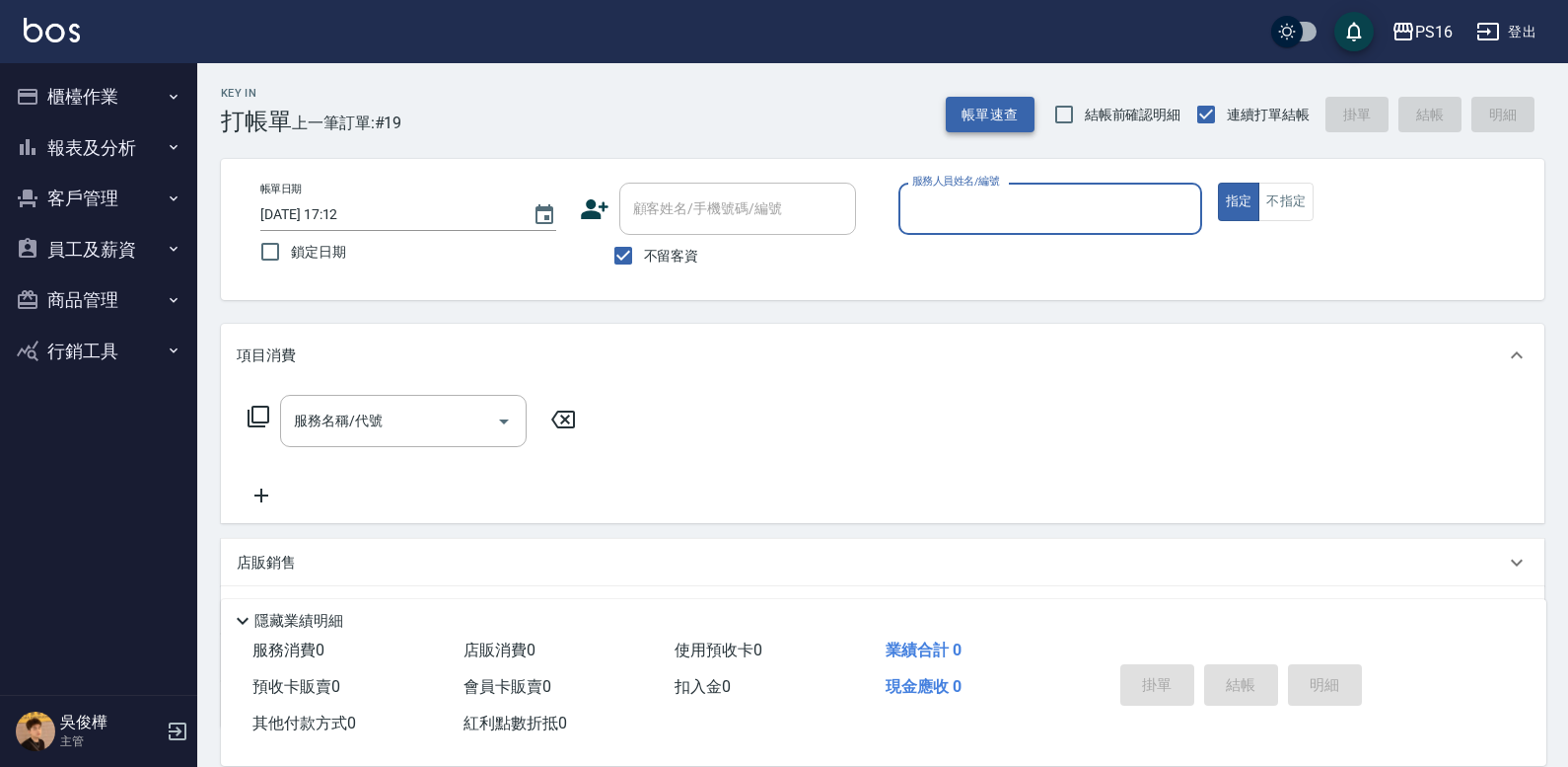
click at [1009, 102] on button "帳單速查" at bounding box center [989, 115] width 89 height 37
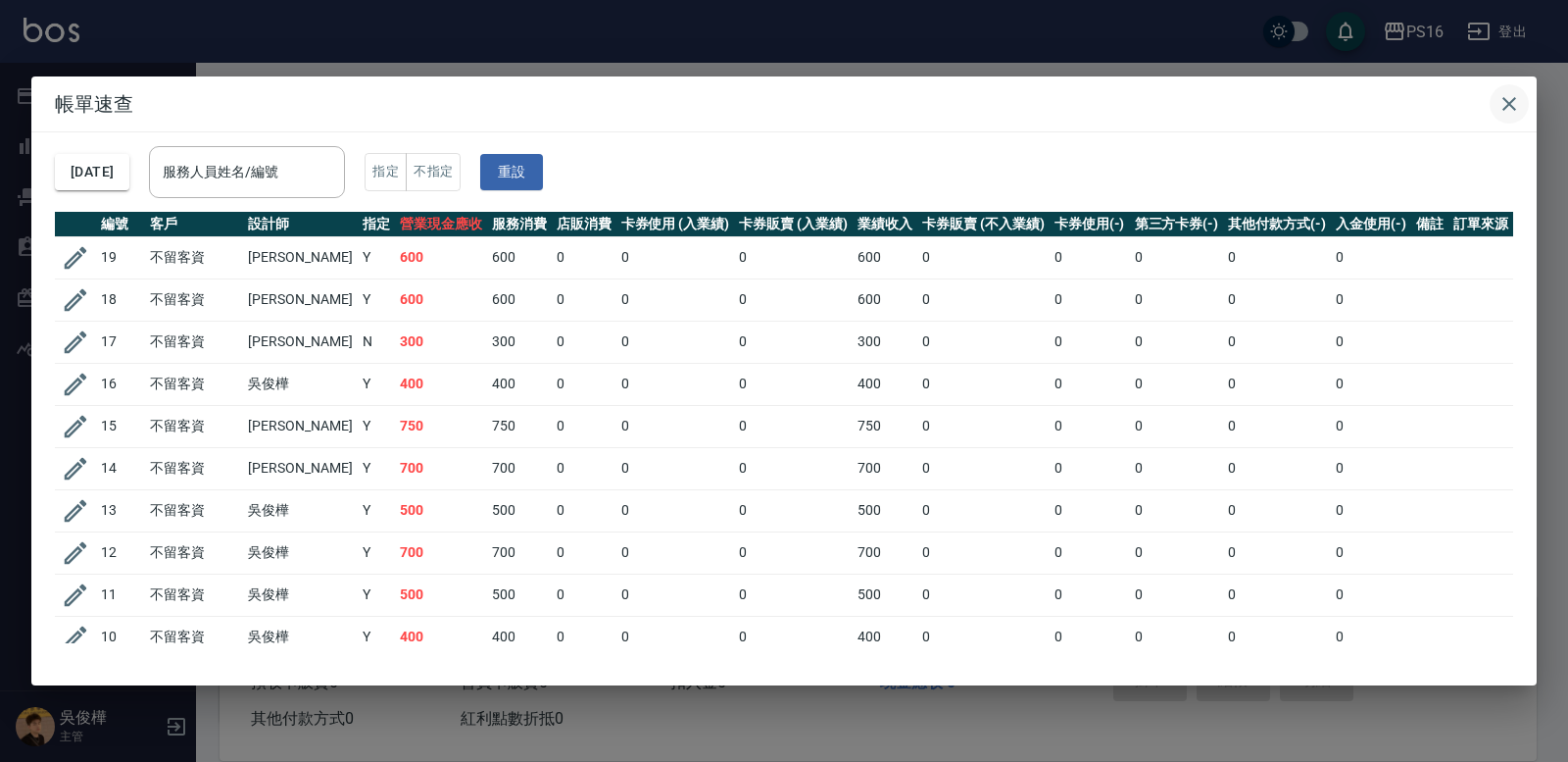
click at [1496, 115] on button "button" at bounding box center [1508, 103] width 39 height 39
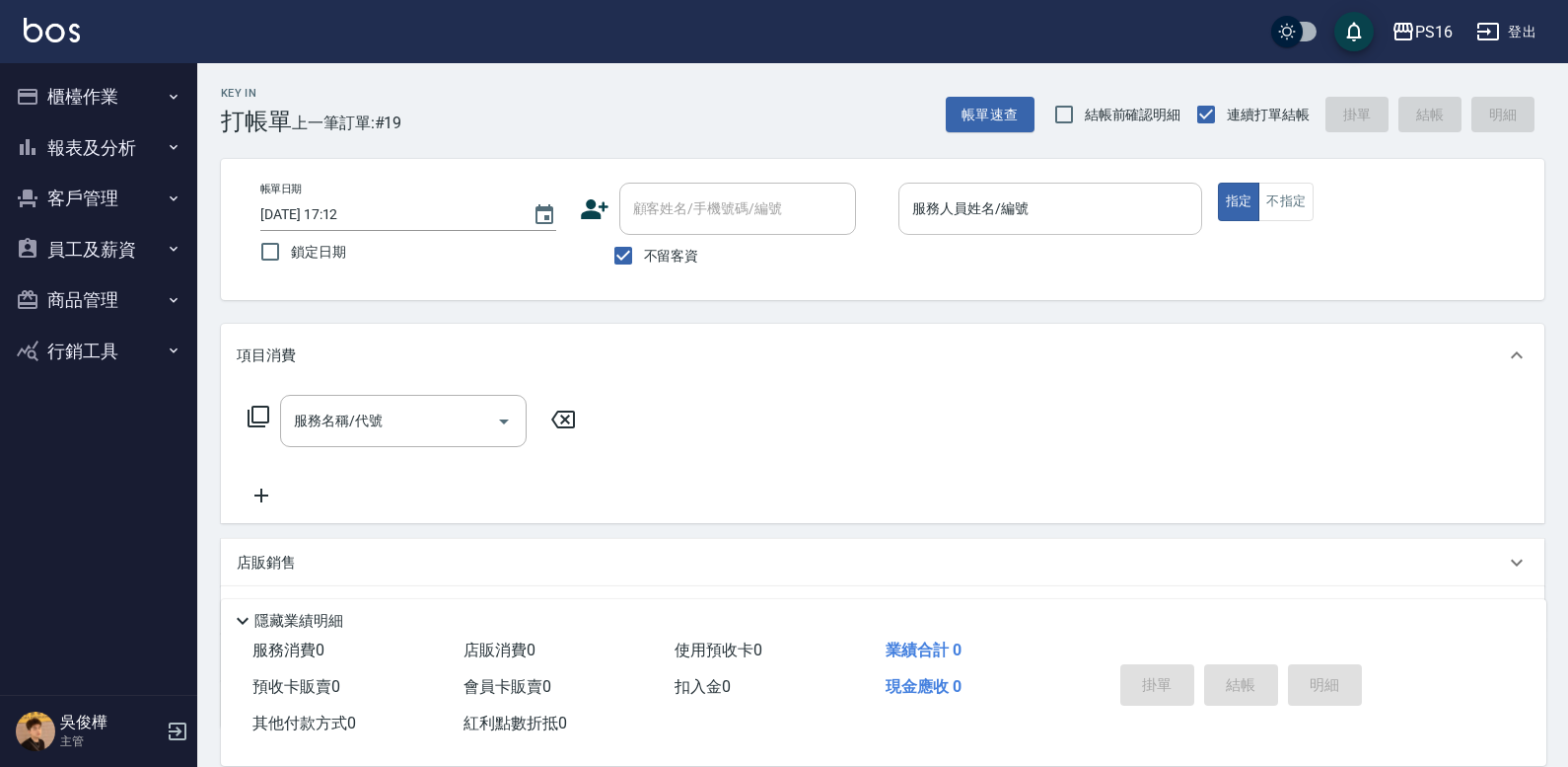
click at [1096, 202] on input "服務人員姓名/編號" at bounding box center [1050, 208] width 286 height 35
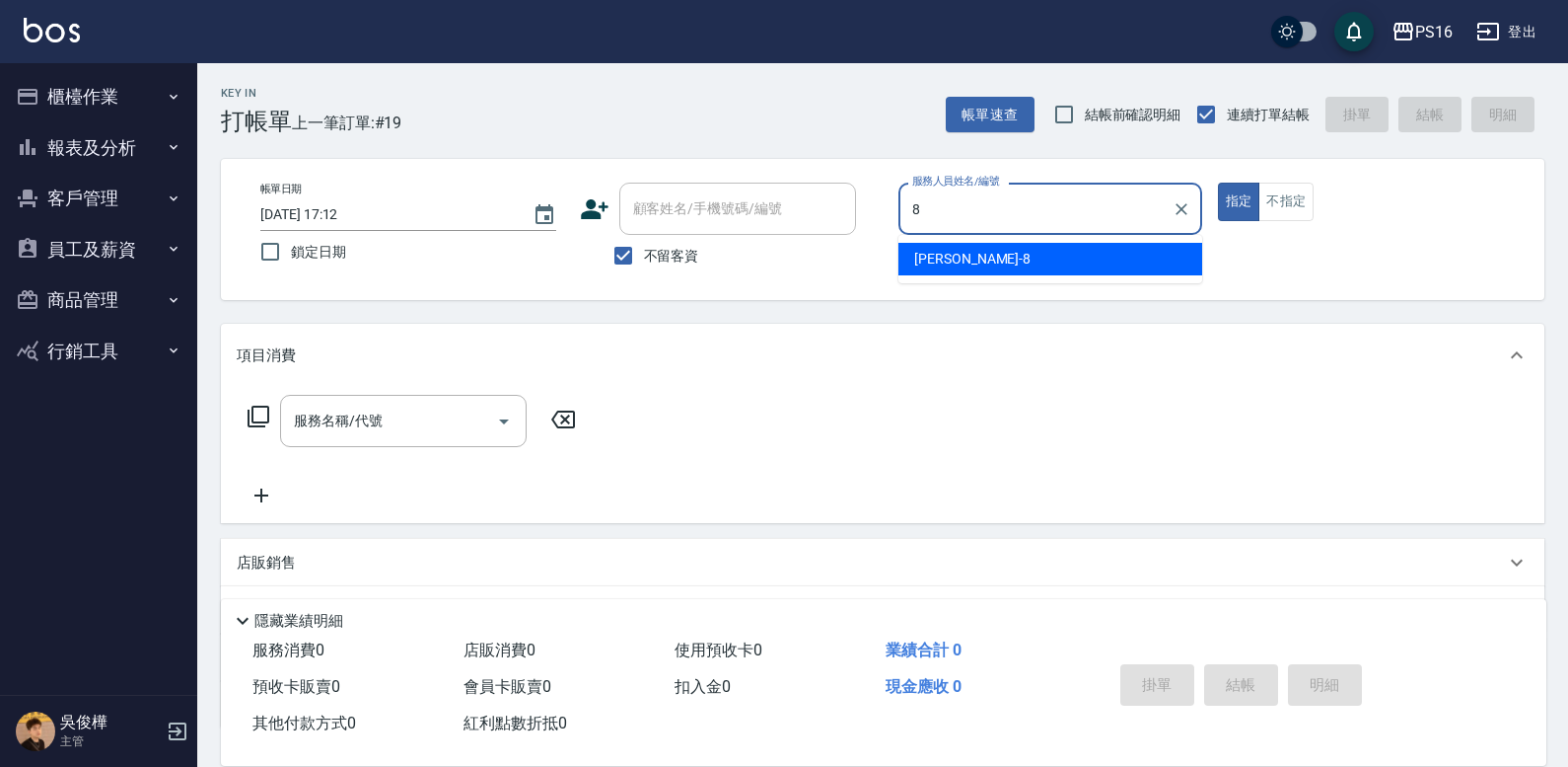
type input "[PERSON_NAME]-8"
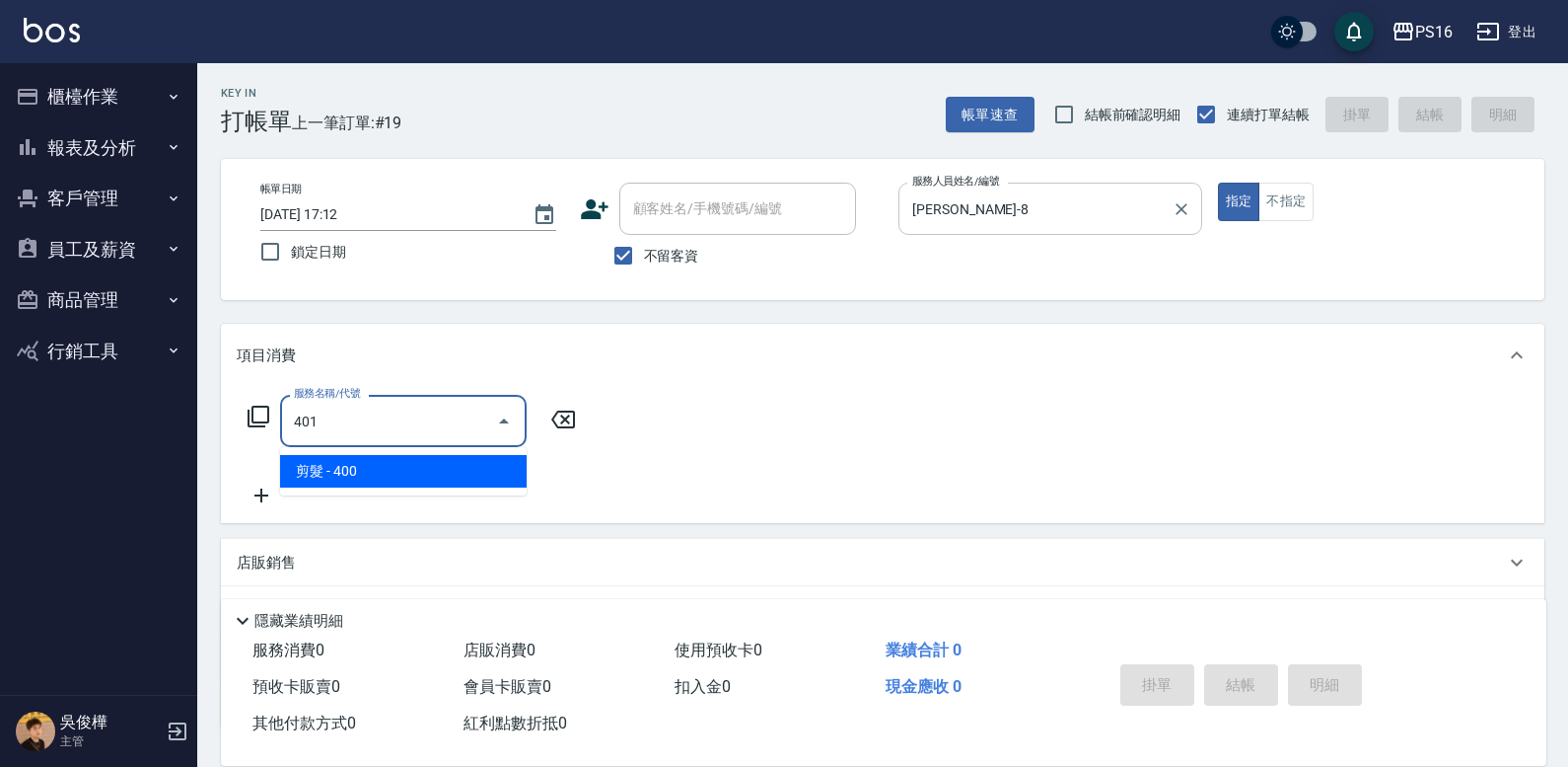
type input "剪髮(401)"
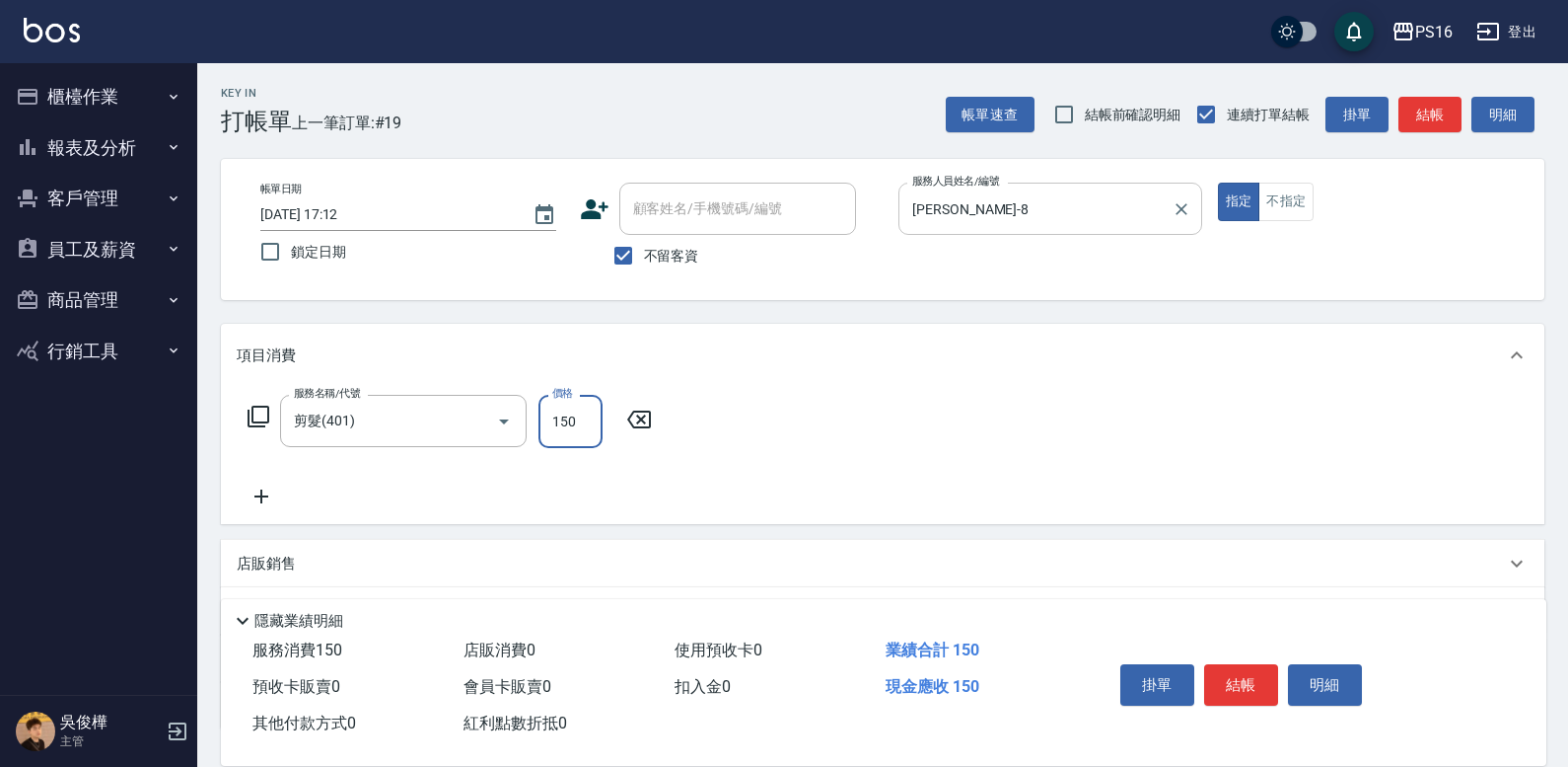
type input "150"
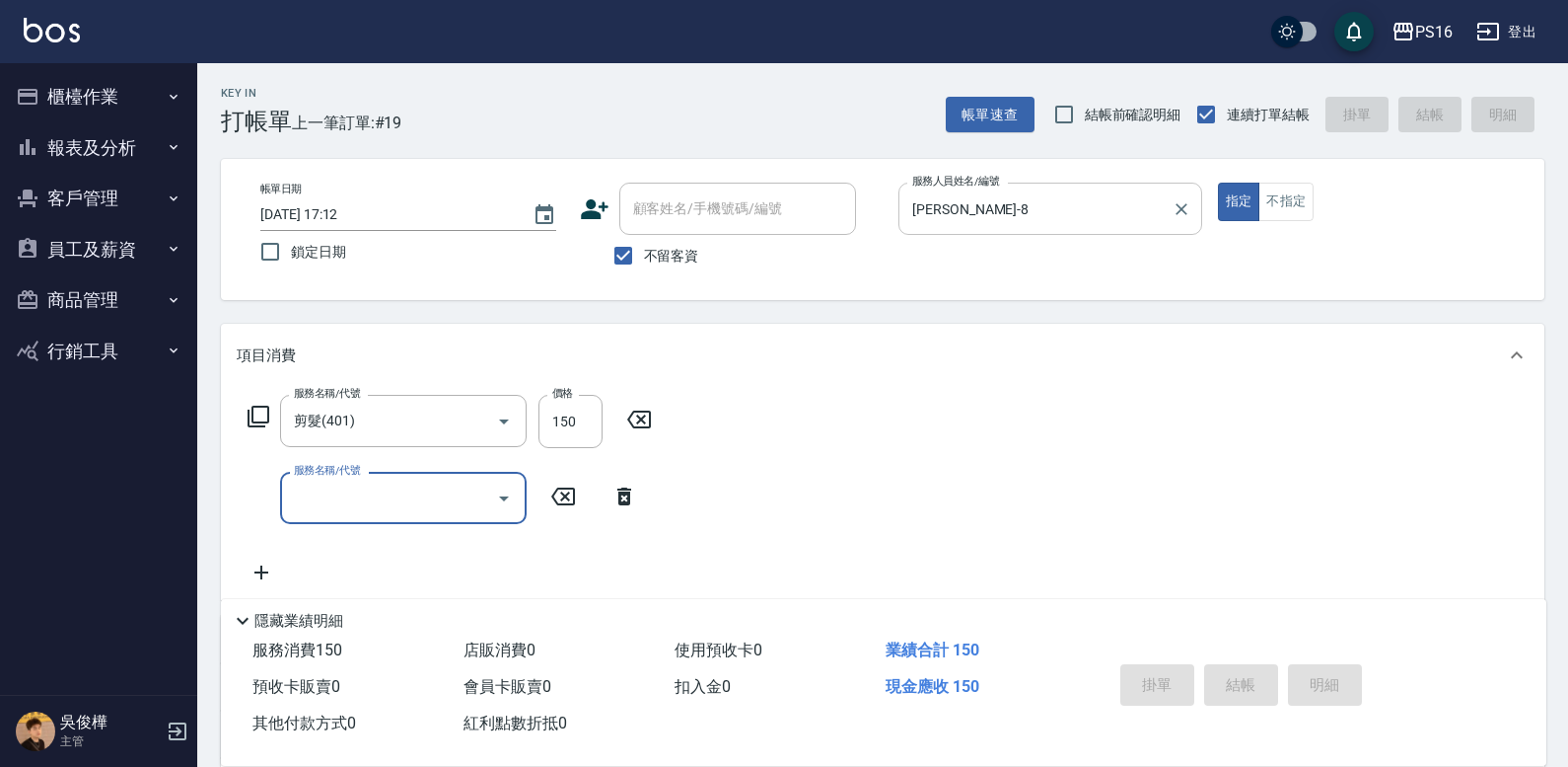
type input "[DATE] 17:13"
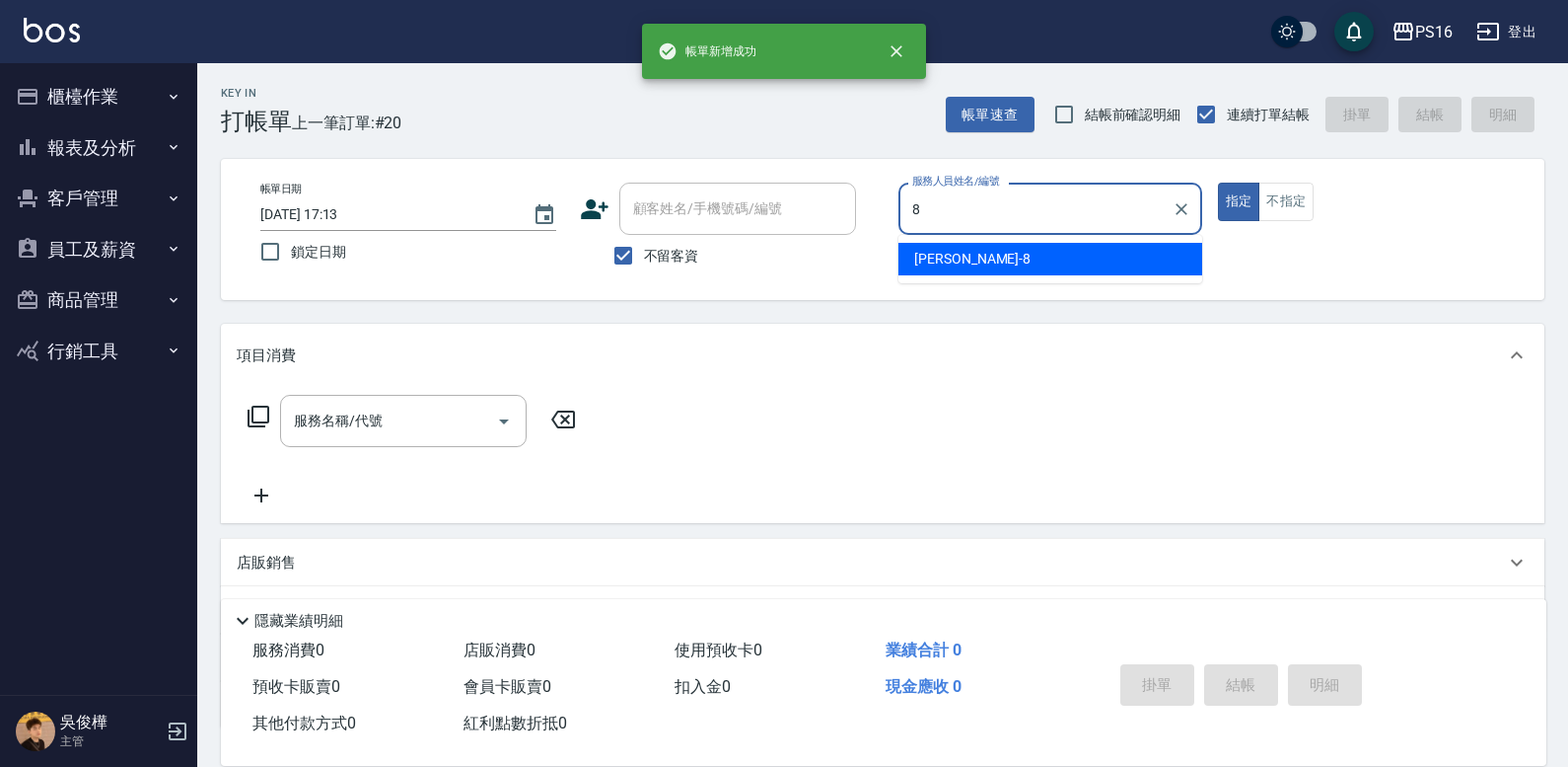
type input "[PERSON_NAME]-8"
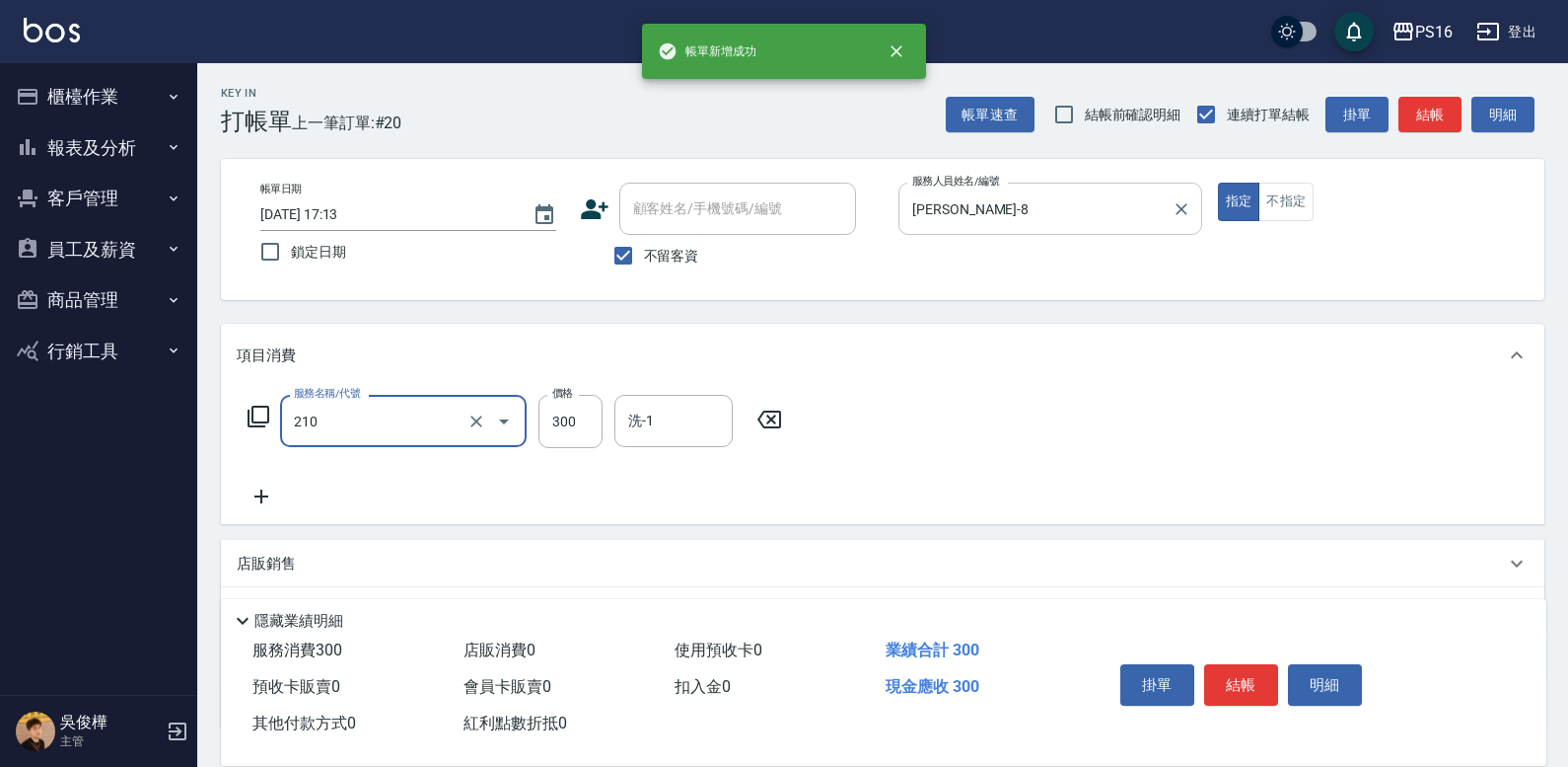
type input "[PERSON_NAME]洗髮精(210)"
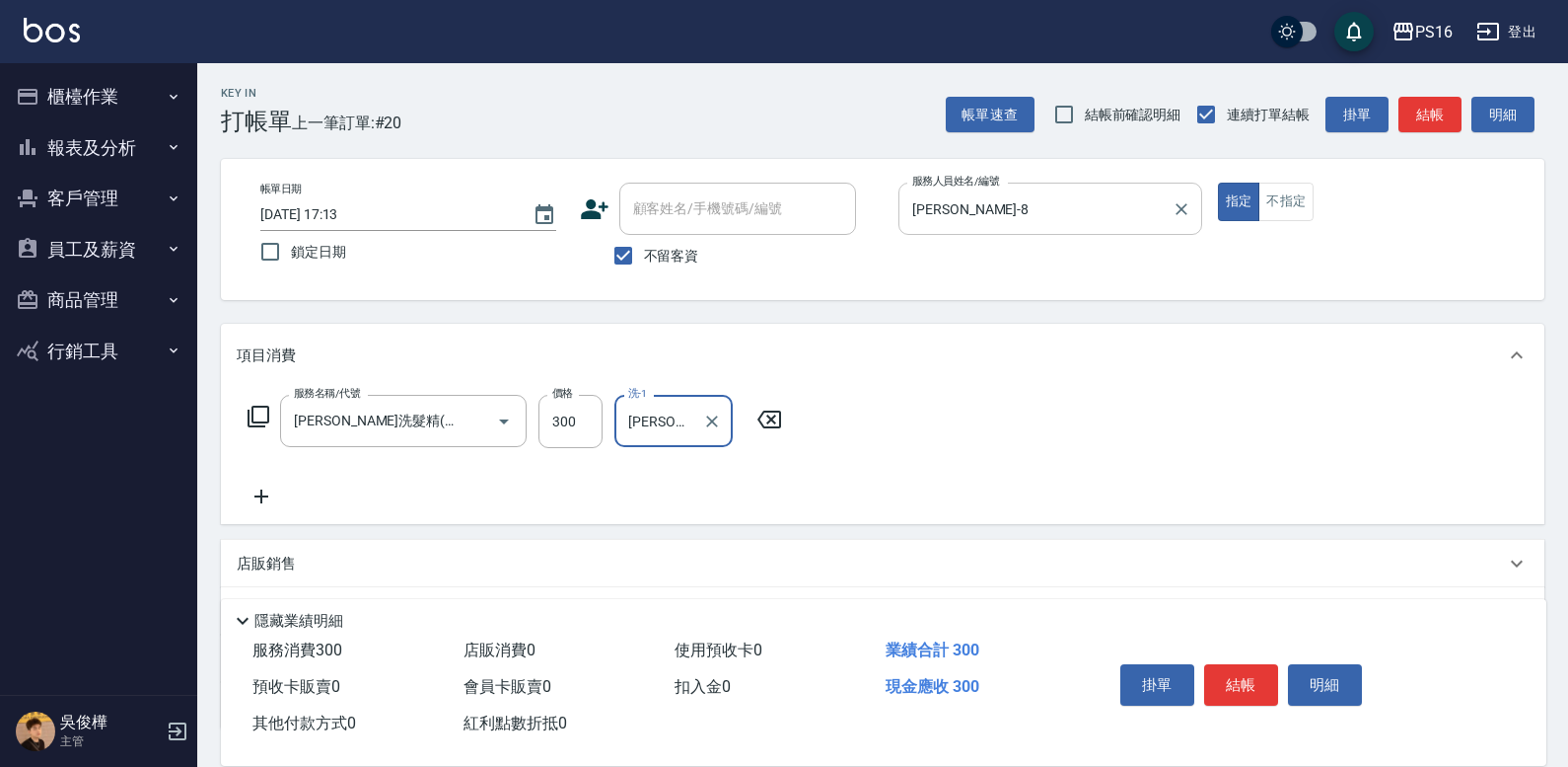
type input "[PERSON_NAME]-24"
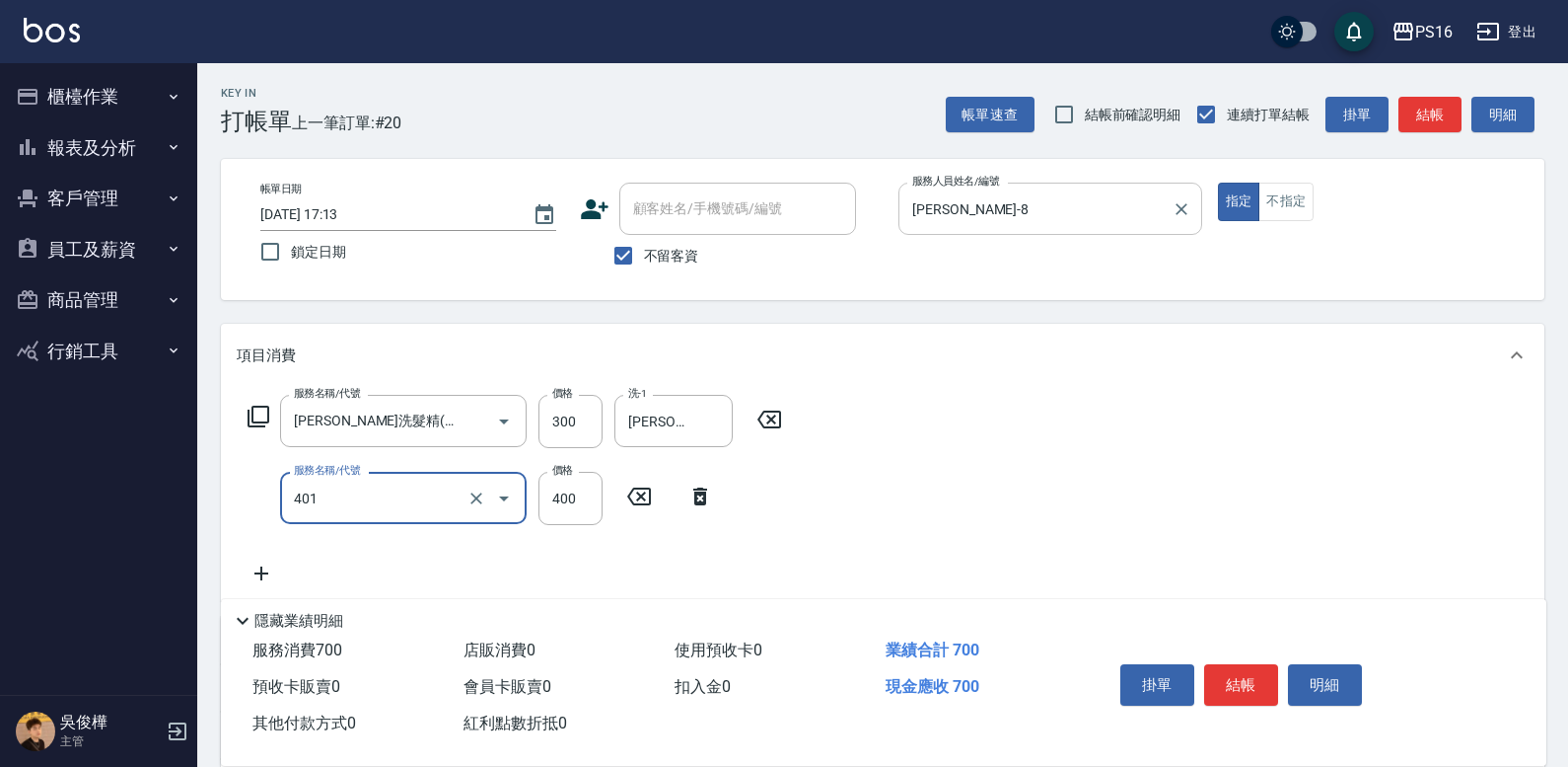
type input "剪髮(401)"
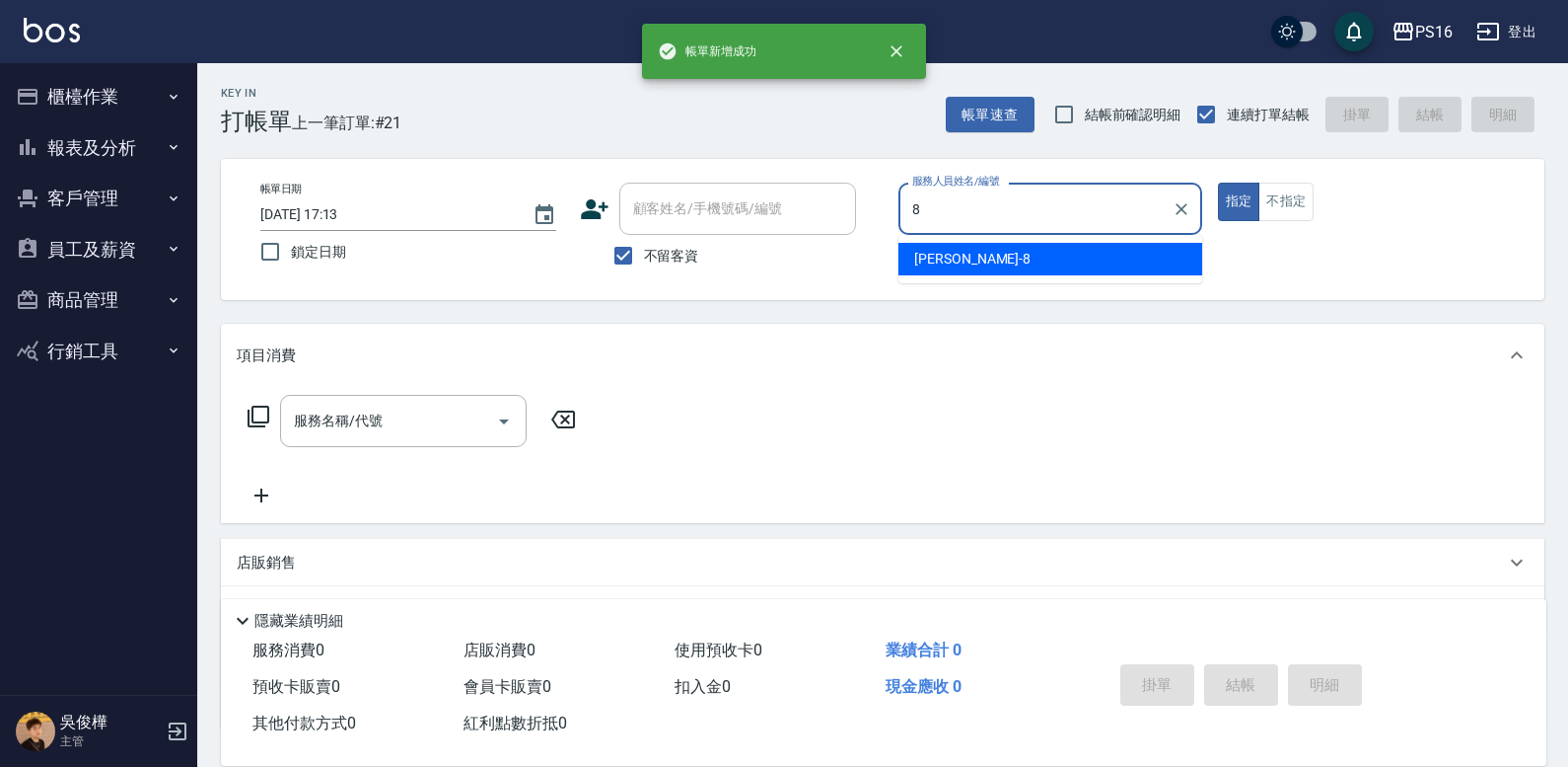
type input "[PERSON_NAME]-8"
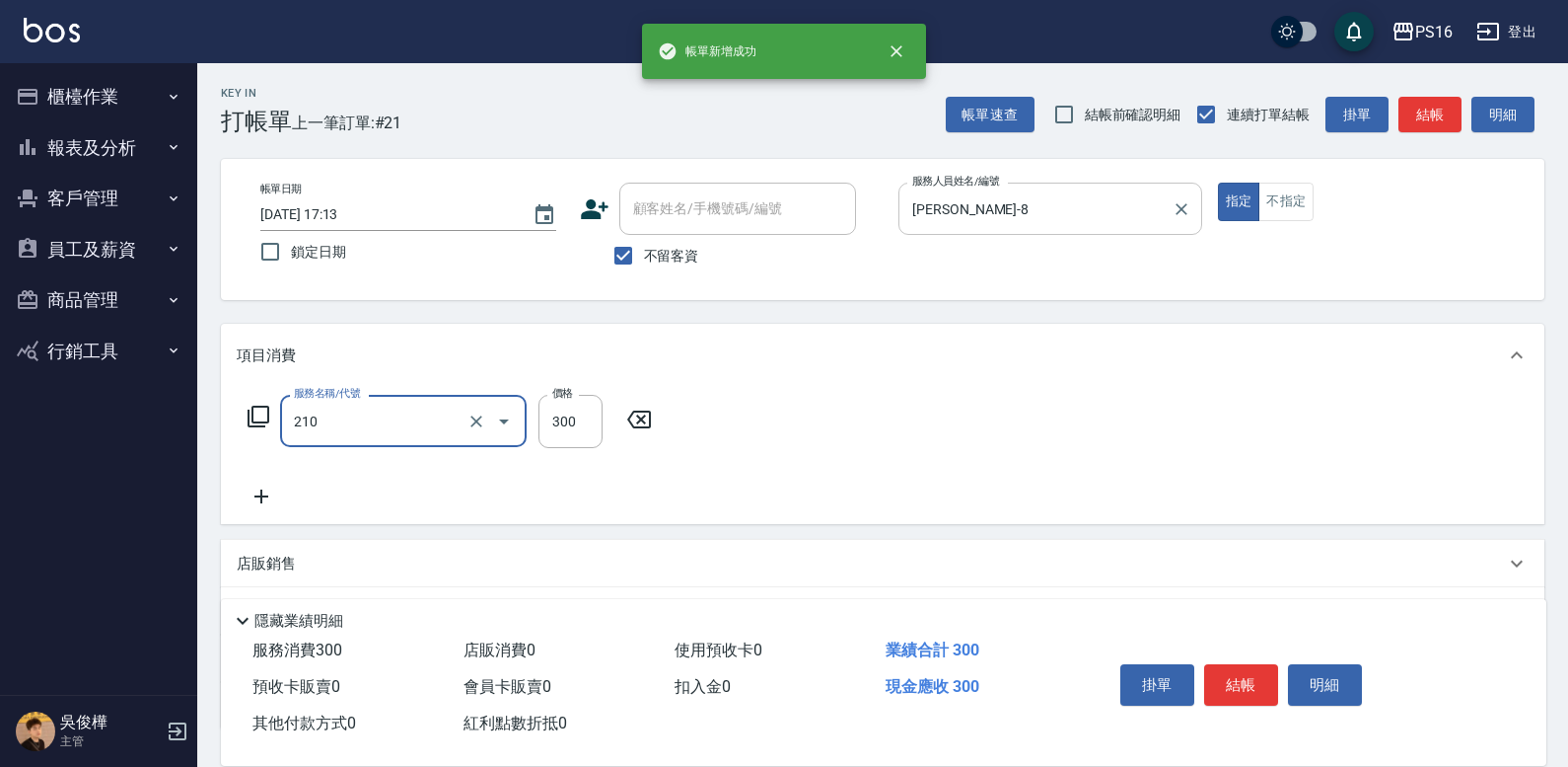
type input "[PERSON_NAME]洗髮精(210)"
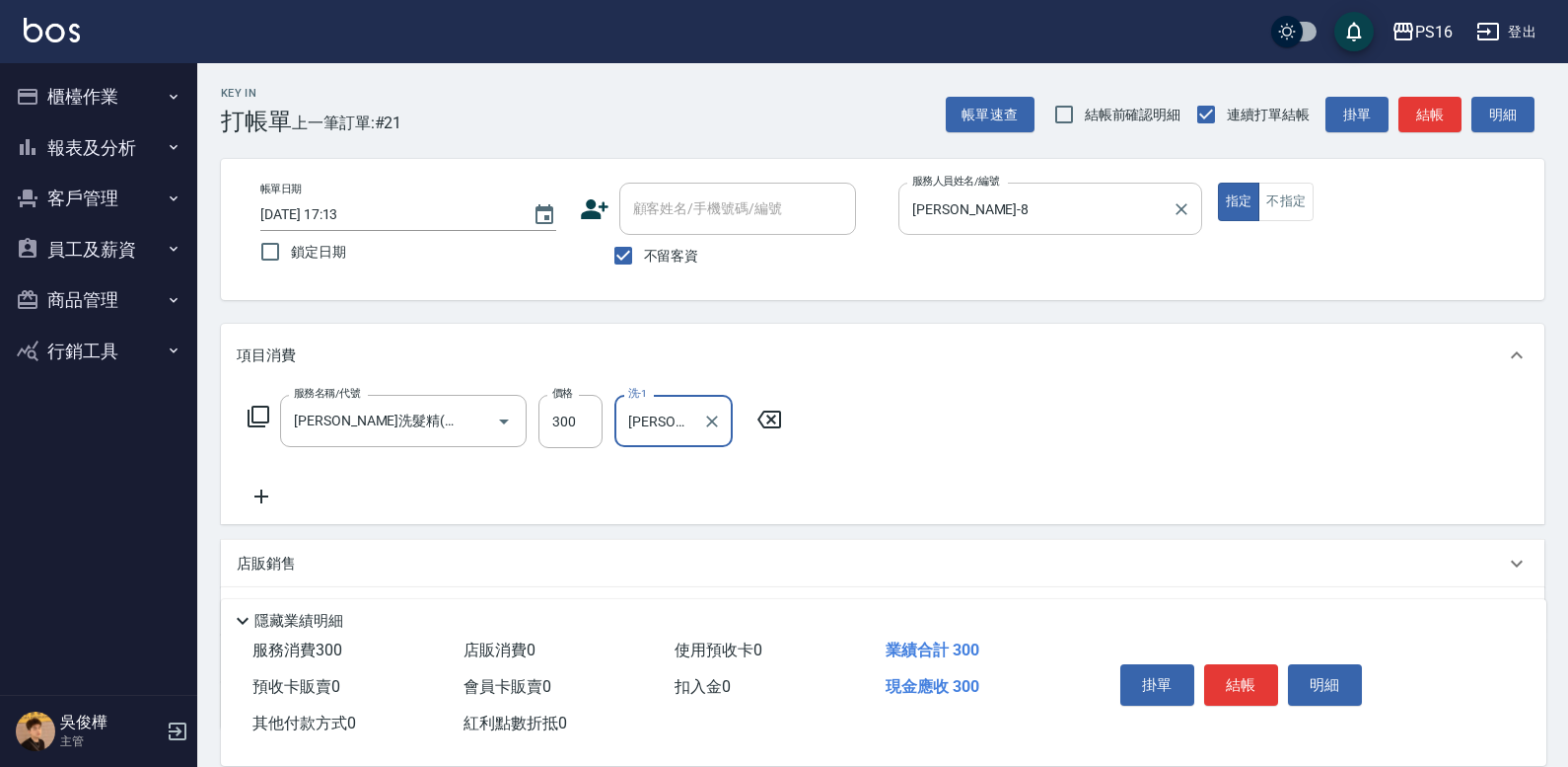
type input "[PERSON_NAME]-28"
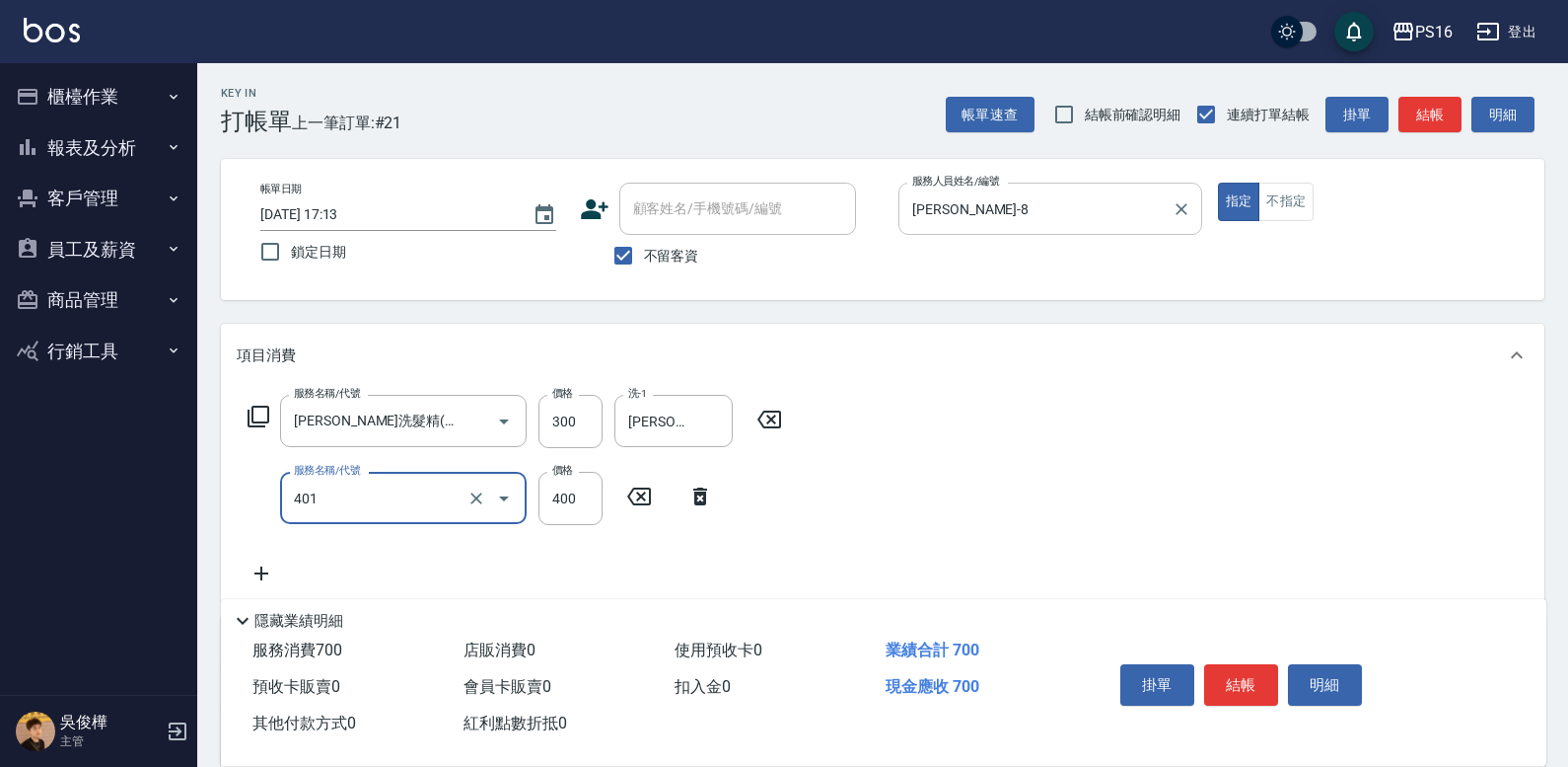
type input "剪髮(401)"
type input "250"
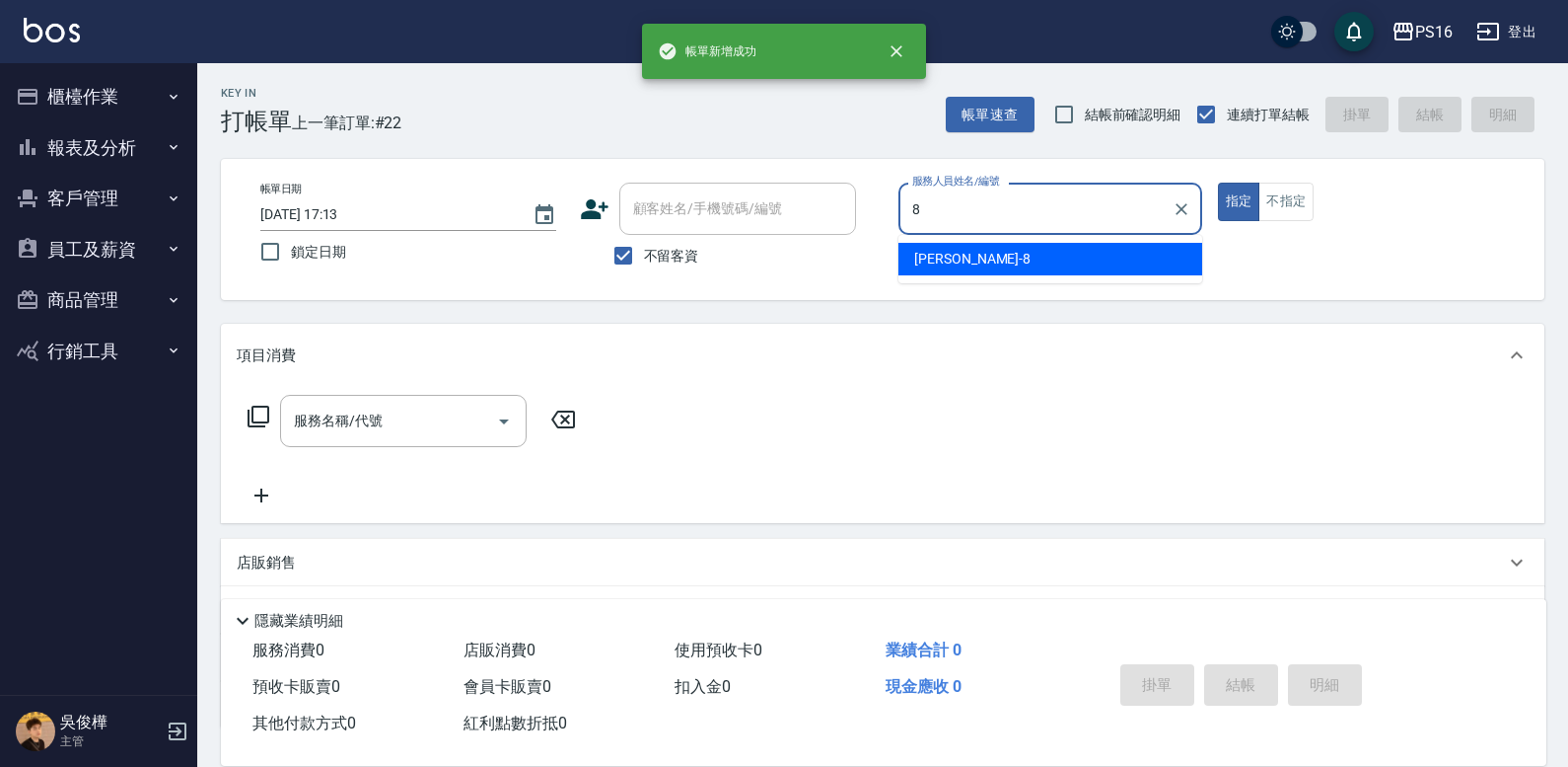
type input "[PERSON_NAME]-8"
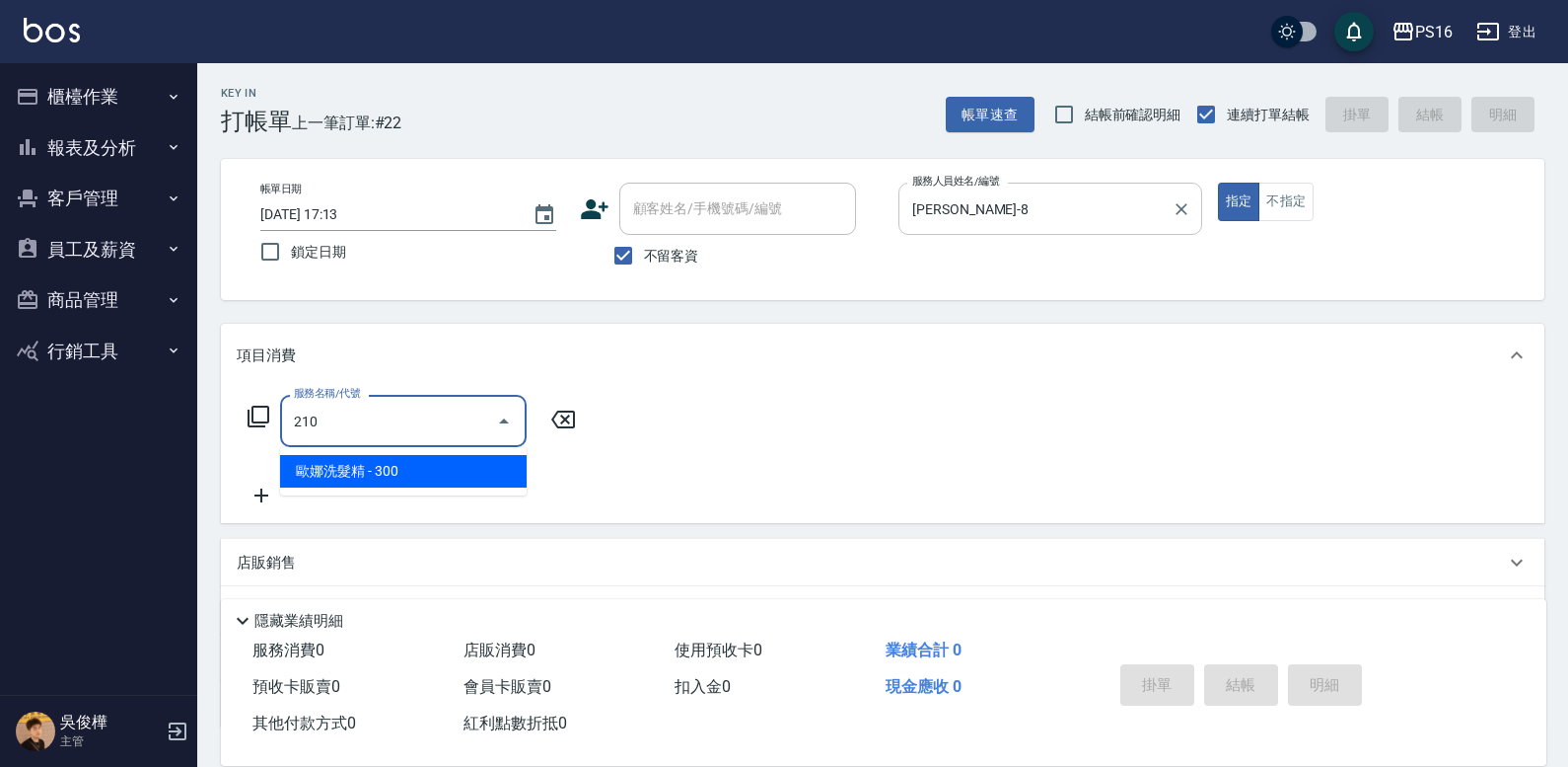
type input "[PERSON_NAME]洗髮精(210)"
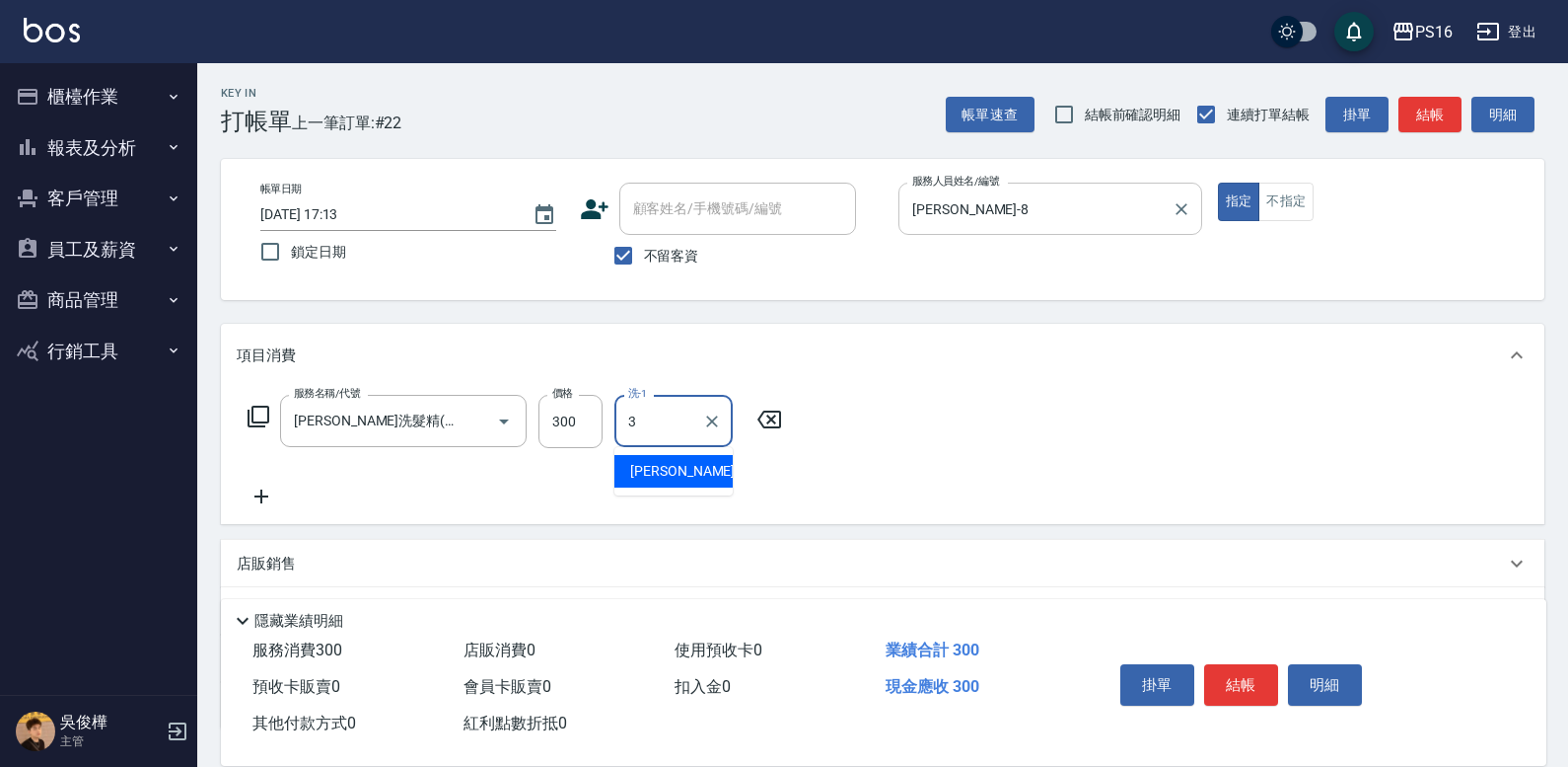
type input "[PERSON_NAME]-3"
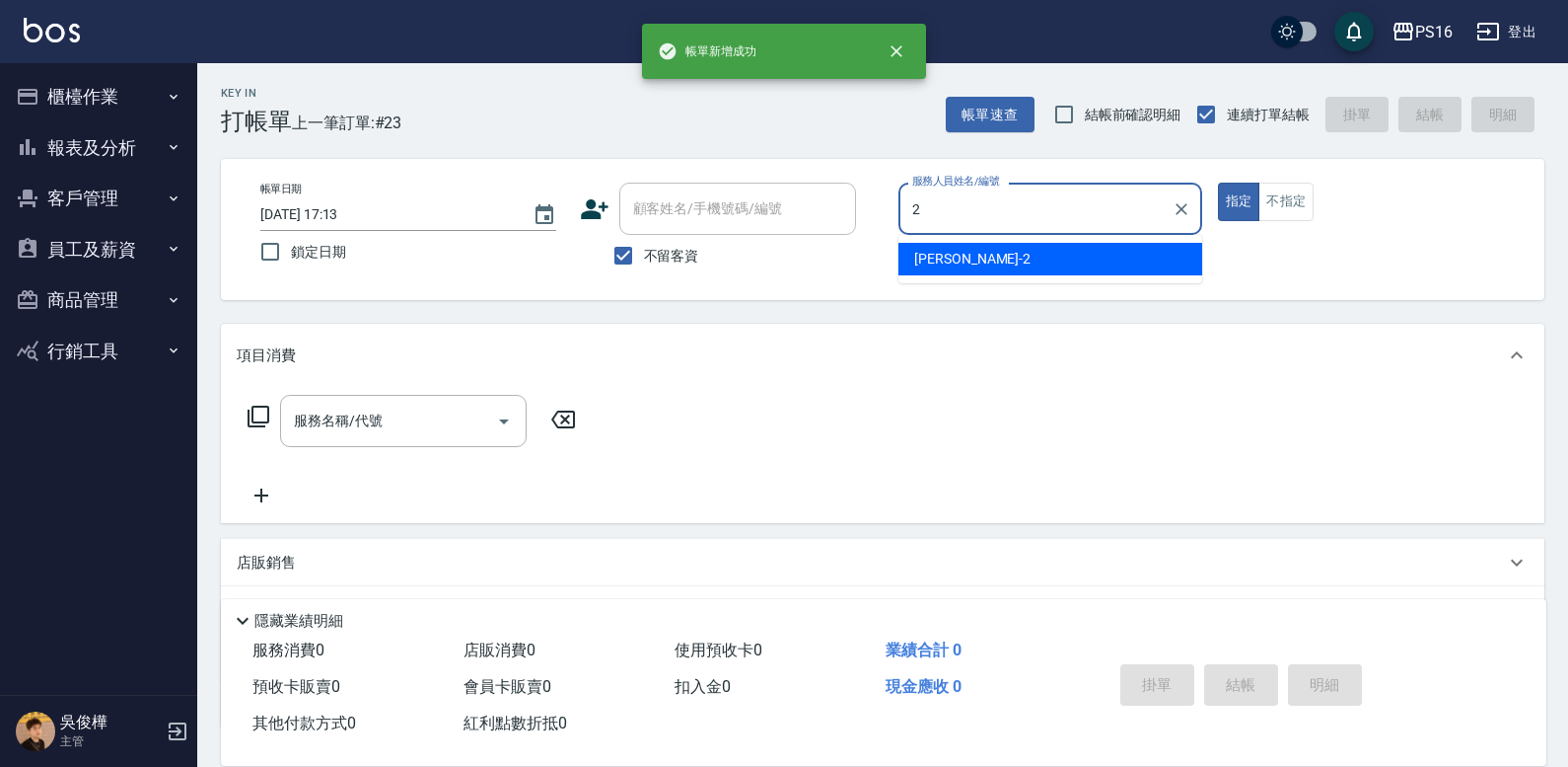
type input "[PERSON_NAME]-2"
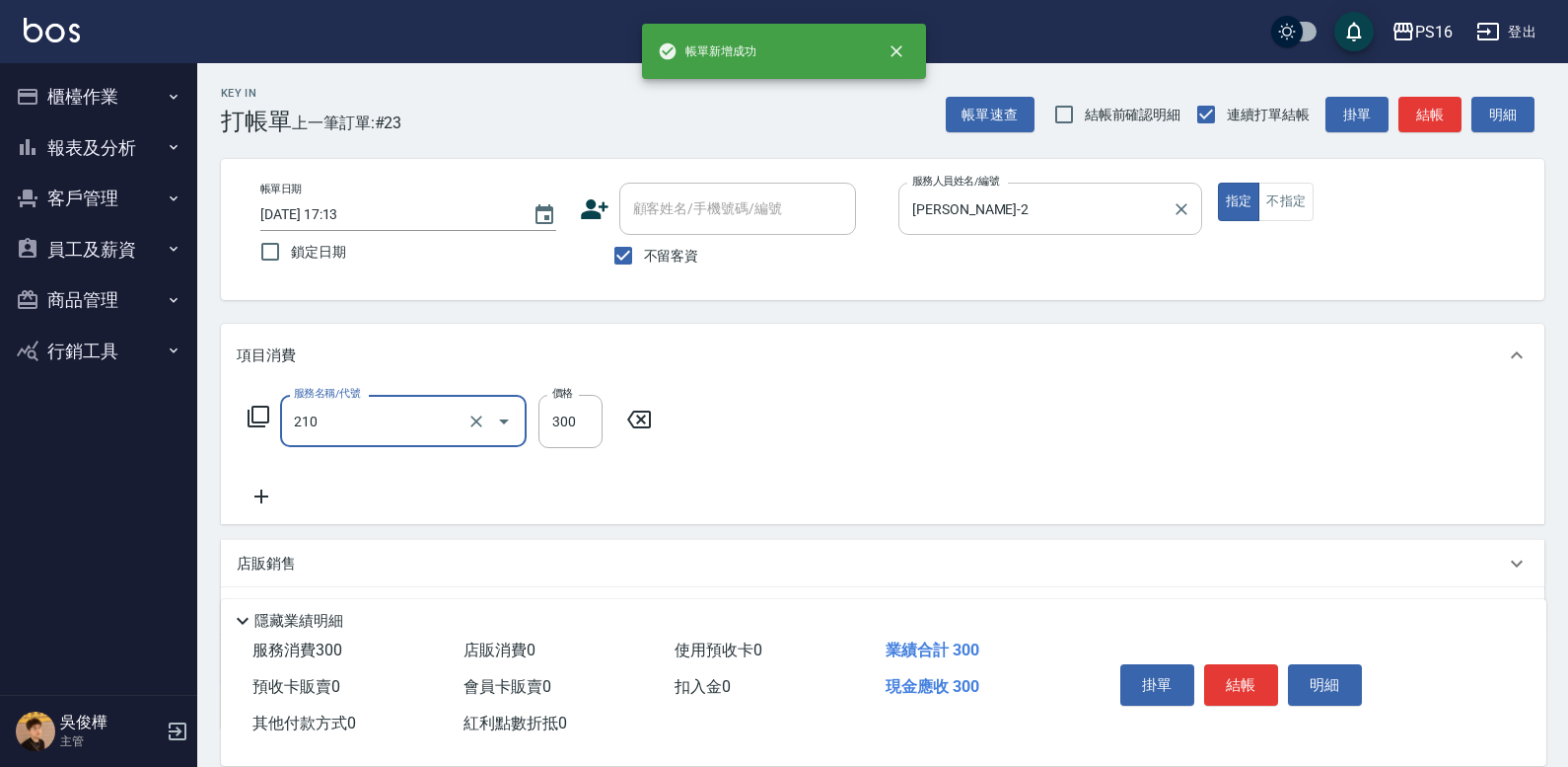
type input "[PERSON_NAME]洗髮精(210)"
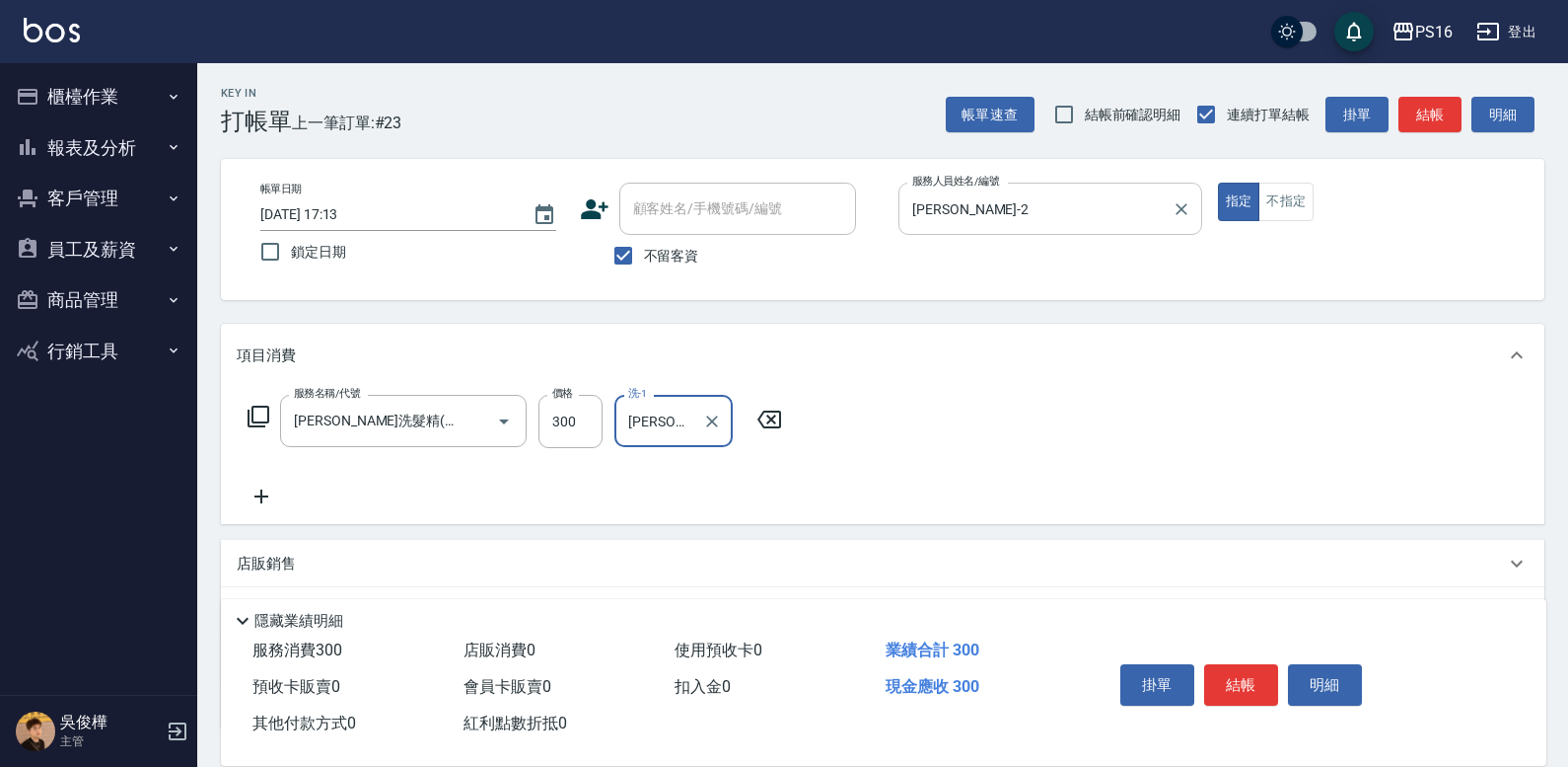
type input "[PERSON_NAME]-24"
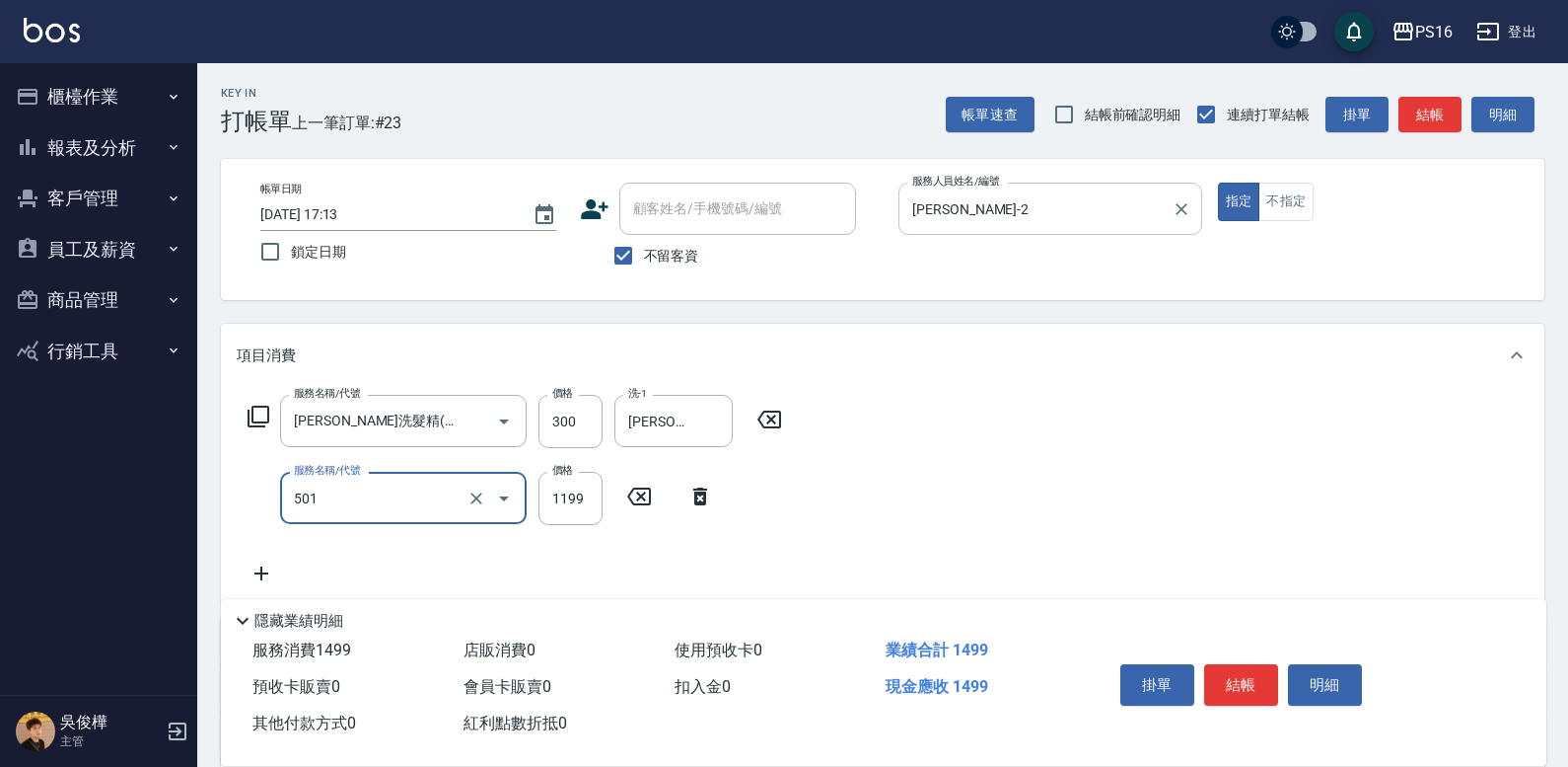
type input "染髮(501)"
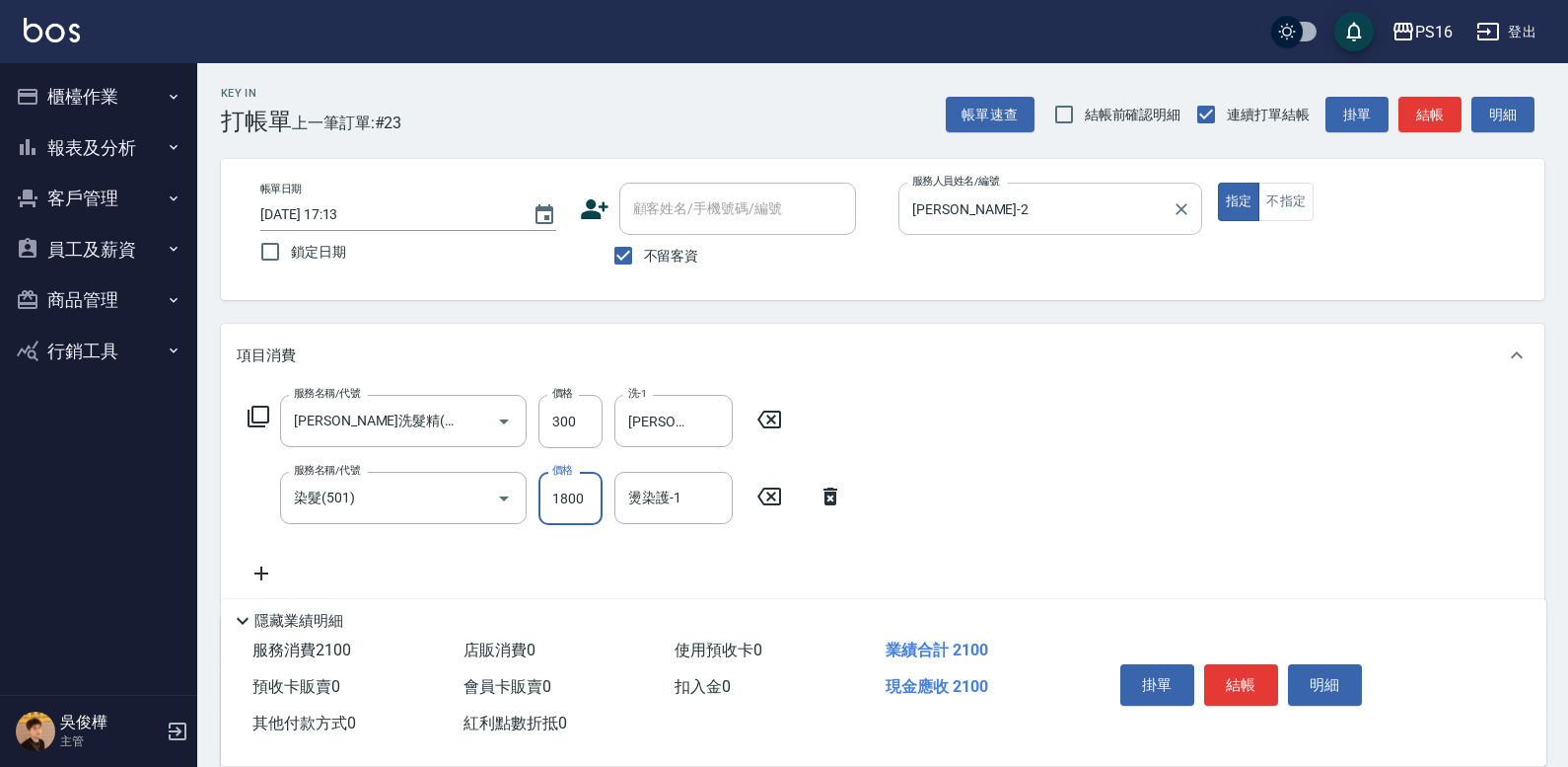
type input "1800"
type input "[PERSON_NAME]-2"
type input "水樣結構式1200(713)"
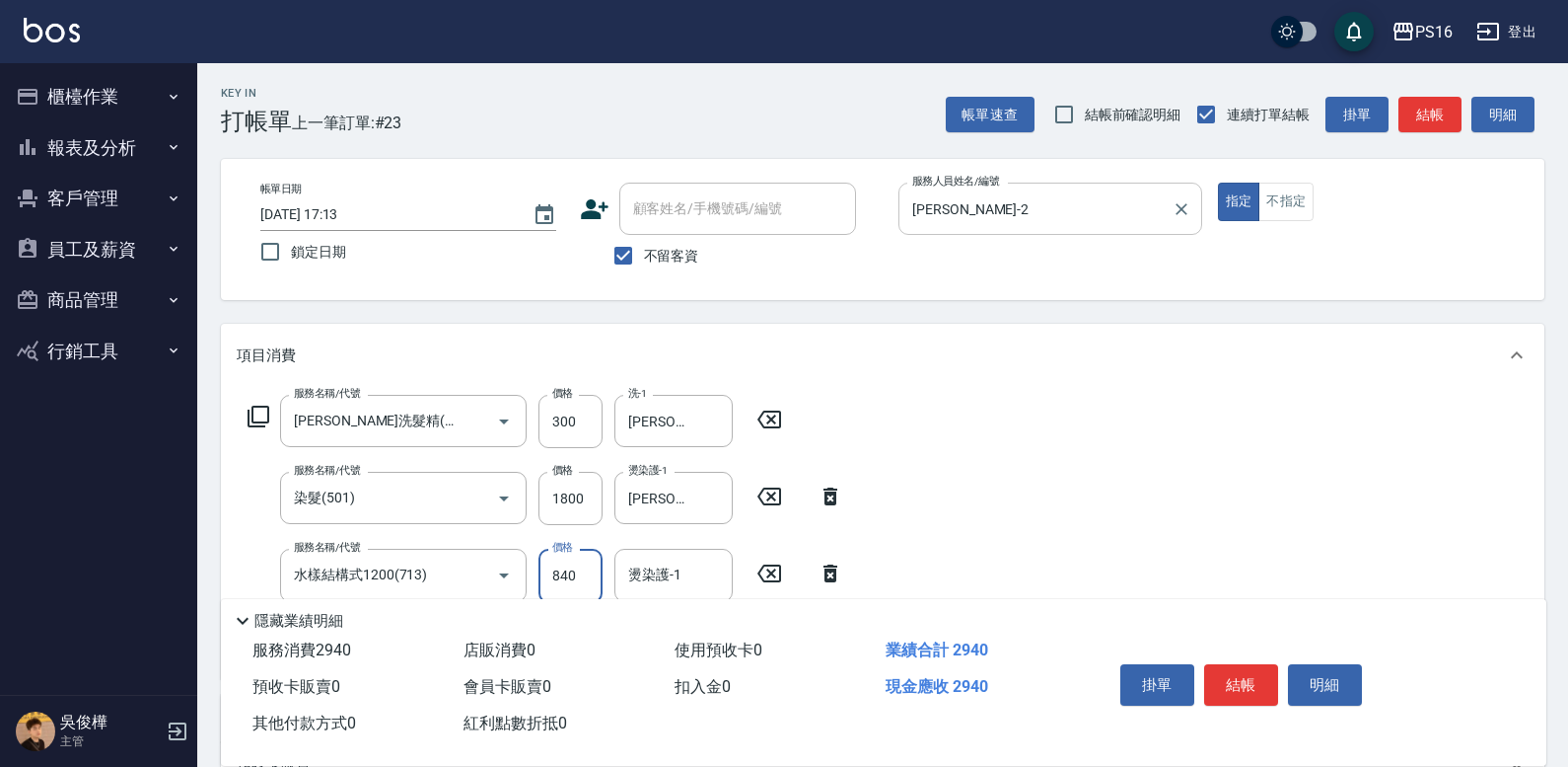
type input "840"
type input "[PERSON_NAME]-2"
type input "7"
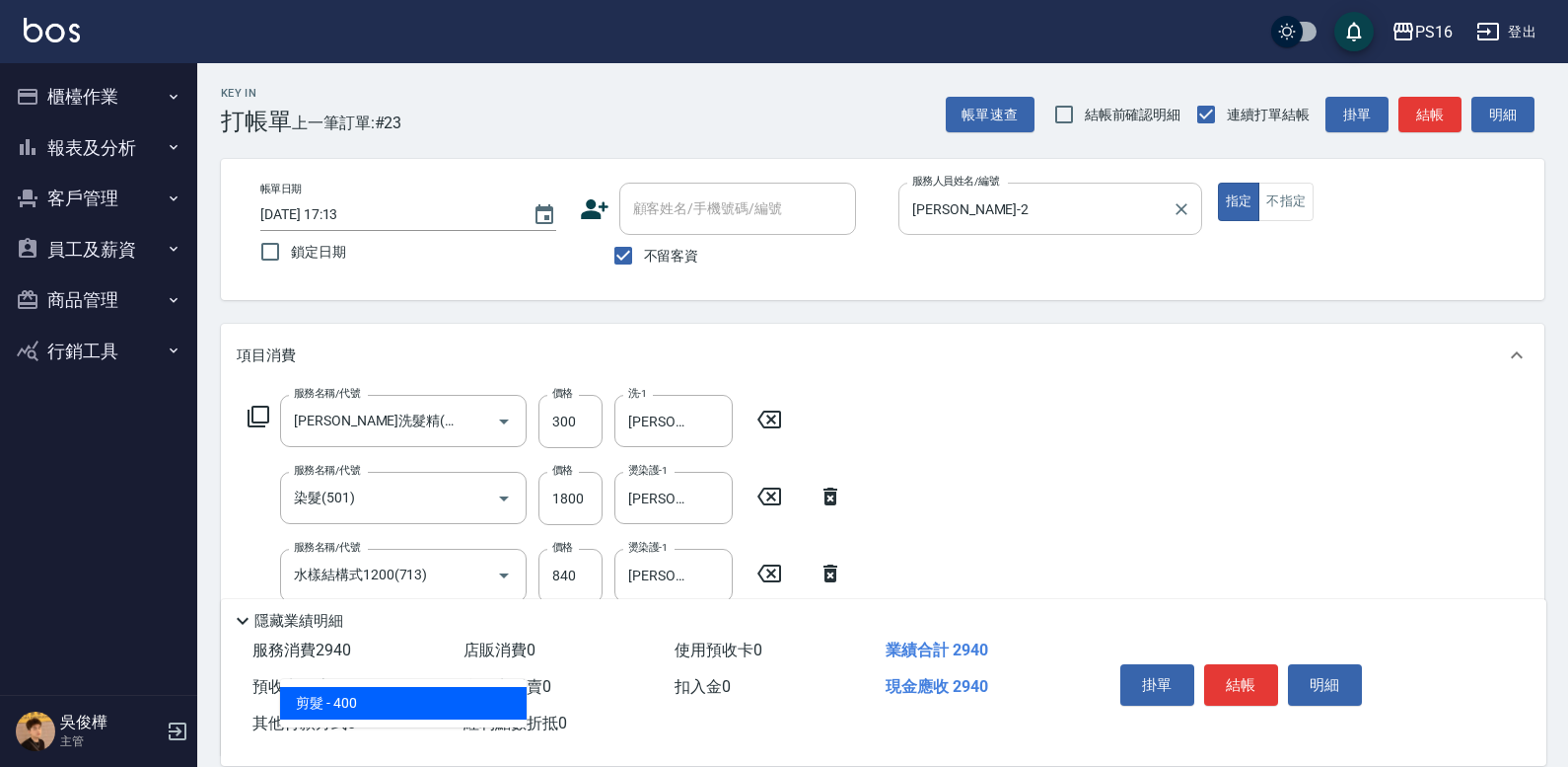
type input "剪髮(401)"
type input "300"
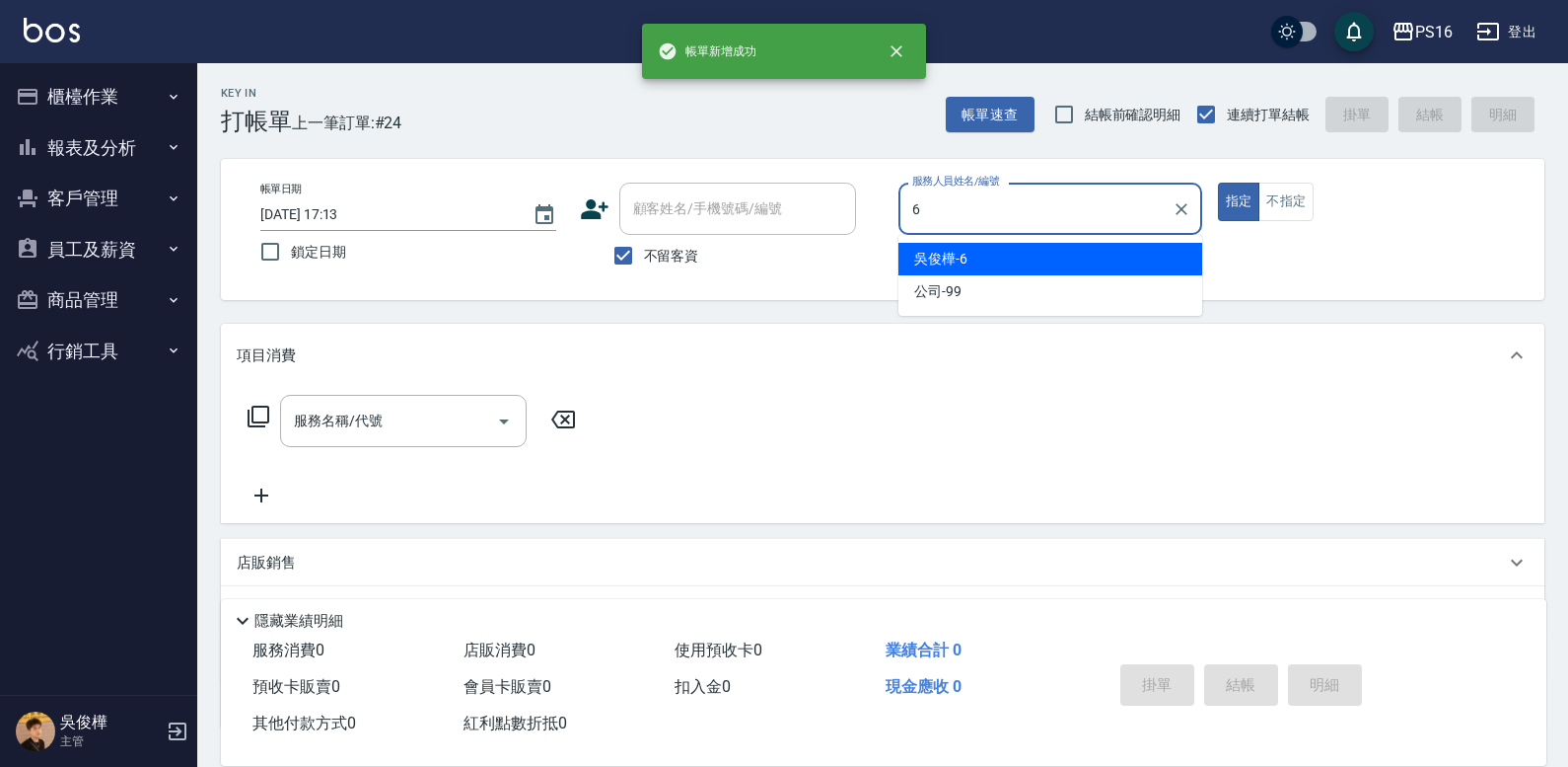
type input "[PERSON_NAME]-6"
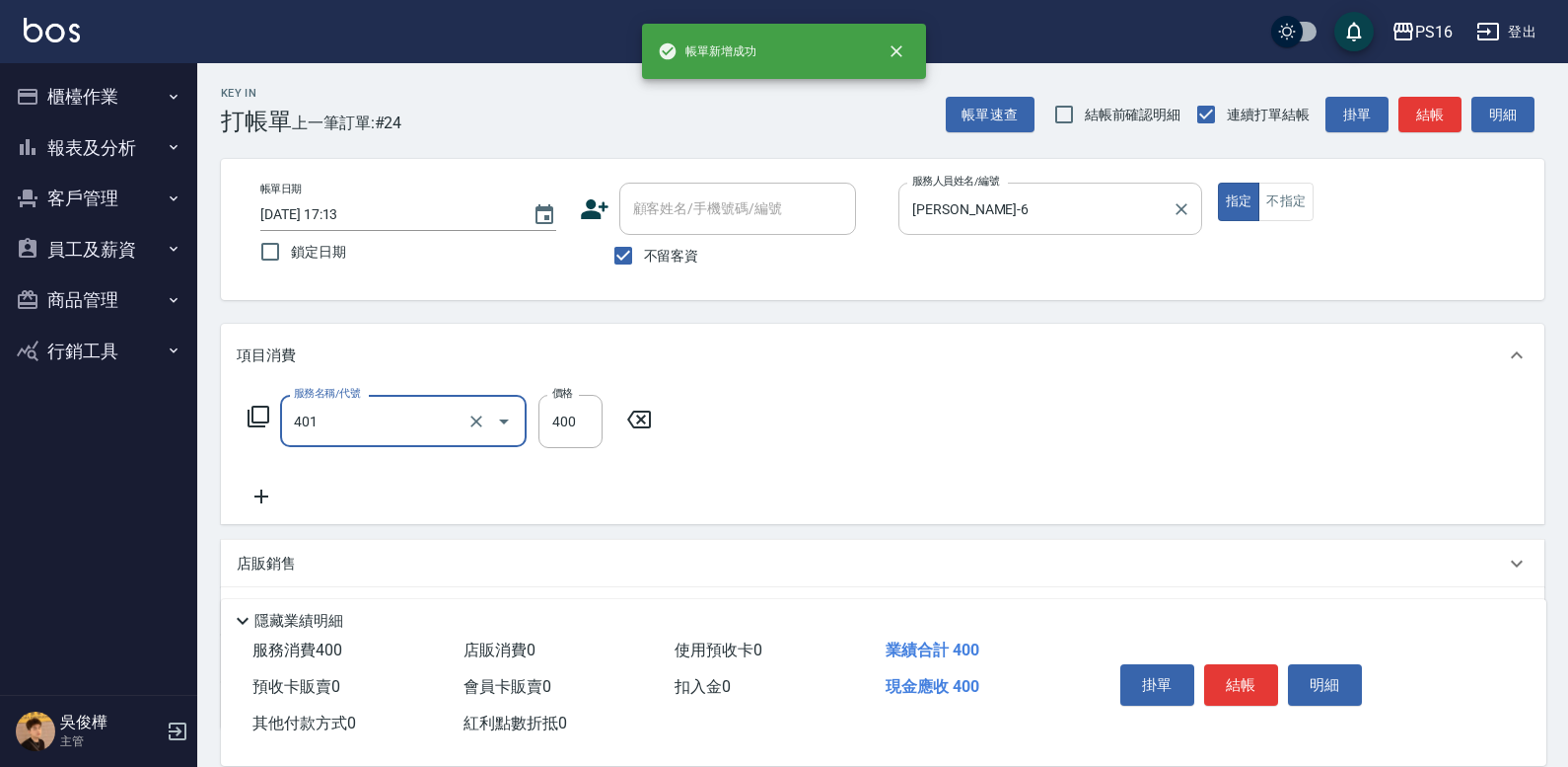
type input "剪髮(401)"
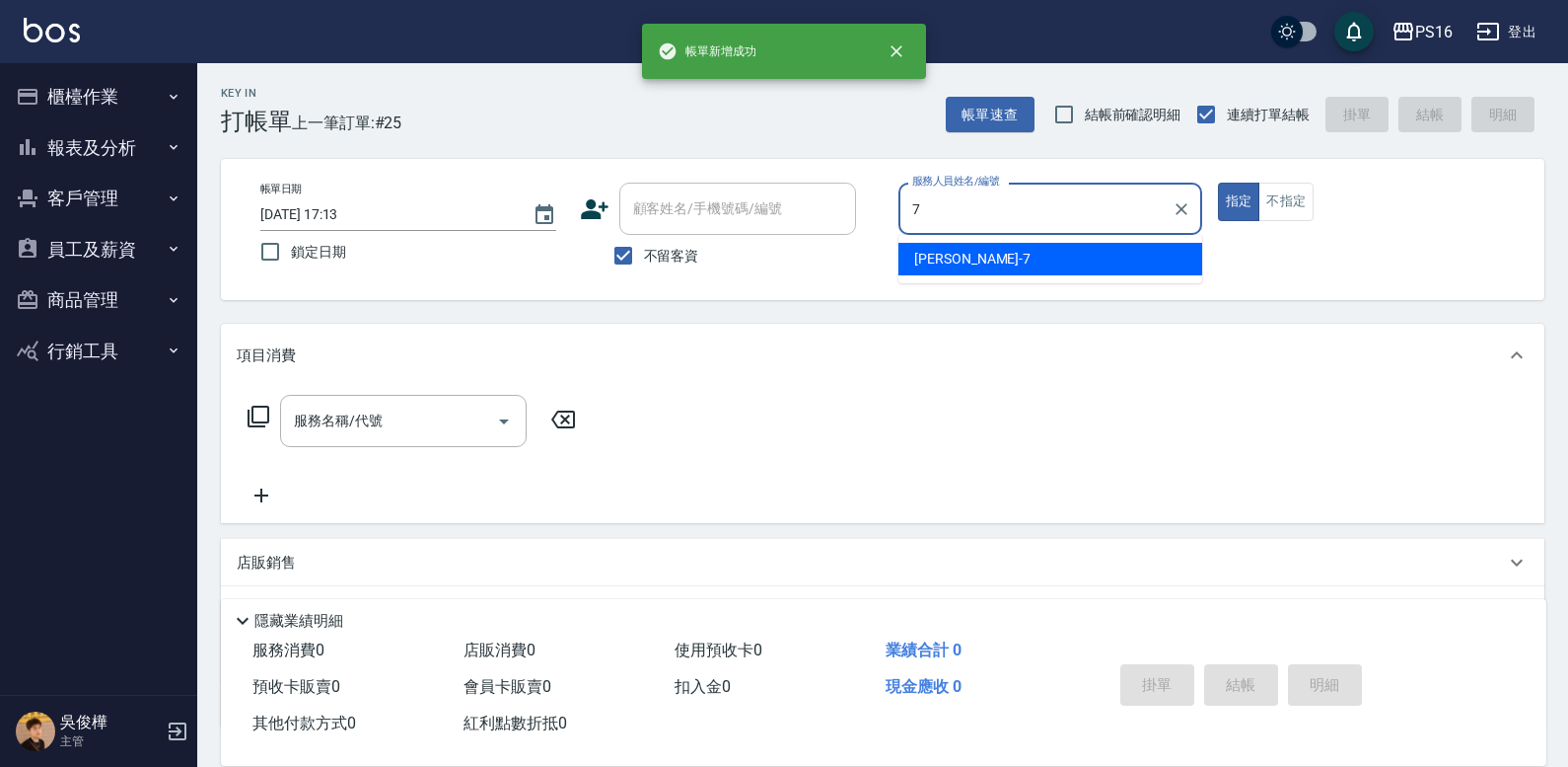
type input "[PERSON_NAME]-7"
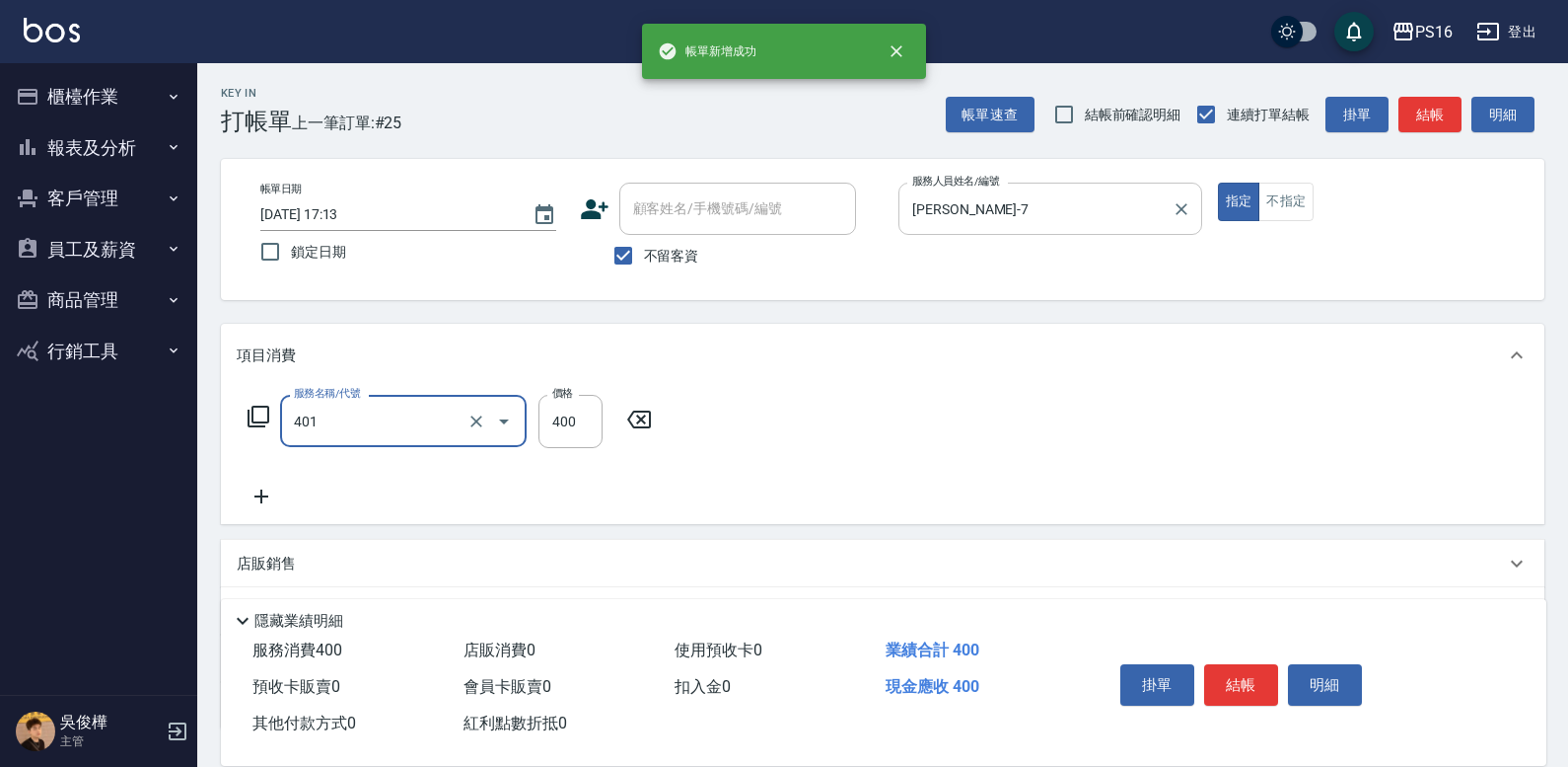
type input "剪髮(401)"
type input "350"
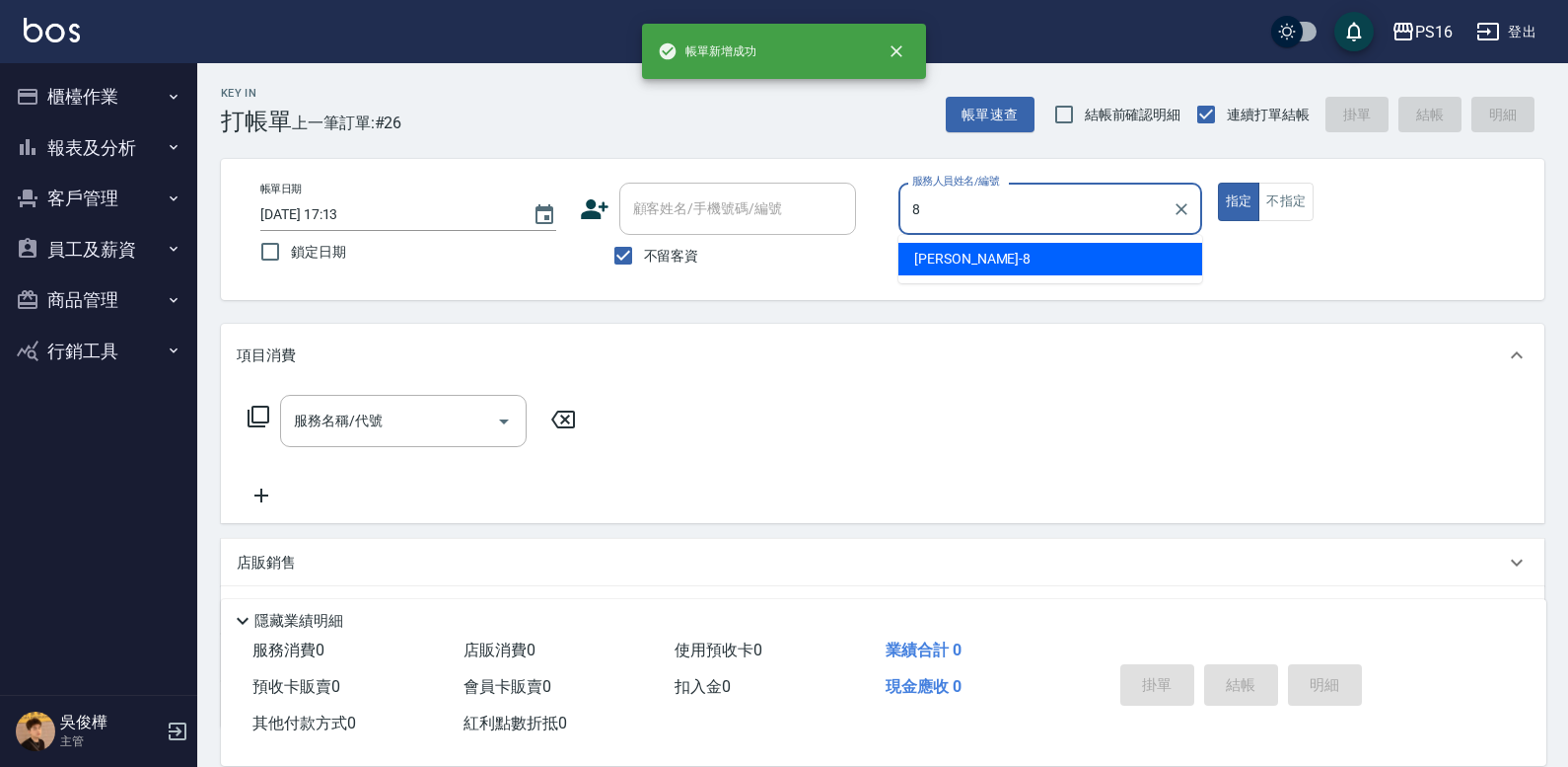
type input "[PERSON_NAME]-8"
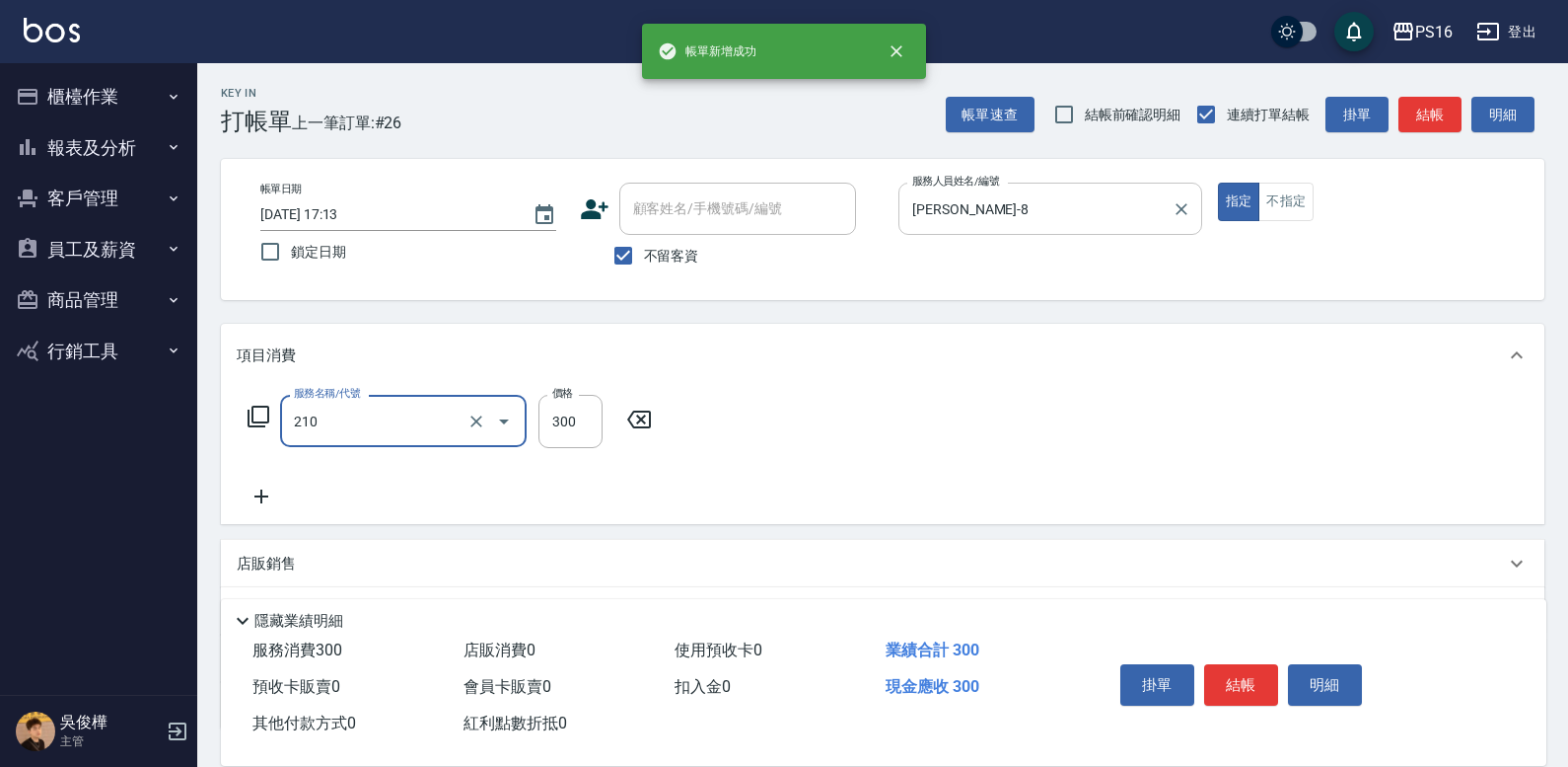
type input "[PERSON_NAME]洗髮精(210)"
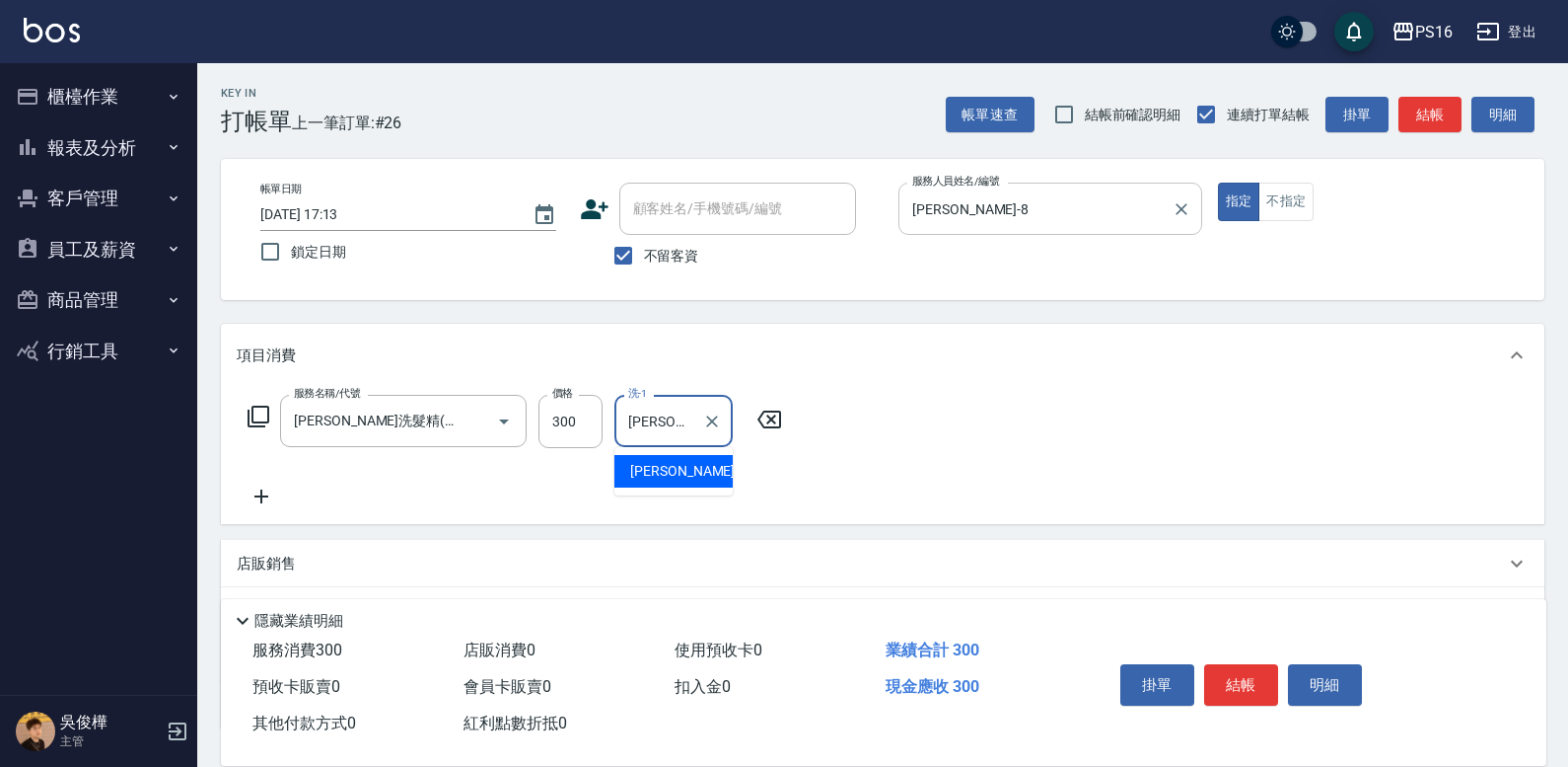
type input "[PERSON_NAME]-21"
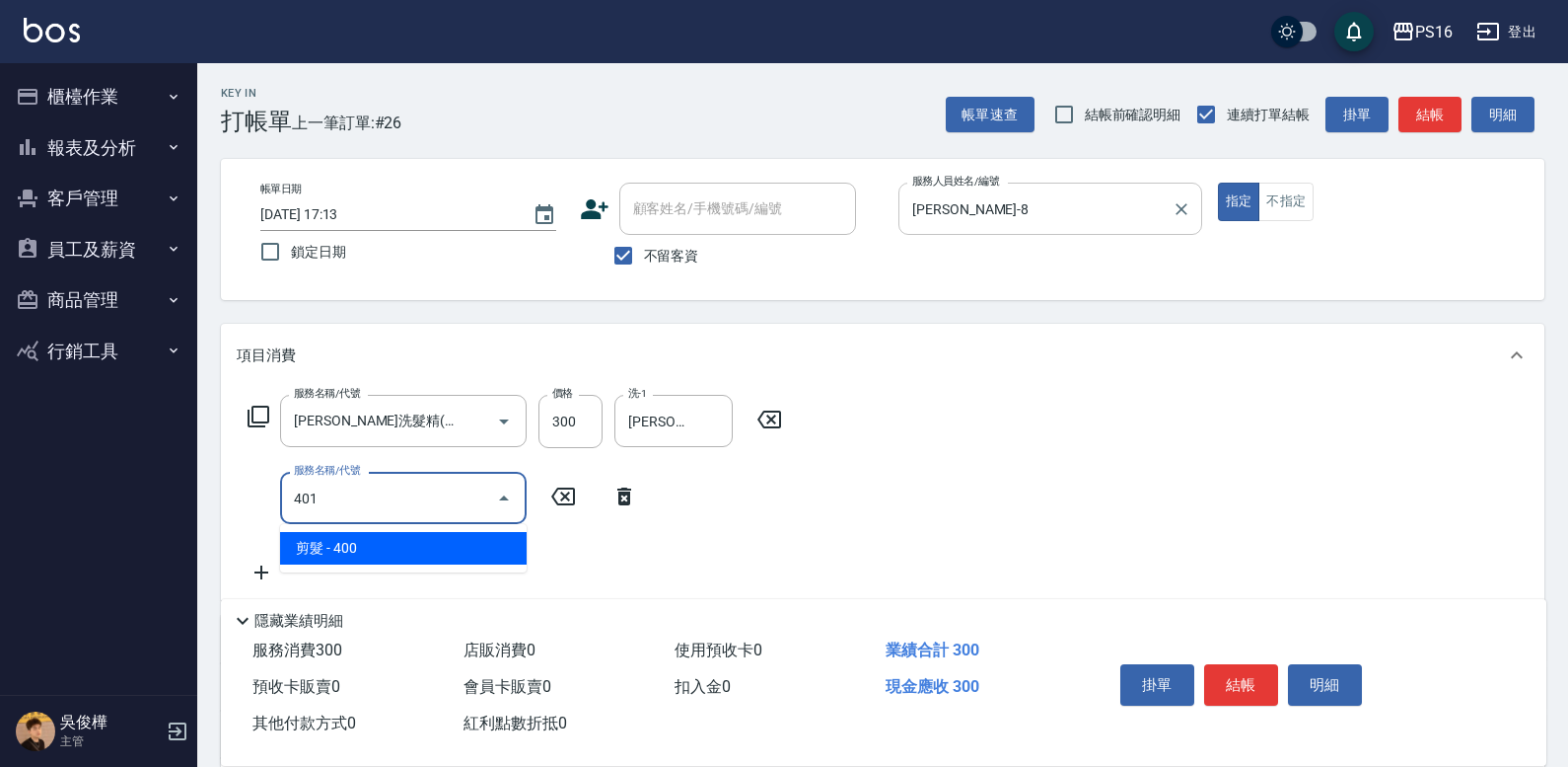
type input "剪髮(401)"
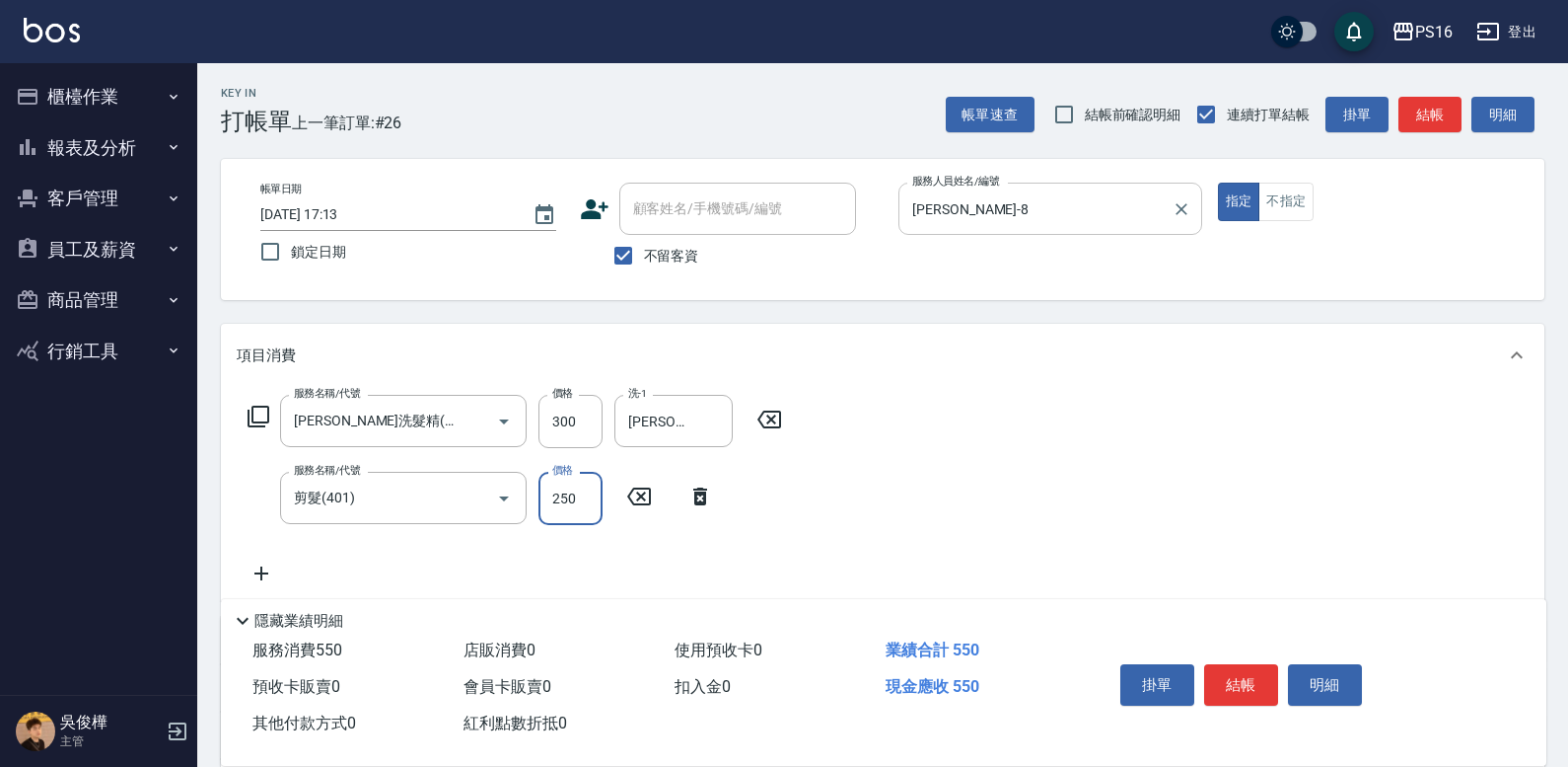
type input "250"
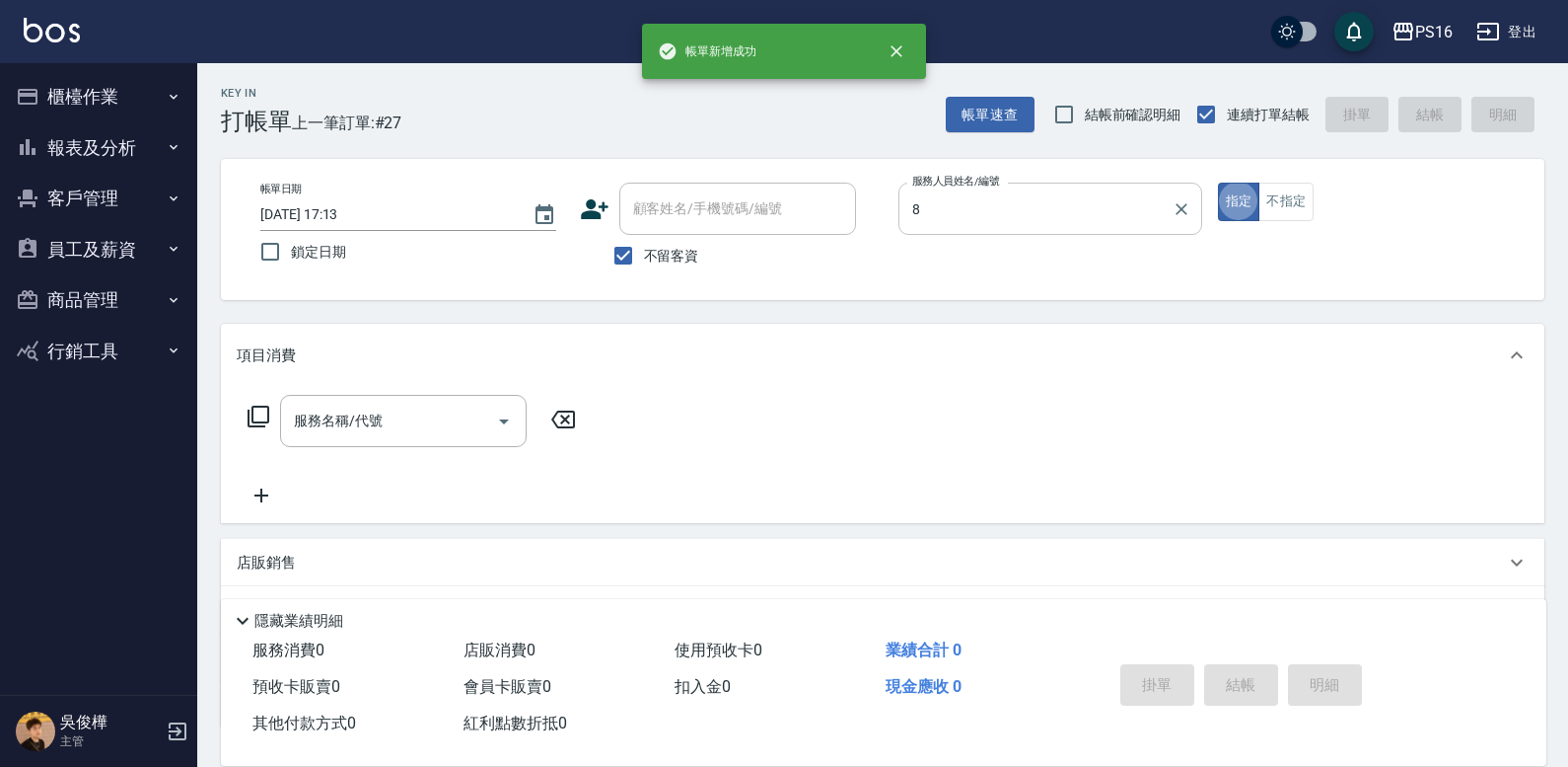
type input "[PERSON_NAME]-8"
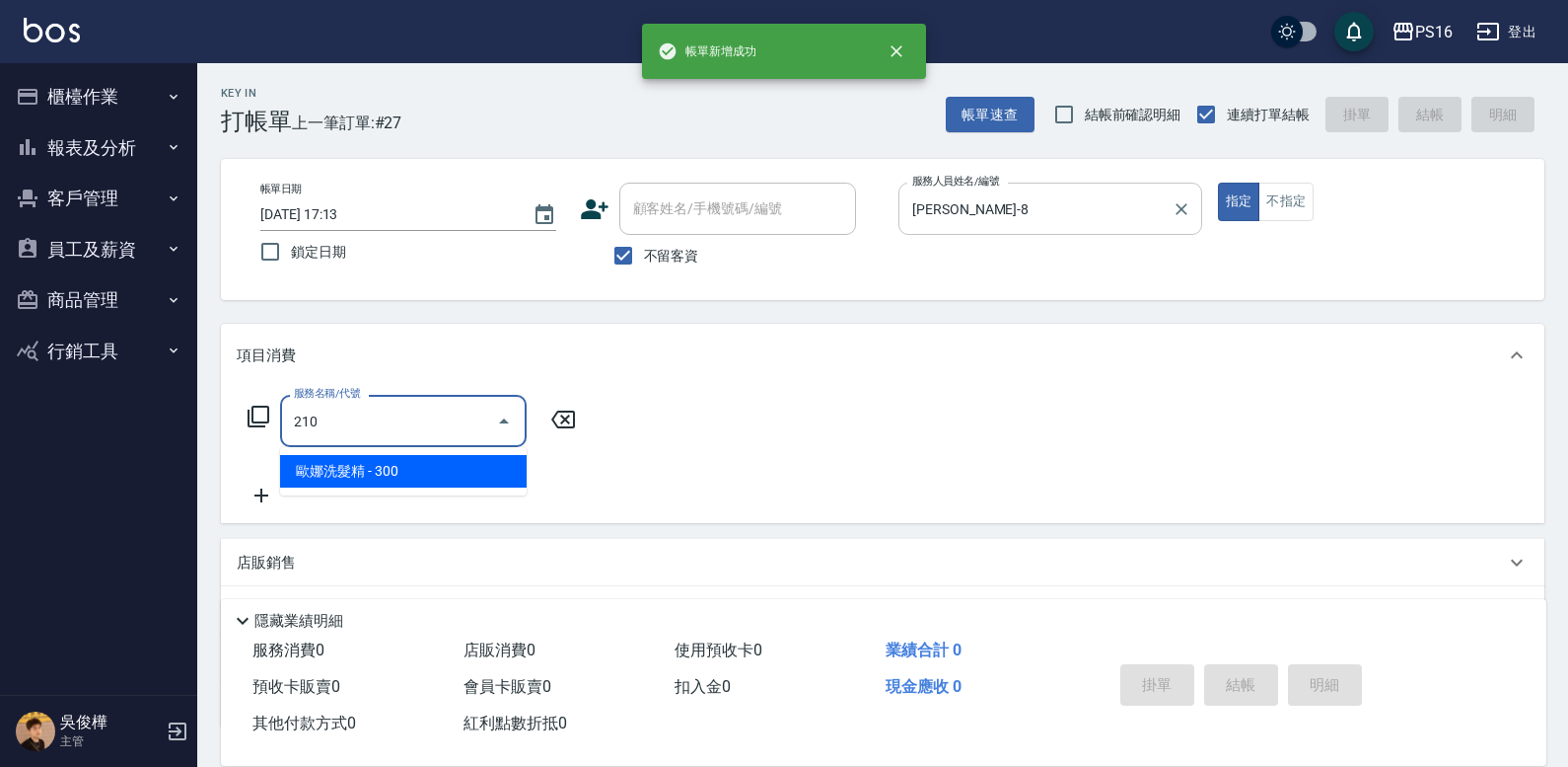
type input "[PERSON_NAME]洗髮精(210)"
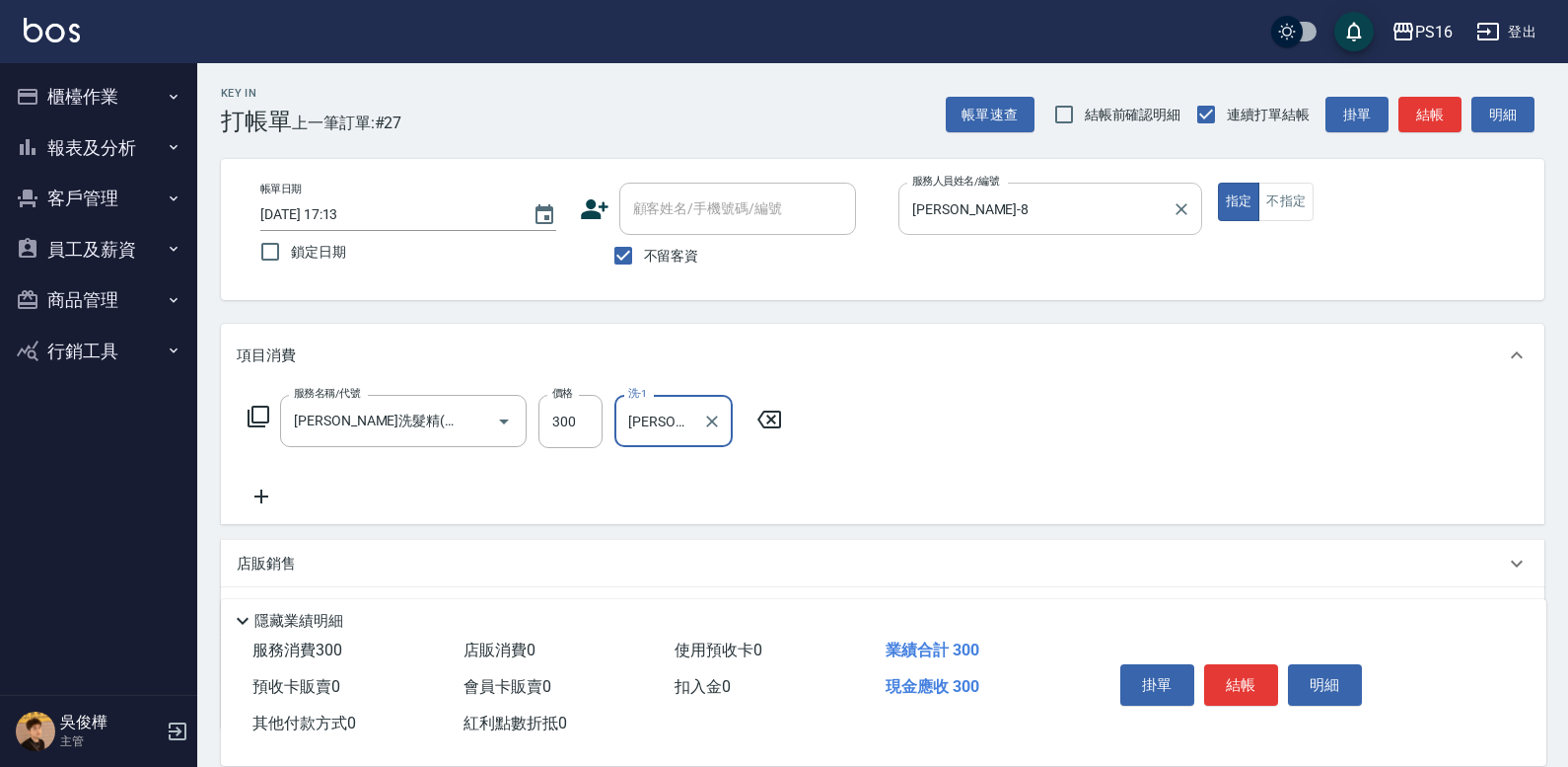
type input "[PERSON_NAME]-21"
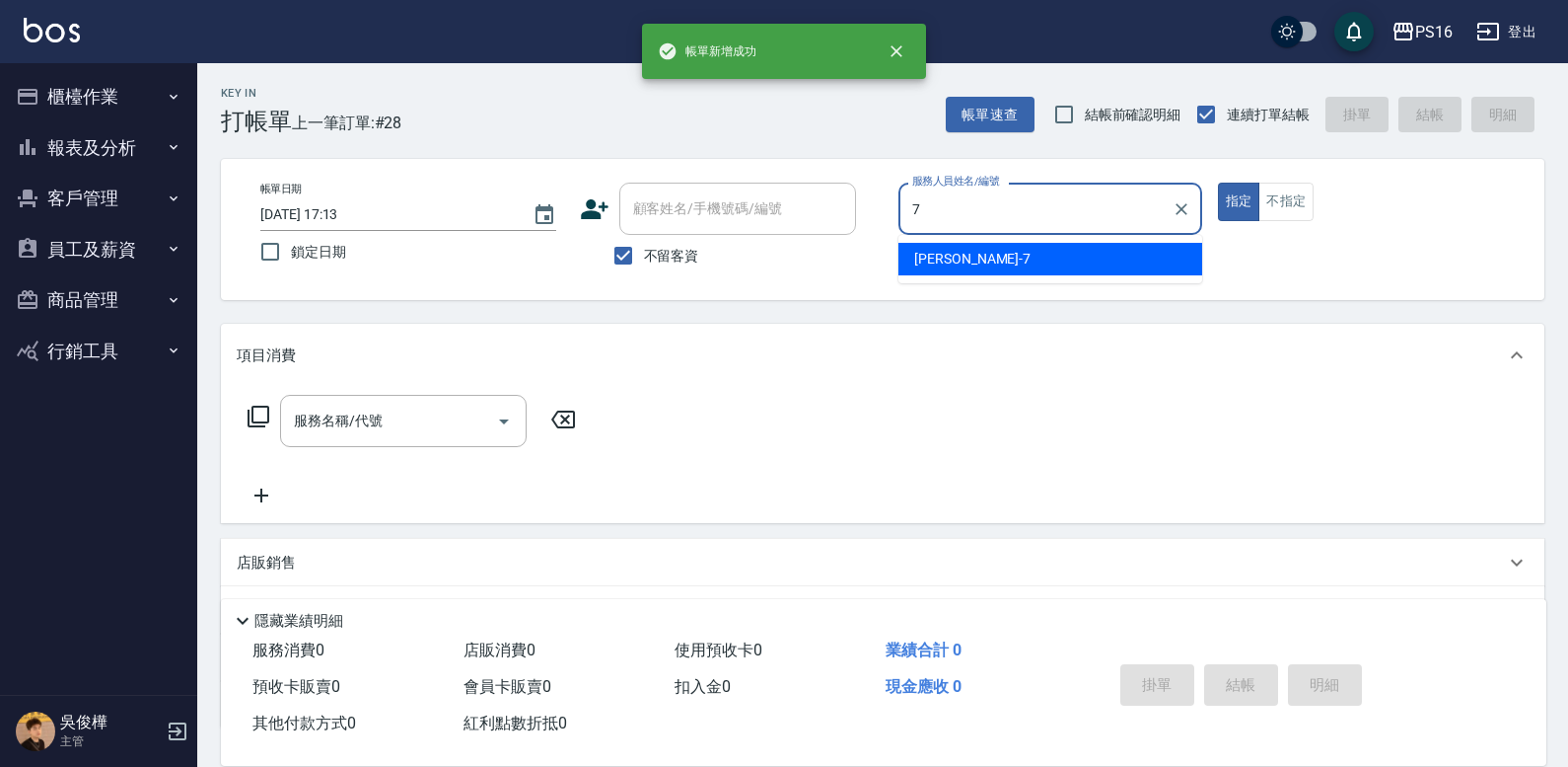
type input "[PERSON_NAME]-7"
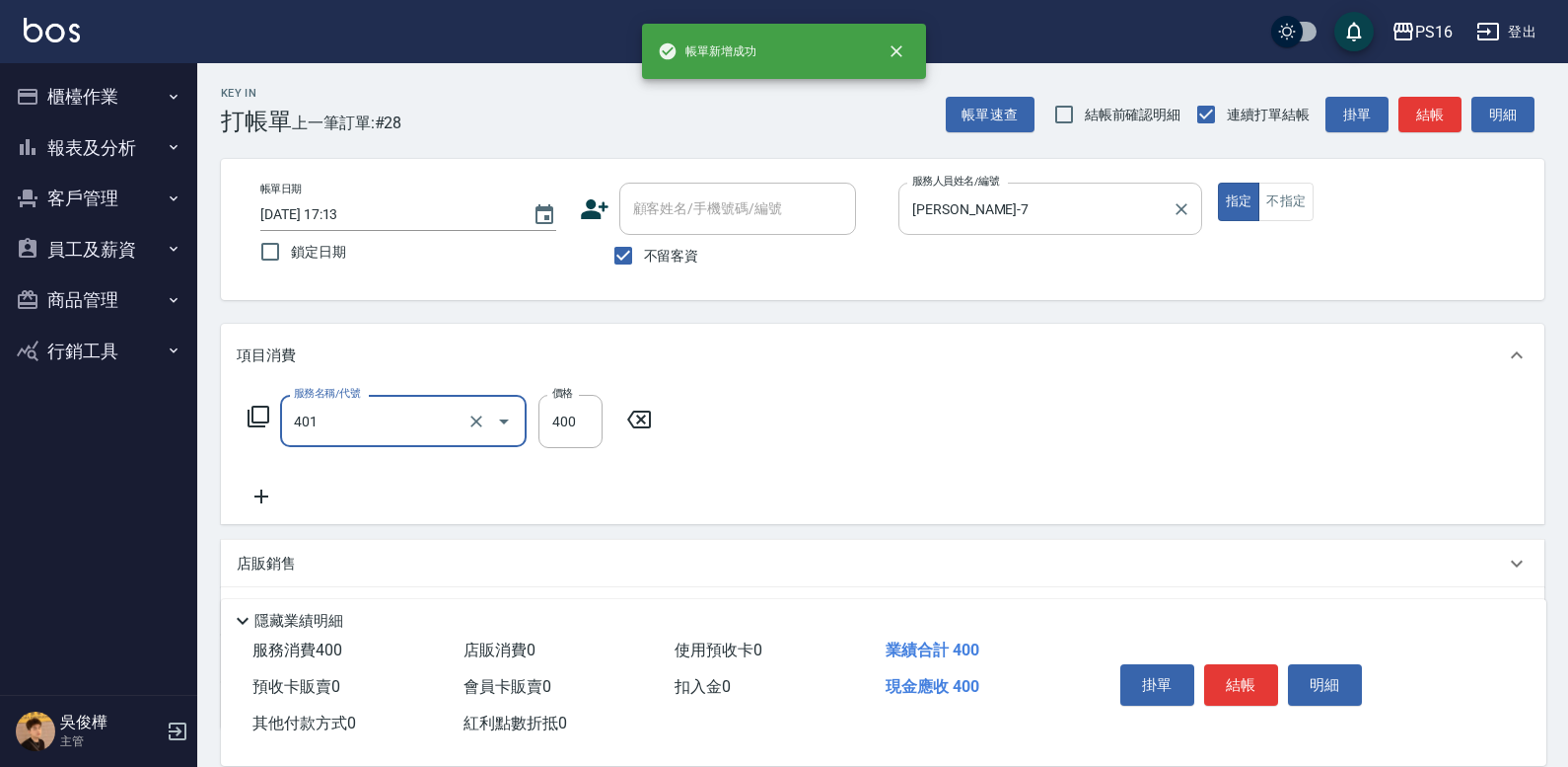
type input "剪髮(401)"
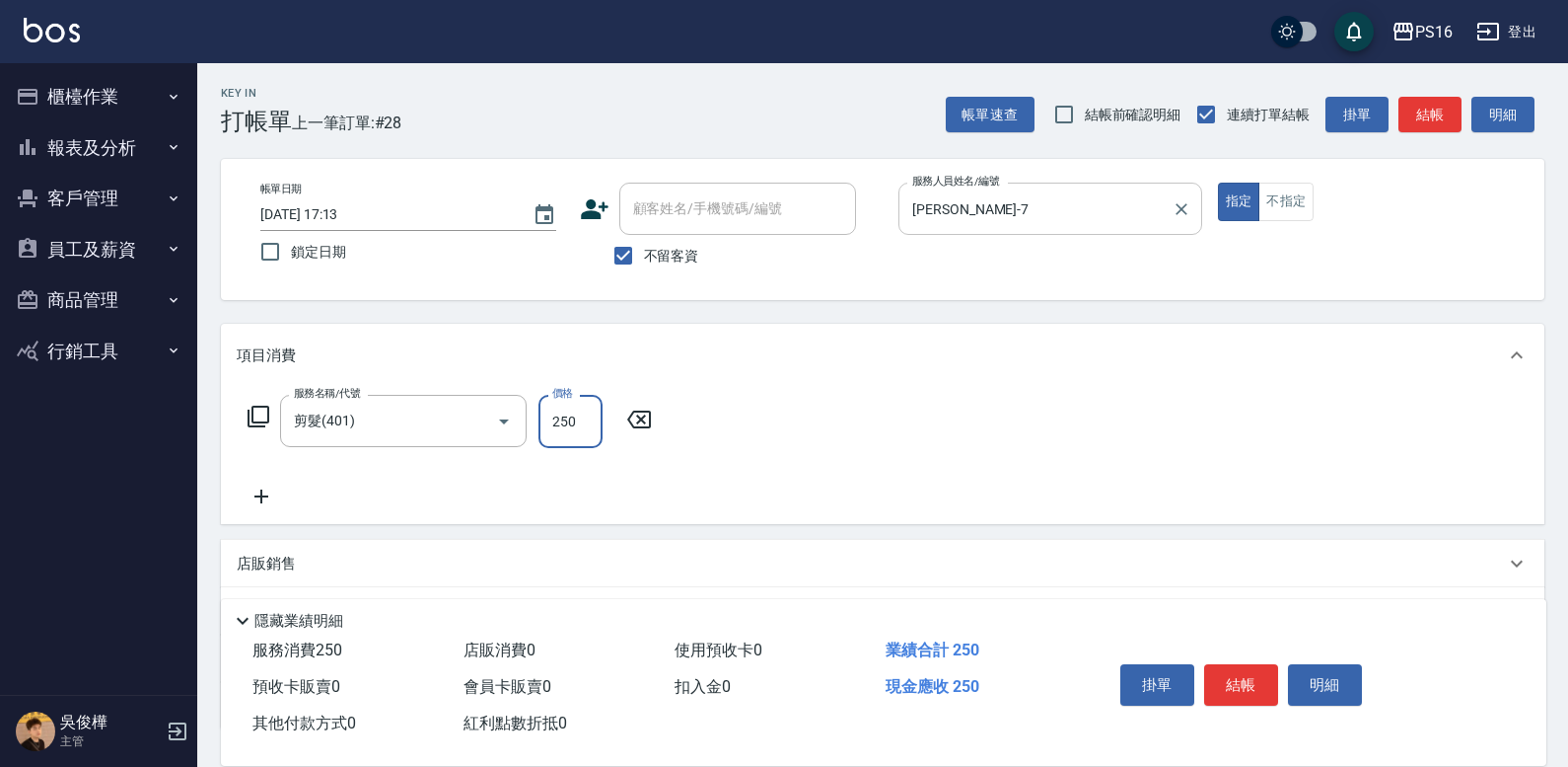
type input "250"
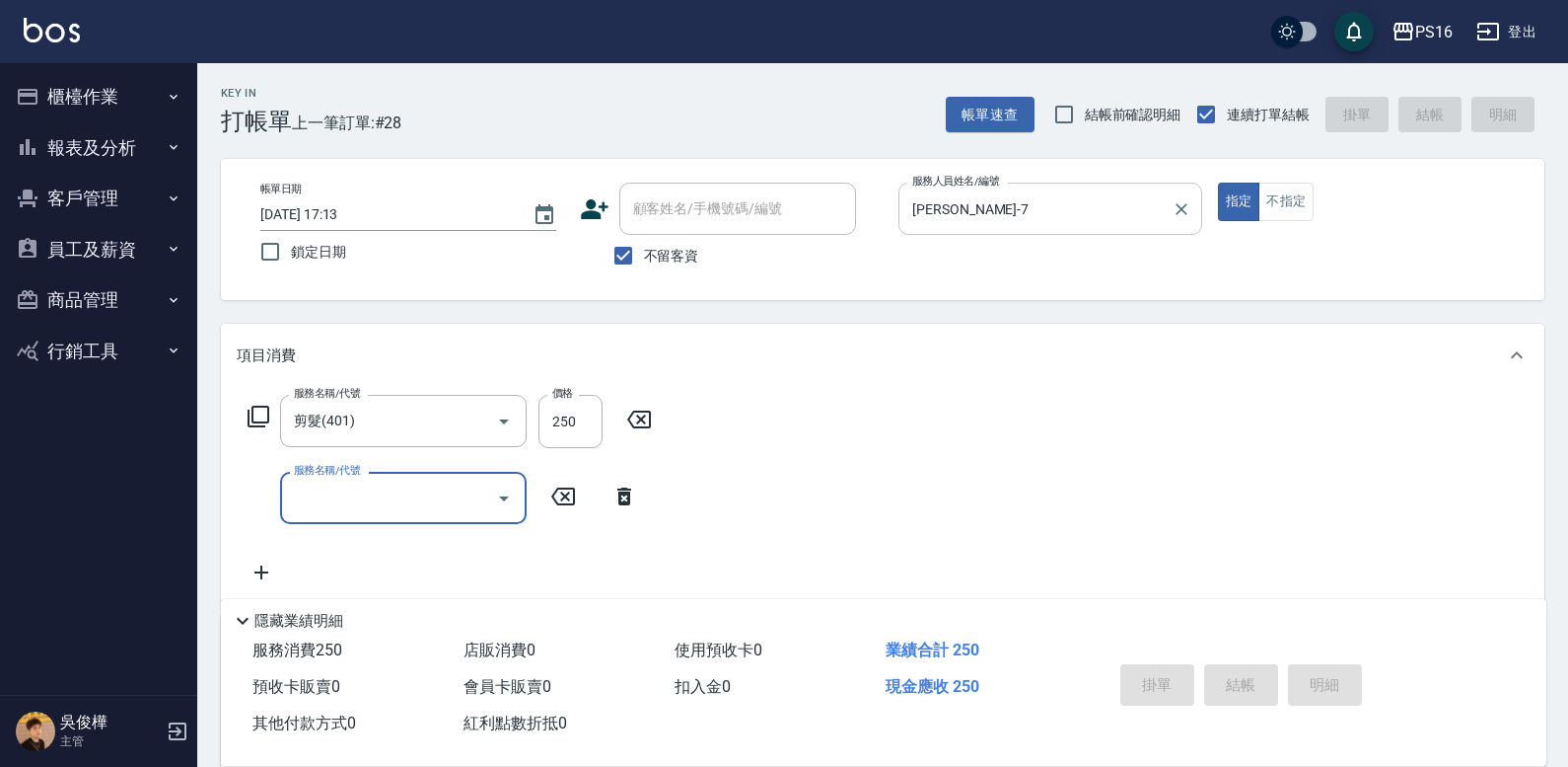
type input "[DATE] 17:14"
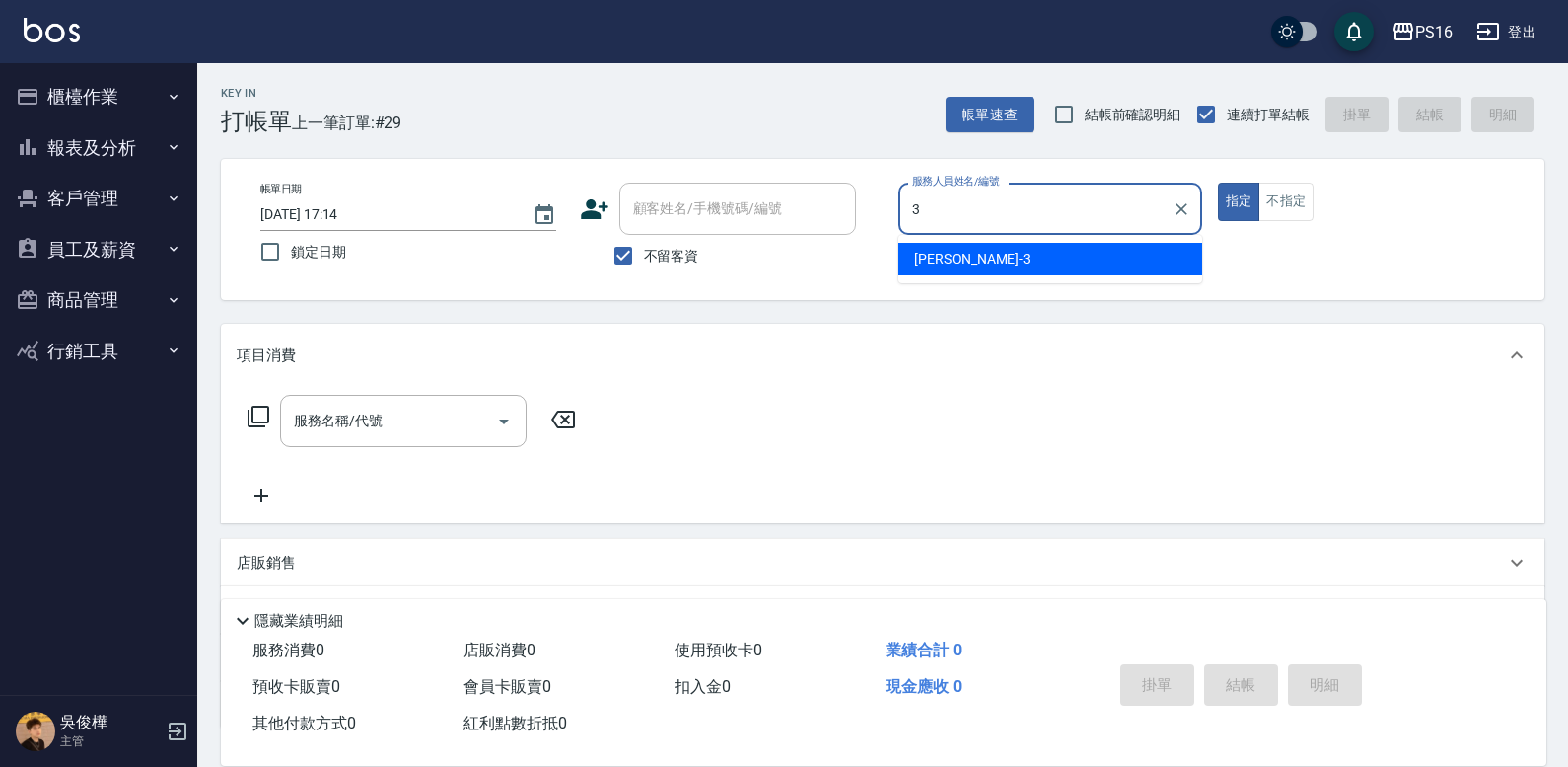
type input "[PERSON_NAME]-3"
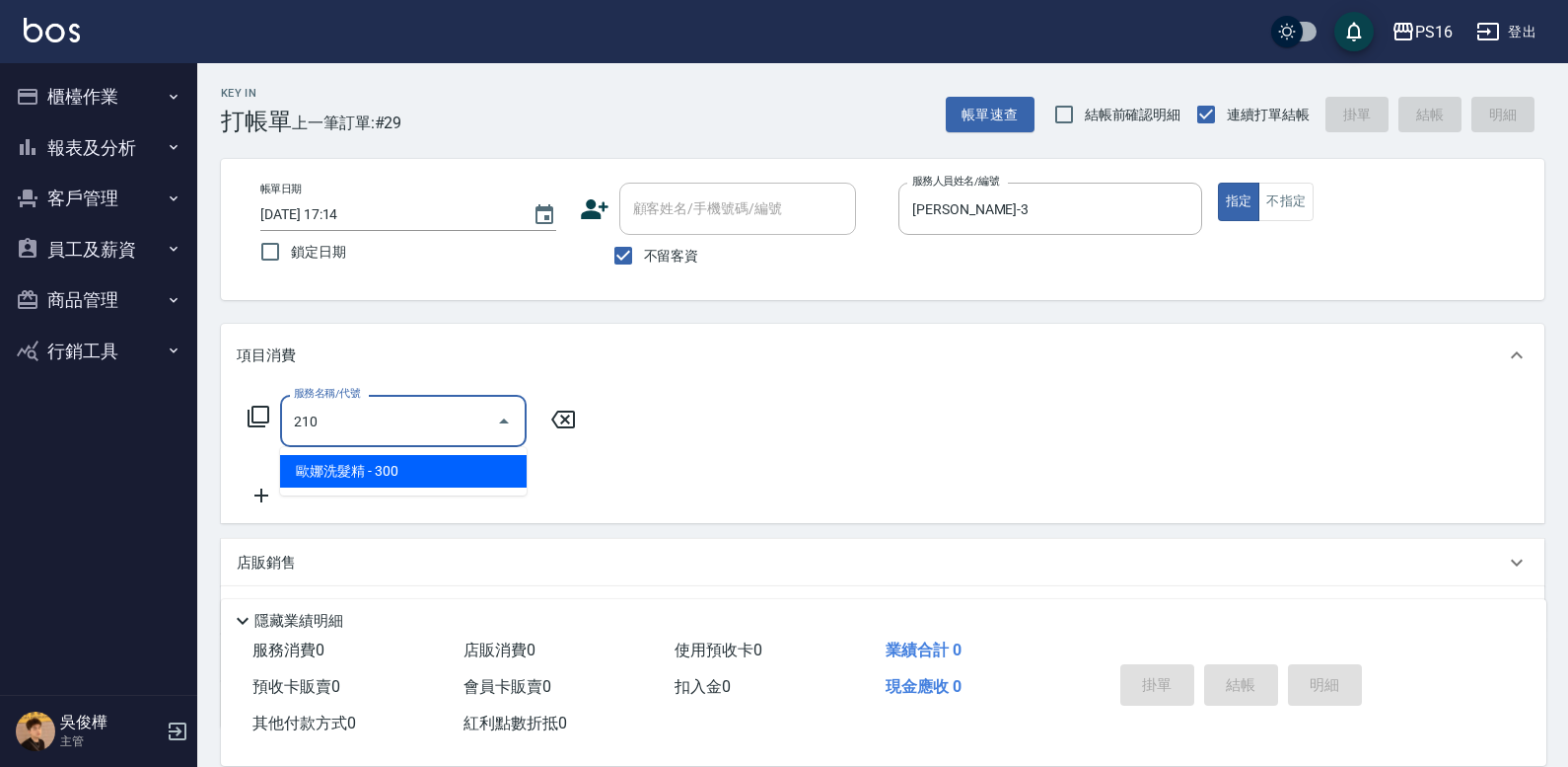
type input "[PERSON_NAME]洗髮精(210)"
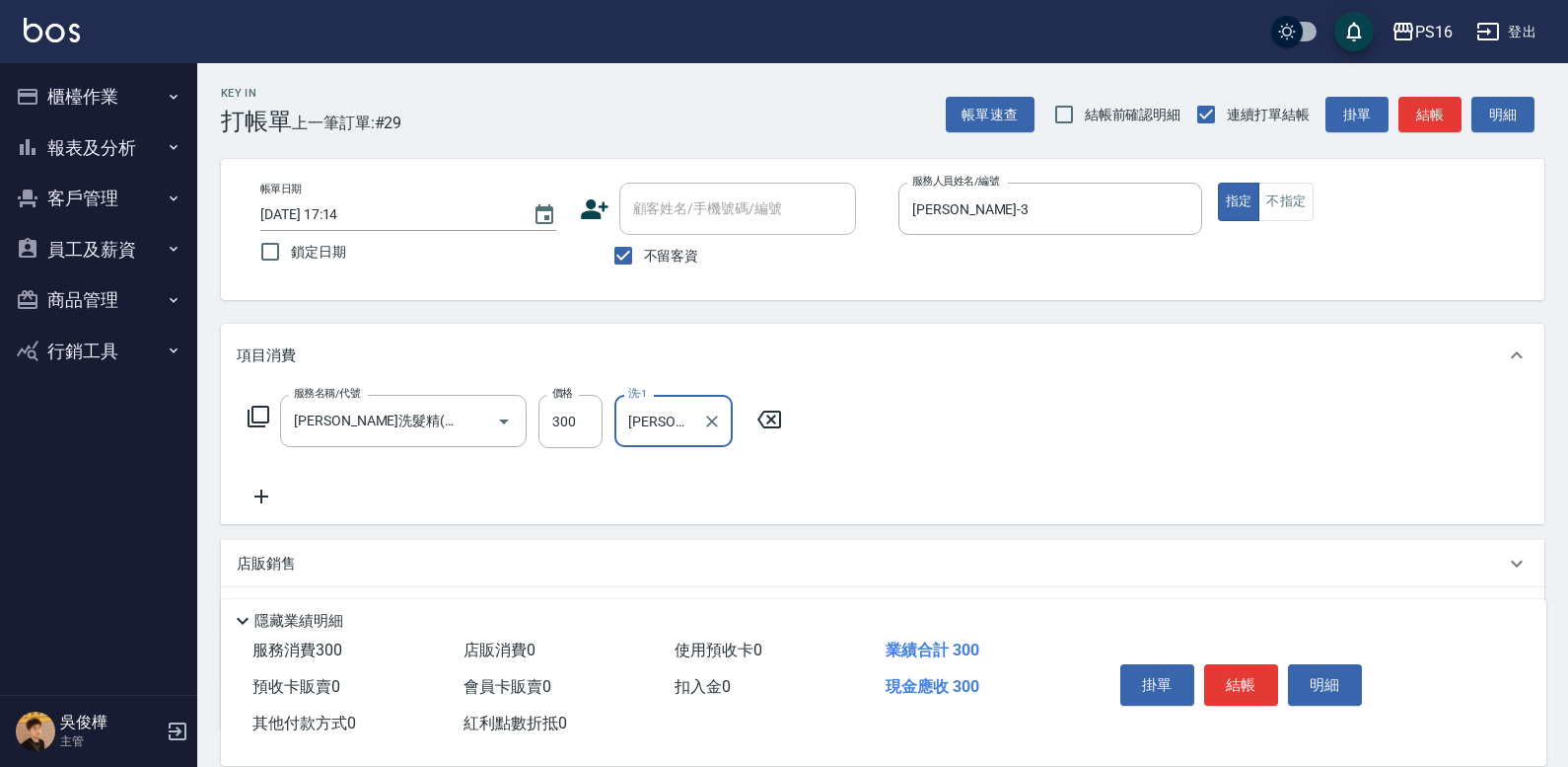
type input "[PERSON_NAME]-3"
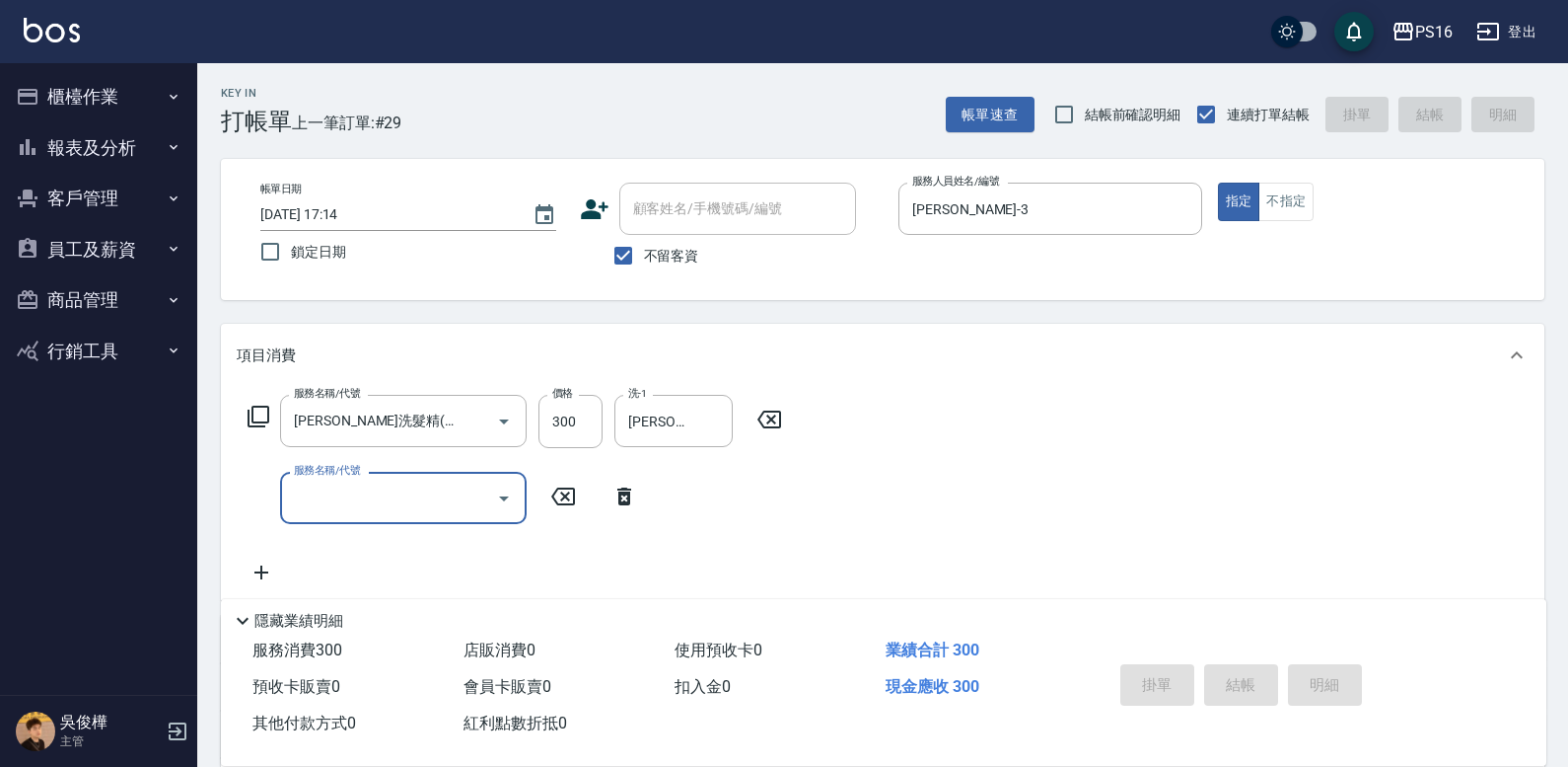
type input "[DATE] 17:20"
